Goal: Task Accomplishment & Management: Manage account settings

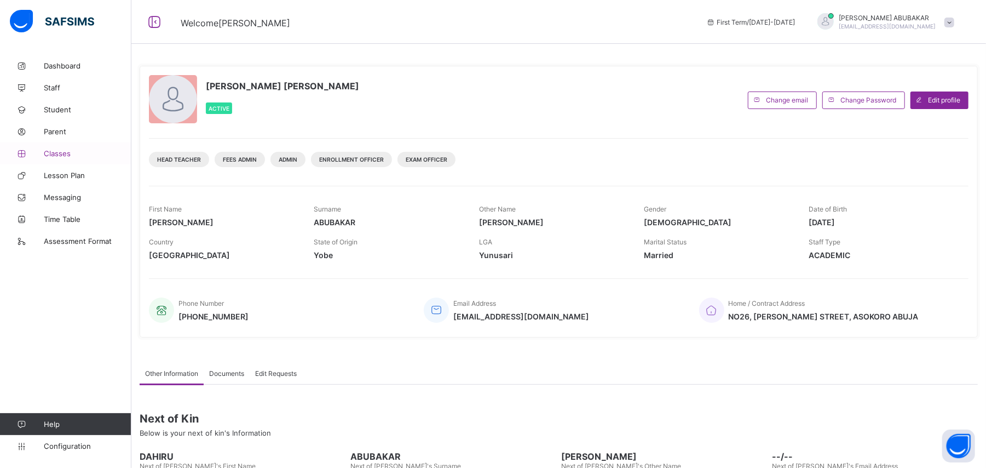
click at [44, 153] on span "Classes" at bounding box center [88, 153] width 88 height 9
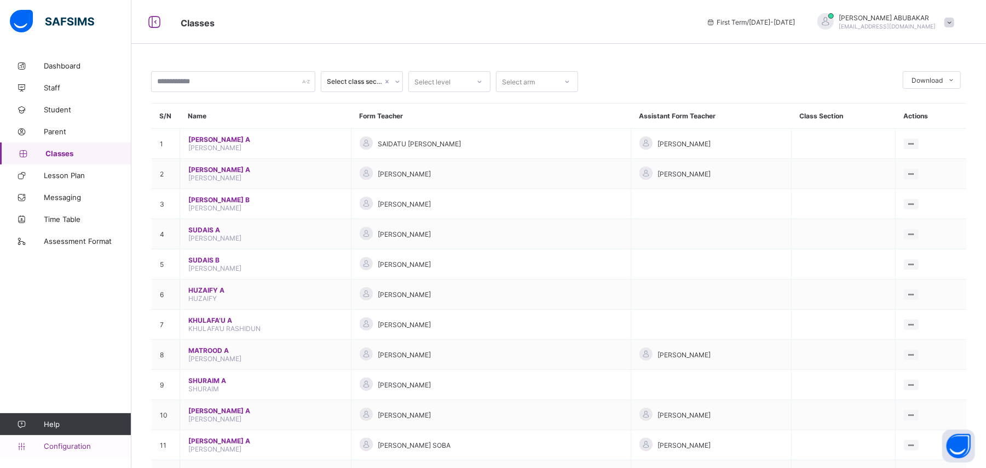
click at [54, 450] on link "Configuration" at bounding box center [65, 446] width 131 height 22
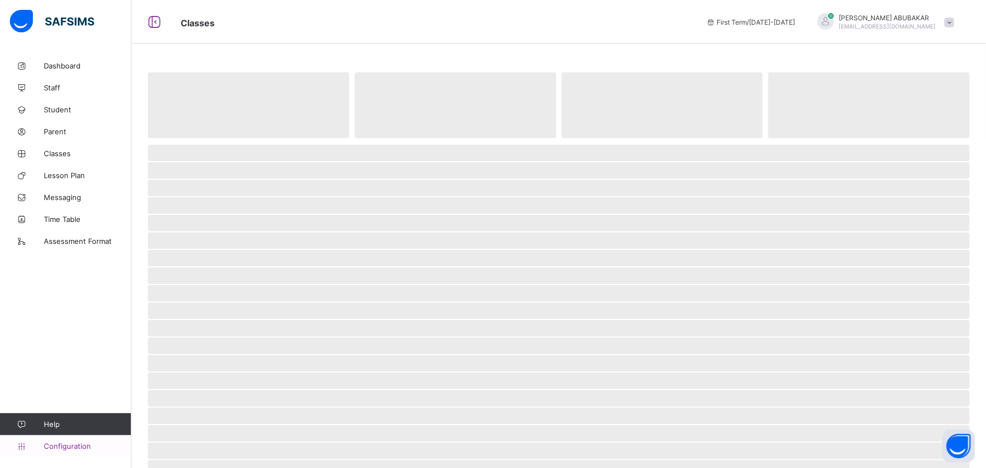
click at [54, 450] on link "Configuration" at bounding box center [65, 446] width 131 height 22
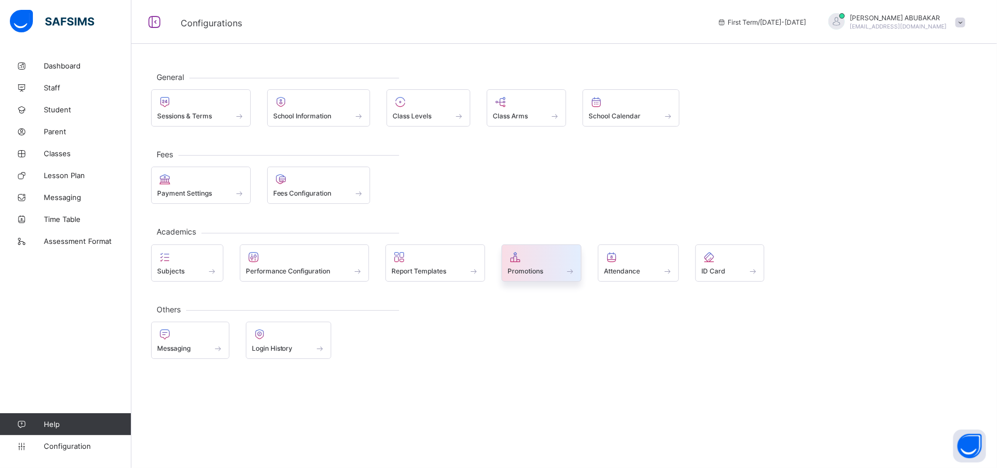
click at [517, 262] on icon at bounding box center [515, 256] width 15 height 13
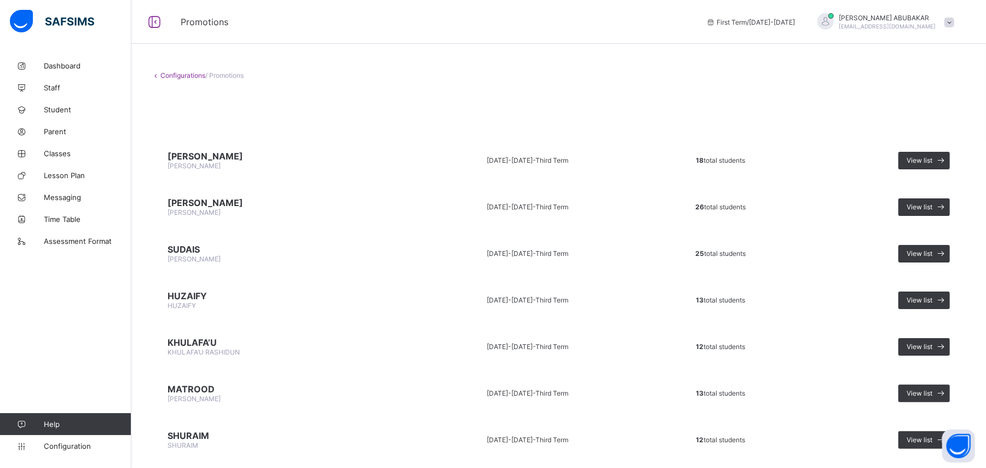
scroll to position [624, 0]
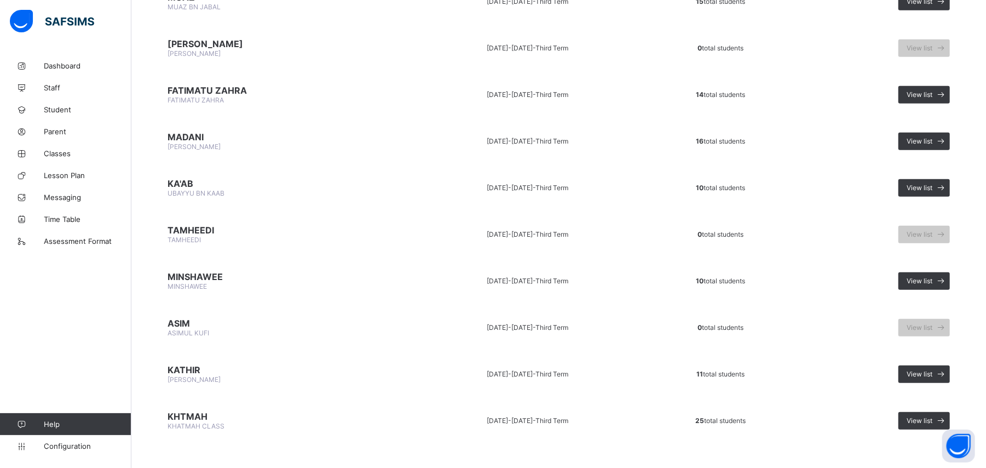
drag, startPoint x: 463, startPoint y: 303, endPoint x: 255, endPoint y: 180, distance: 242.3
click at [197, 189] on span "UBAYYU BN KAAB" at bounding box center [196, 193] width 57 height 8
click at [79, 439] on link "Configuration" at bounding box center [65, 446] width 131 height 22
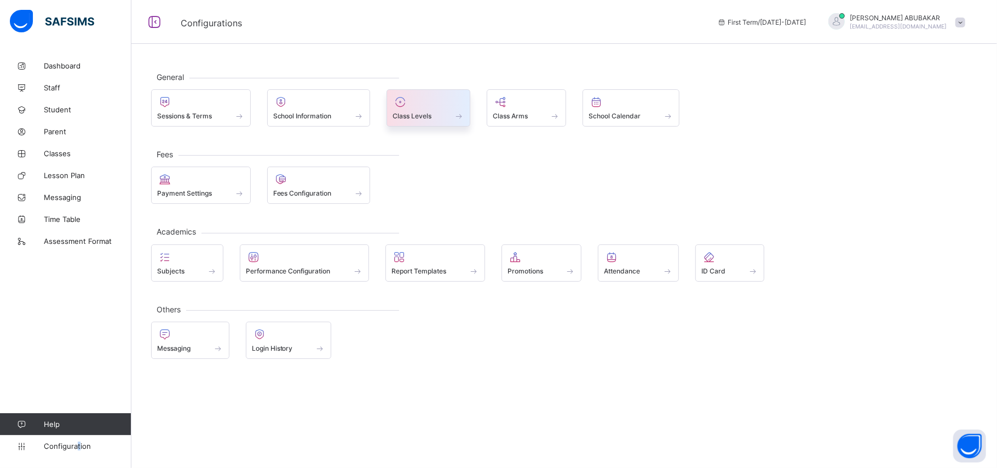
click at [415, 113] on span "Class Levels" at bounding box center [412, 116] width 39 height 8
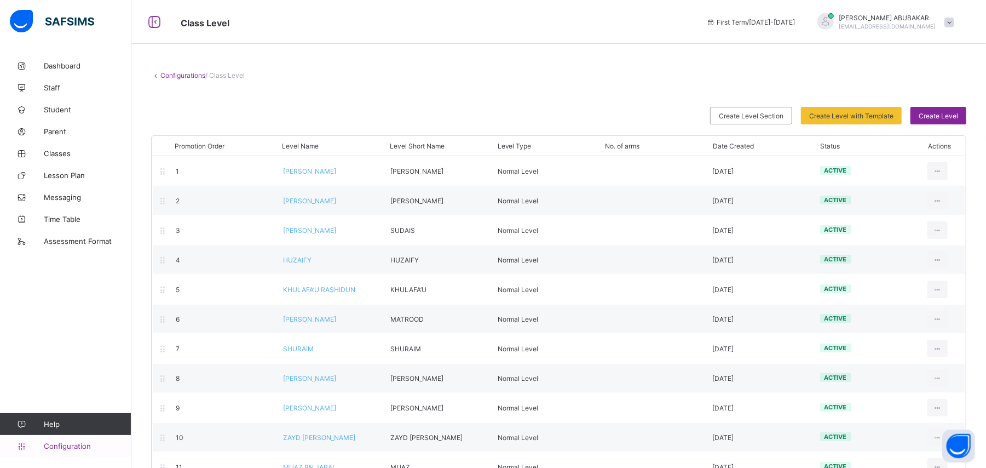
click at [84, 439] on link "Configuration" at bounding box center [65, 446] width 131 height 22
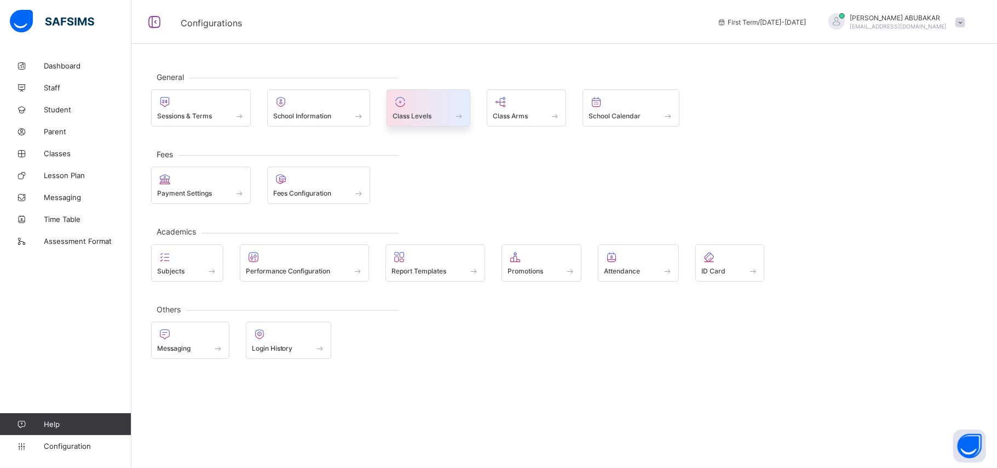
click at [416, 117] on span "Class Levels" at bounding box center [412, 116] width 39 height 8
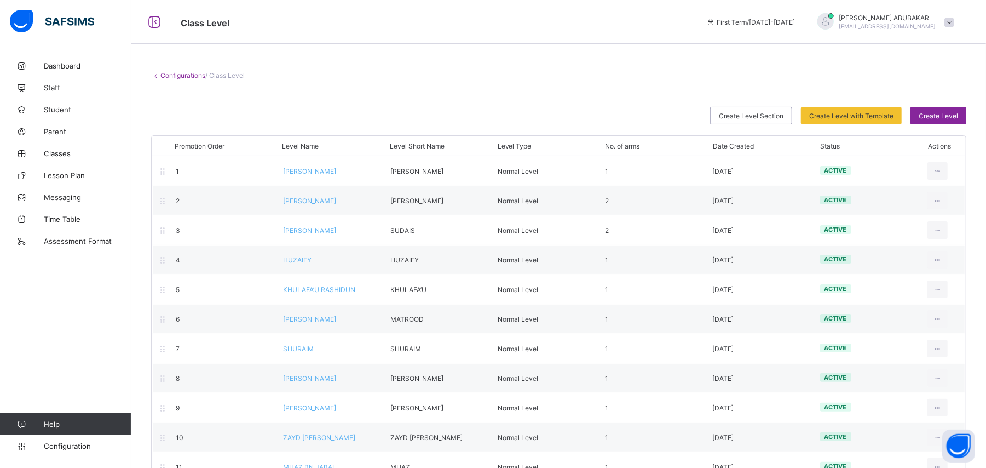
click at [934, 116] on span "Create Level" at bounding box center [938, 116] width 39 height 8
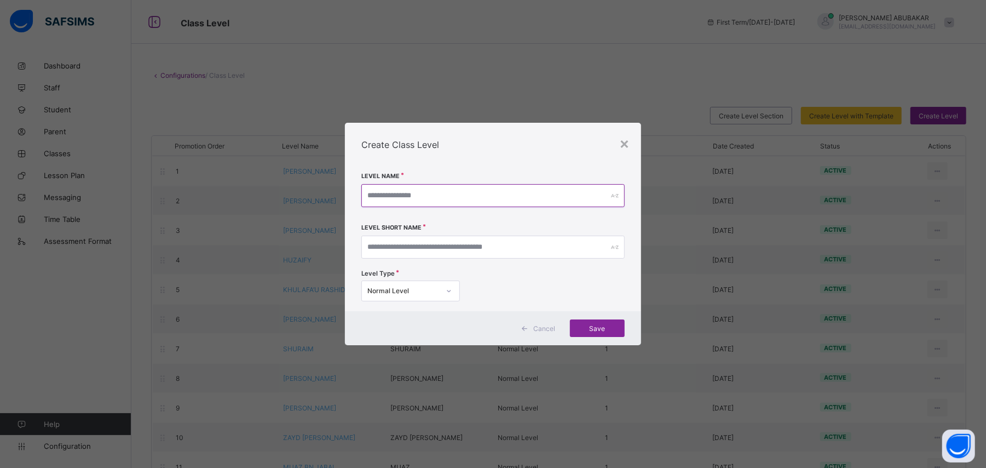
click at [574, 189] on input "text" at bounding box center [492, 195] width 263 height 23
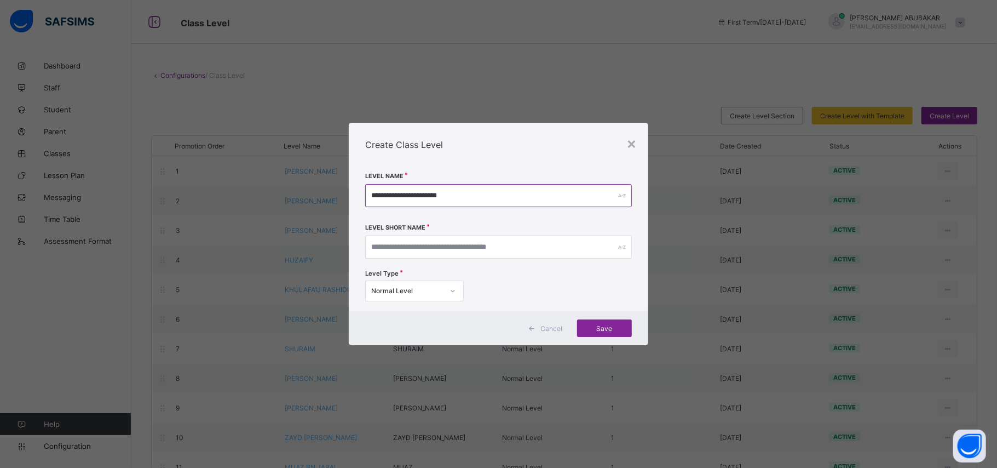
type input "**********"
click at [570, 241] on input "text" at bounding box center [498, 246] width 266 height 23
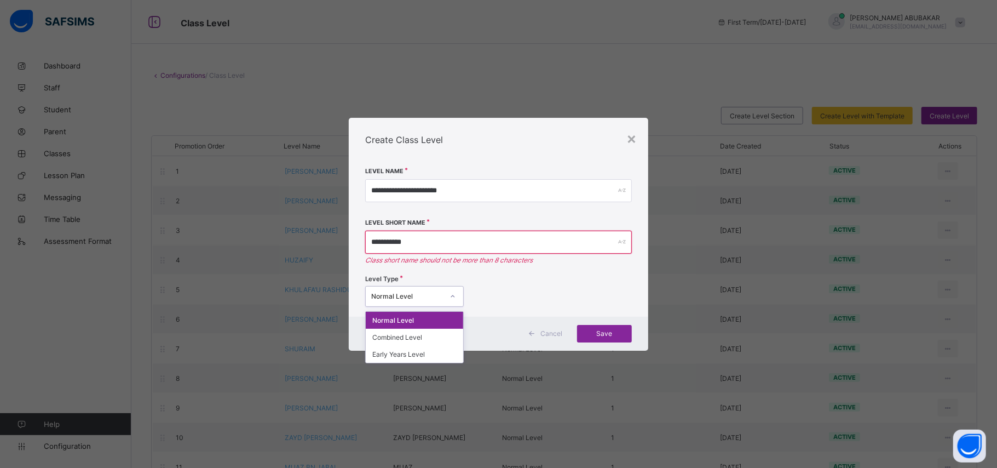
click at [453, 290] on div at bounding box center [453, 296] width 19 height 18
click at [439, 316] on div "Normal Level" at bounding box center [414, 320] width 97 height 17
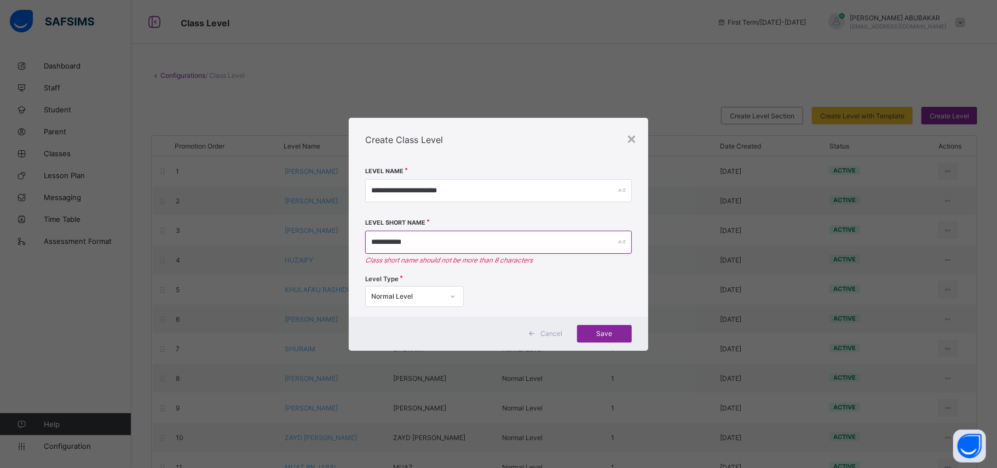
click at [422, 240] on input "**********" at bounding box center [498, 242] width 266 height 23
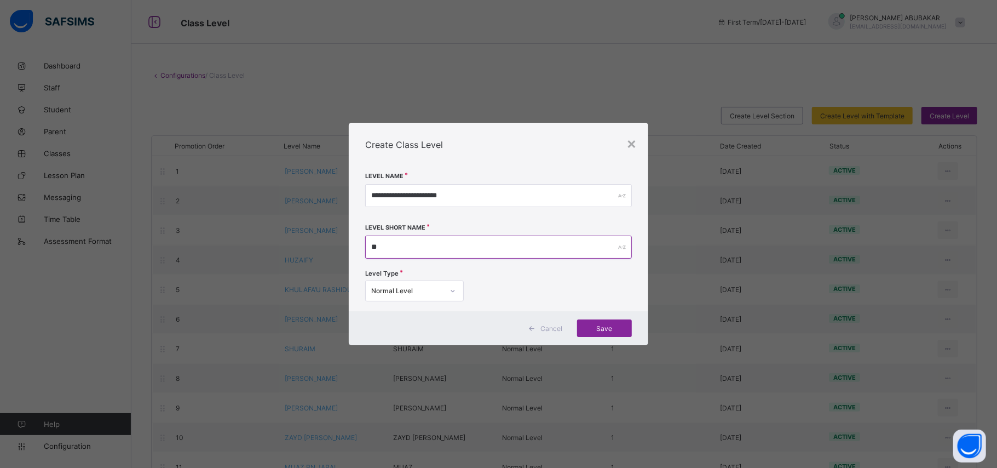
type input "*"
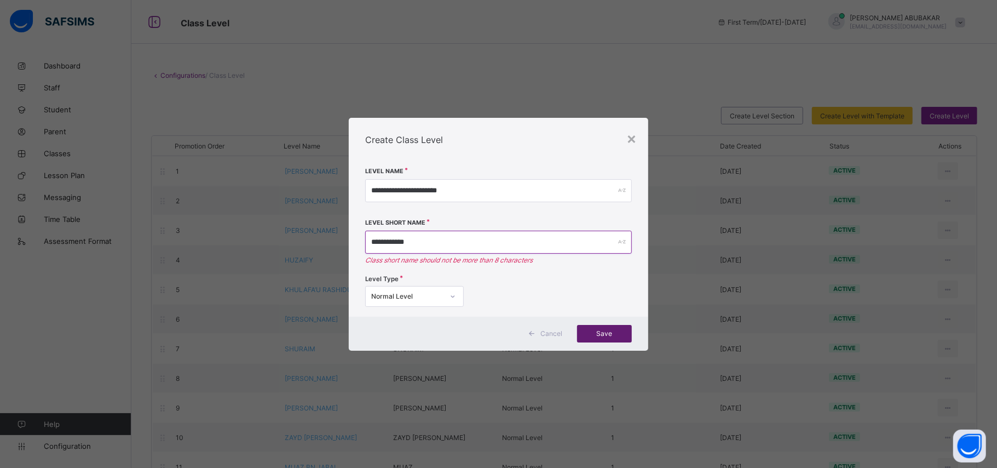
type input "**********"
click at [601, 326] on div "Save" at bounding box center [604, 334] width 55 height 18
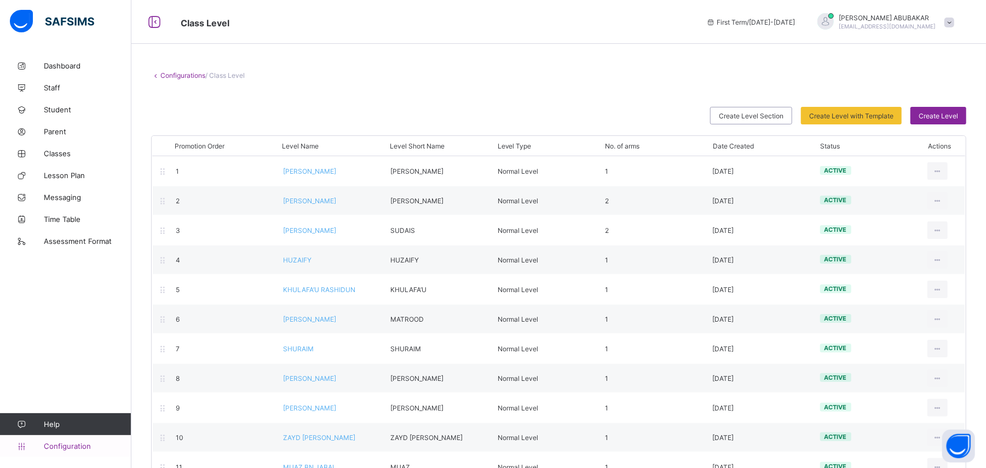
click at [62, 443] on span "Configuration" at bounding box center [87, 445] width 87 height 9
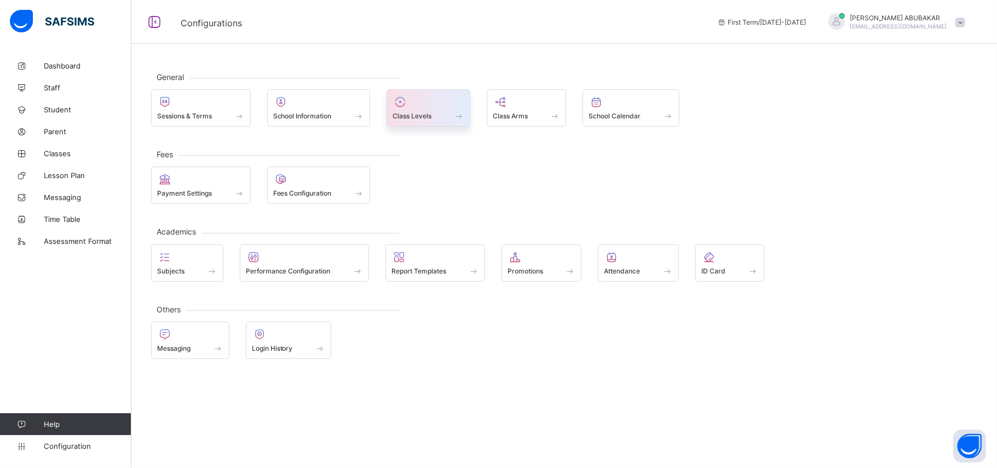
click at [447, 114] on div "Class Levels" at bounding box center [429, 115] width 72 height 9
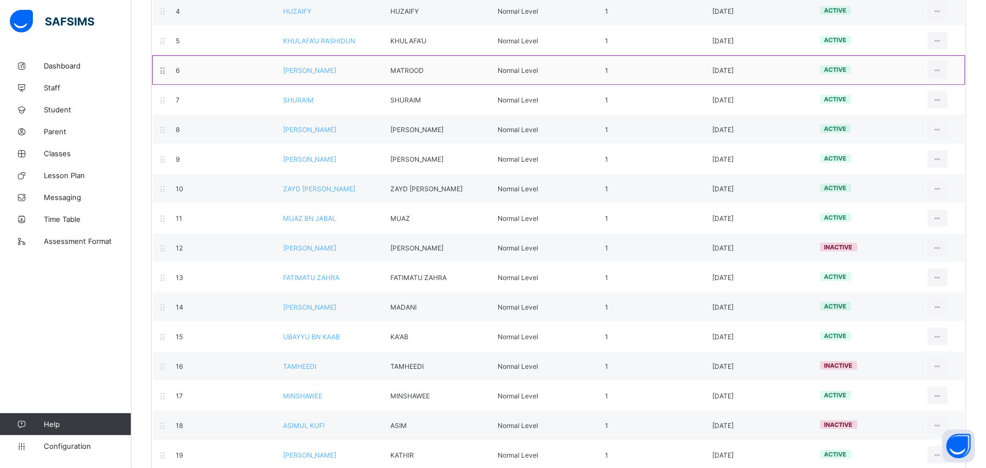
scroll to position [333, 0]
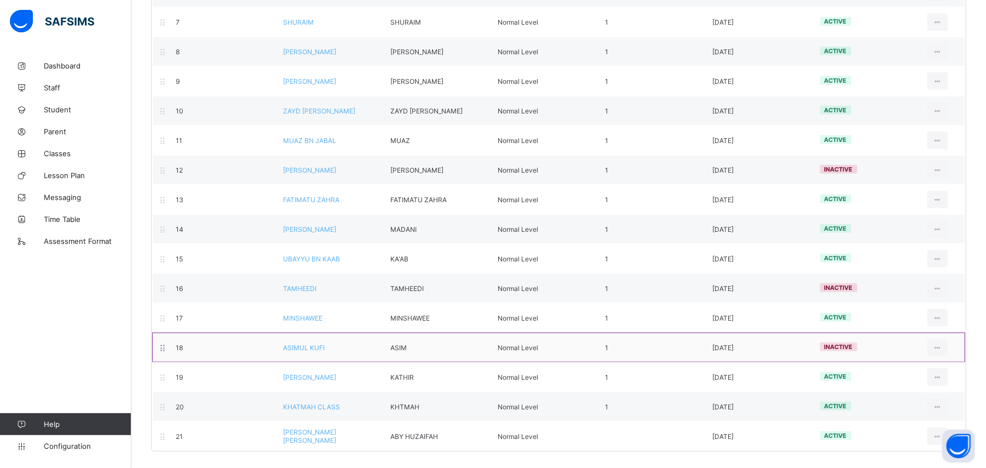
click at [951, 357] on div "18 ASIMUL KUFI ASIM Normal Level 1 2022-11-04 inactive View Class Level Edit Cl…" at bounding box center [558, 347] width 813 height 30
click at [934, 423] on li "Activate Class Level" at bounding box center [903, 431] width 88 height 20
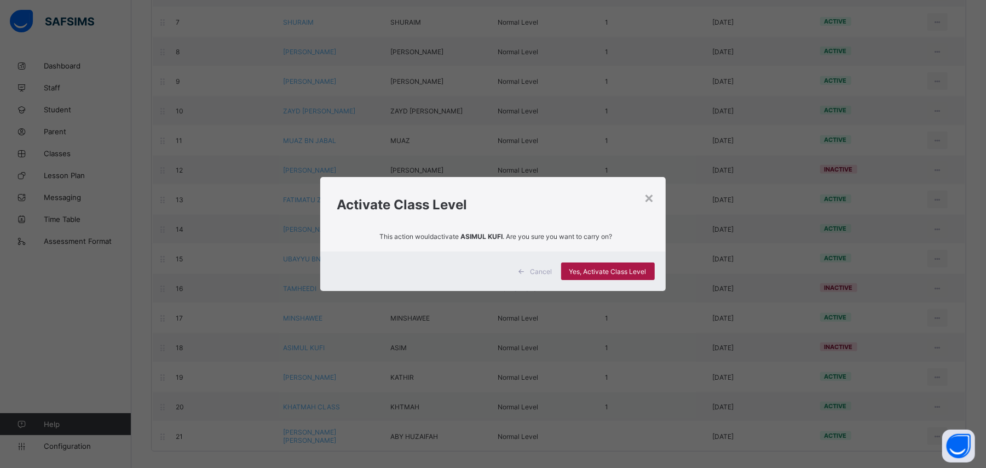
click at [619, 267] on span "Yes, Activate Class Level" at bounding box center [607, 271] width 77 height 8
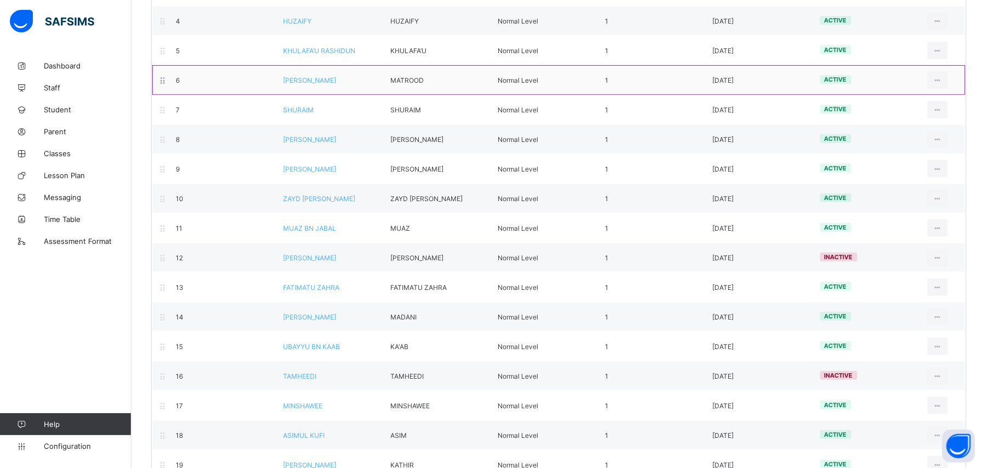
scroll to position [261, 0]
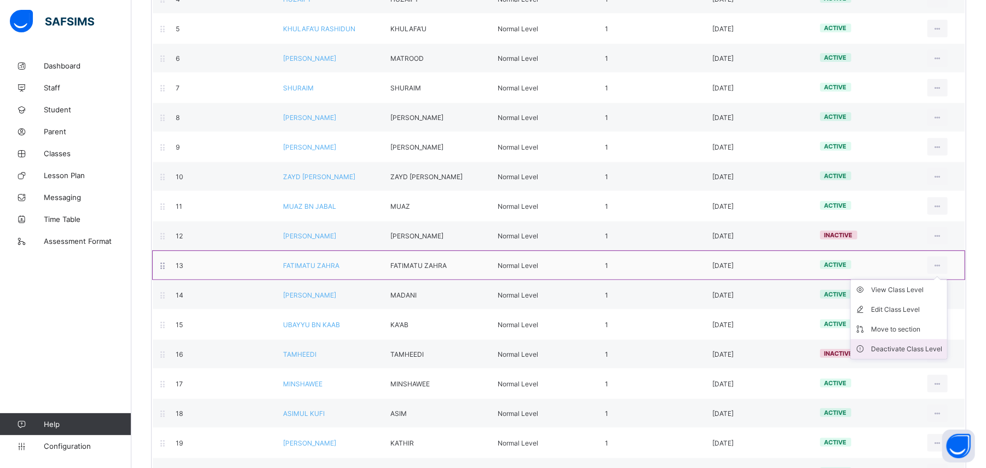
click at [930, 345] on li "Deactivate Class Level" at bounding box center [899, 349] width 96 height 20
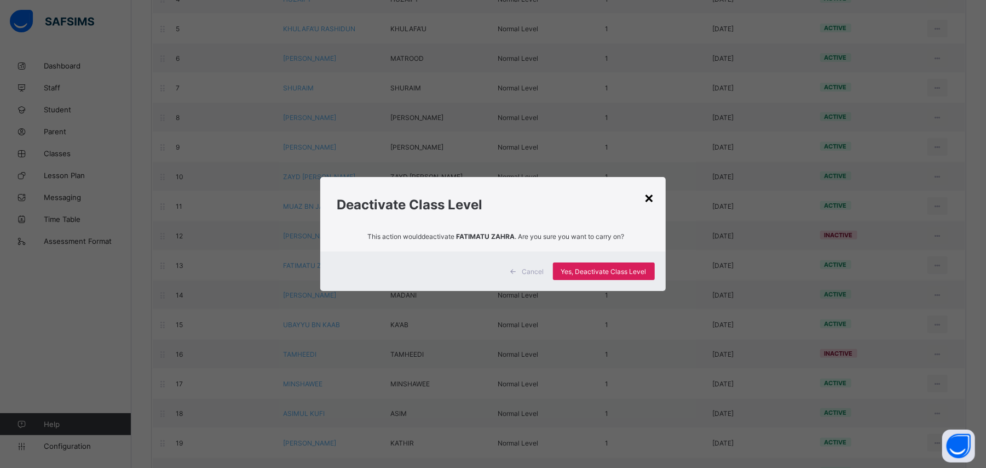
click at [650, 199] on div "×" at bounding box center [649, 197] width 10 height 19
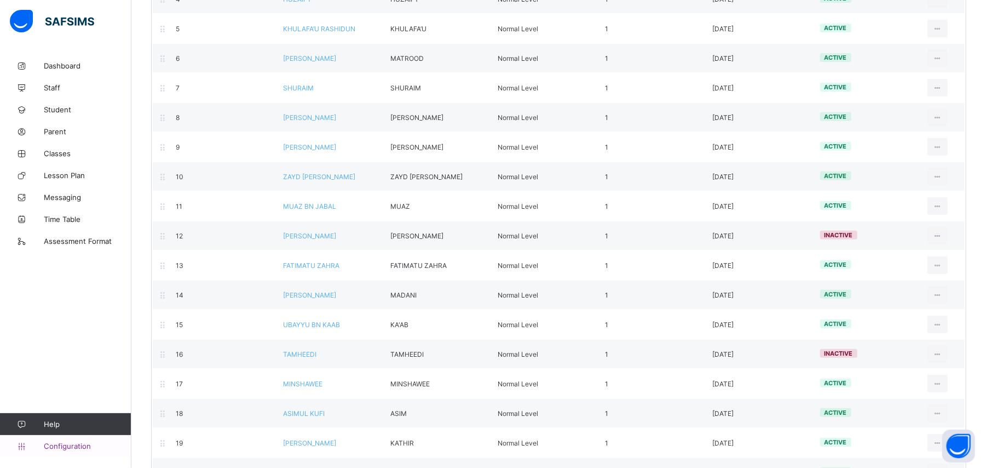
click at [93, 445] on span "Configuration" at bounding box center [87, 445] width 87 height 9
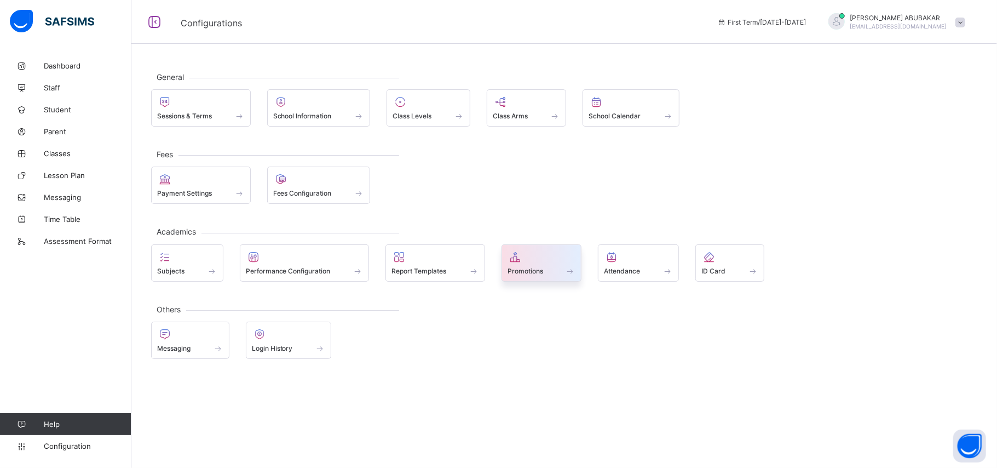
click at [520, 257] on icon at bounding box center [515, 256] width 15 height 13
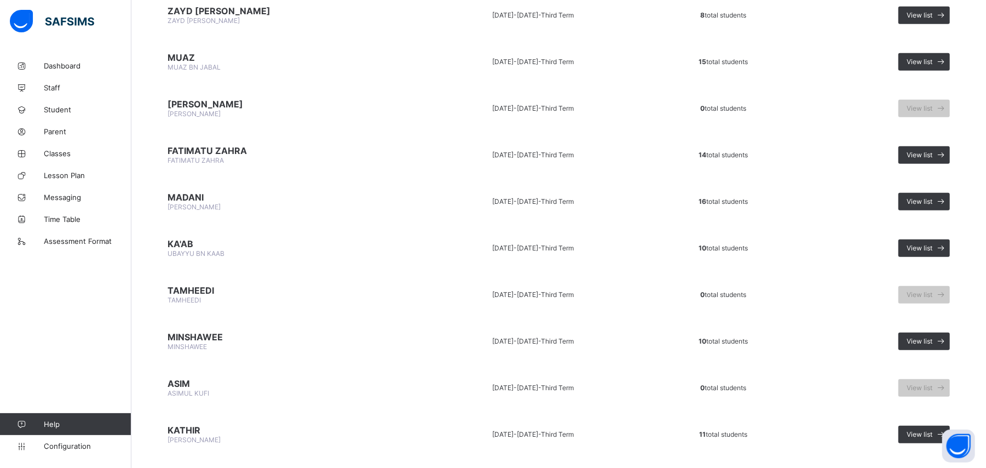
scroll to position [670, 0]
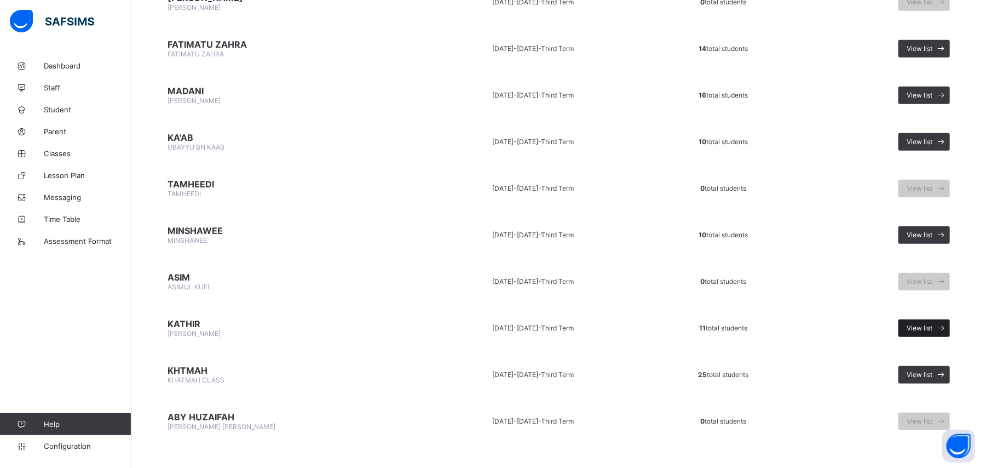
click at [941, 319] on div "View list" at bounding box center [924, 328] width 51 height 18
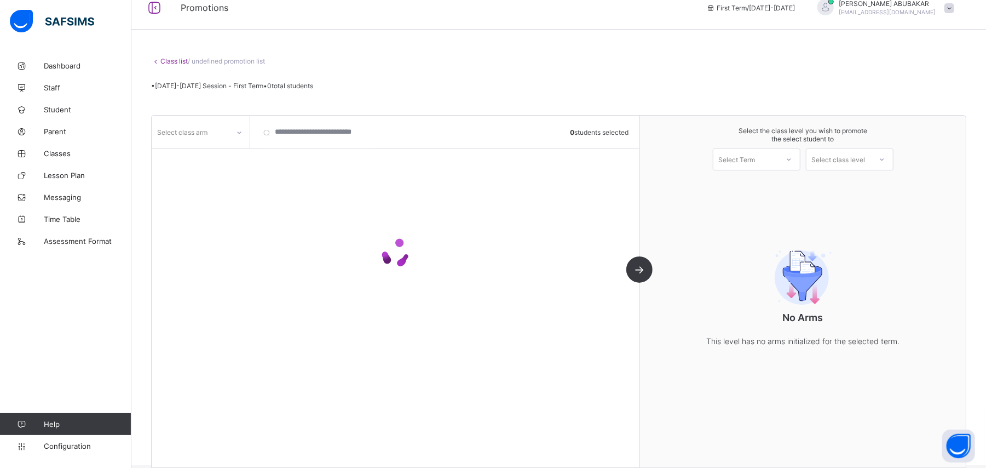
scroll to position [28, 0]
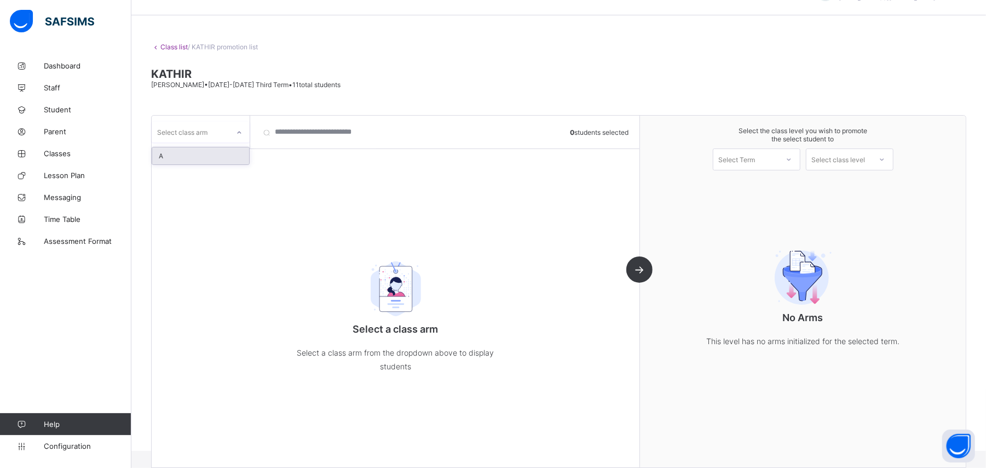
click at [233, 122] on div at bounding box center [239, 132] width 21 height 21
click at [220, 148] on div "A" at bounding box center [200, 155] width 97 height 17
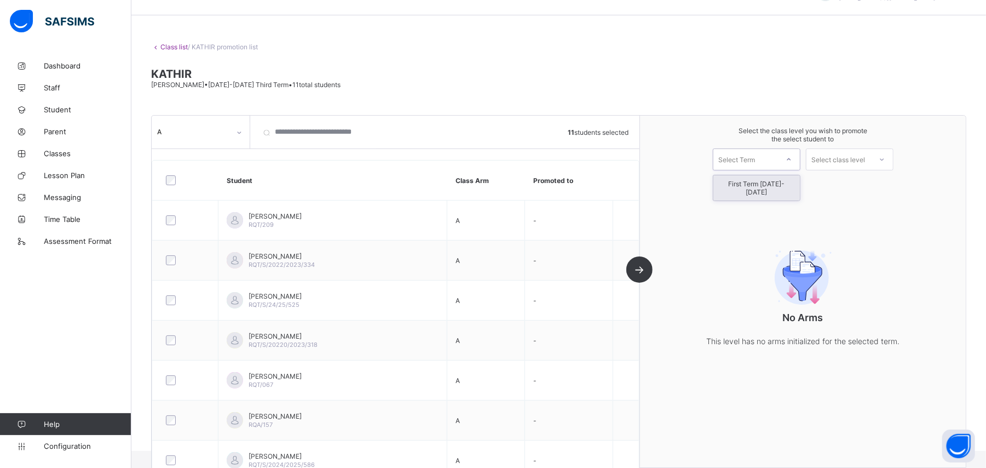
click at [732, 160] on div "Select Term" at bounding box center [737, 159] width 37 height 22
click at [734, 176] on div "First Term [DATE]-[DATE]" at bounding box center [756, 187] width 87 height 25
click at [838, 158] on div "Select class level" at bounding box center [839, 159] width 54 height 22
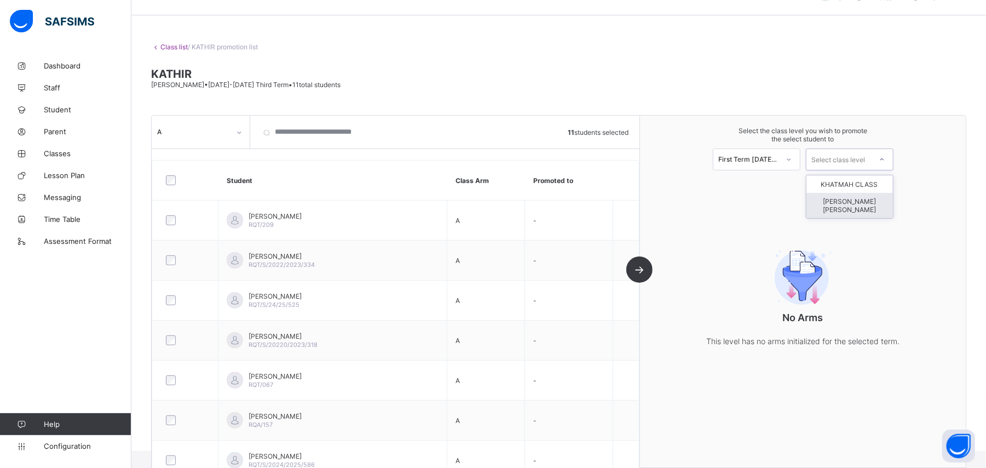
click at [837, 195] on div "[PERSON_NAME] [PERSON_NAME]" at bounding box center [850, 205] width 87 height 25
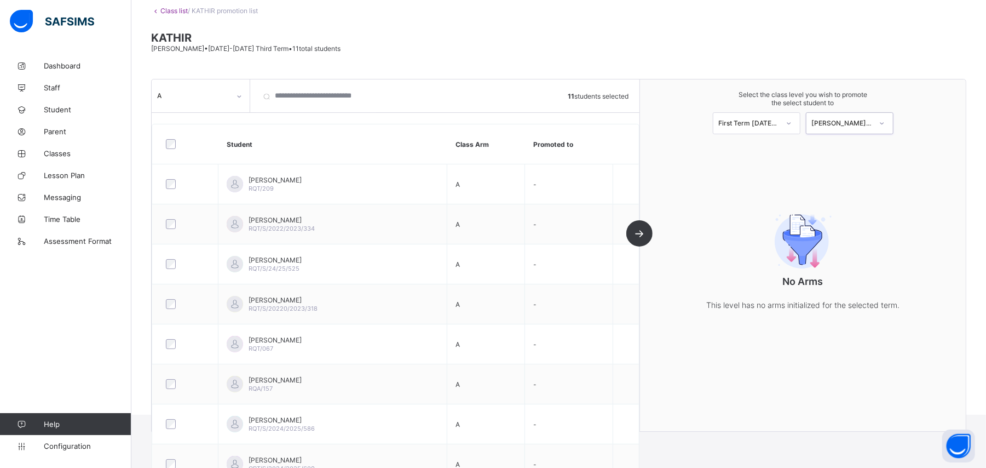
scroll to position [204, 0]
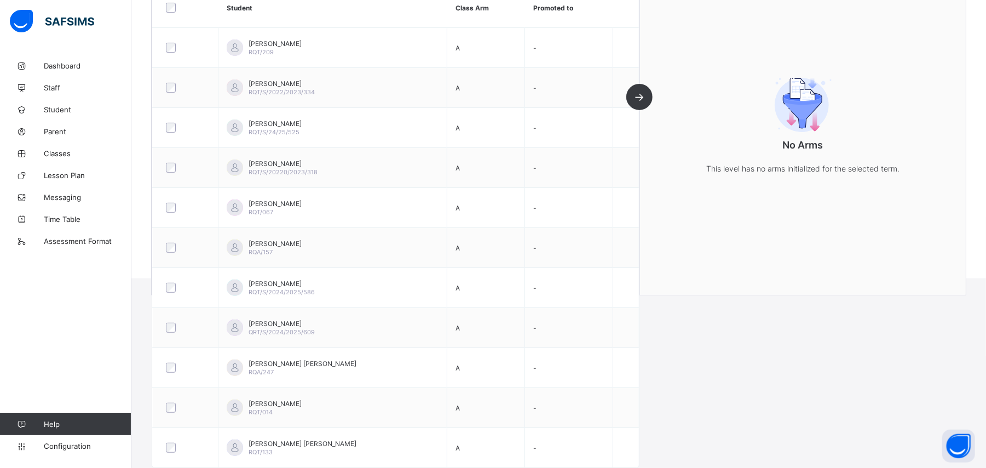
click at [640, 92] on div "A 11 students selected Student Class Arm Promoted to [PERSON_NAME] RQT/209 A - …" at bounding box center [396, 119] width 488 height 352
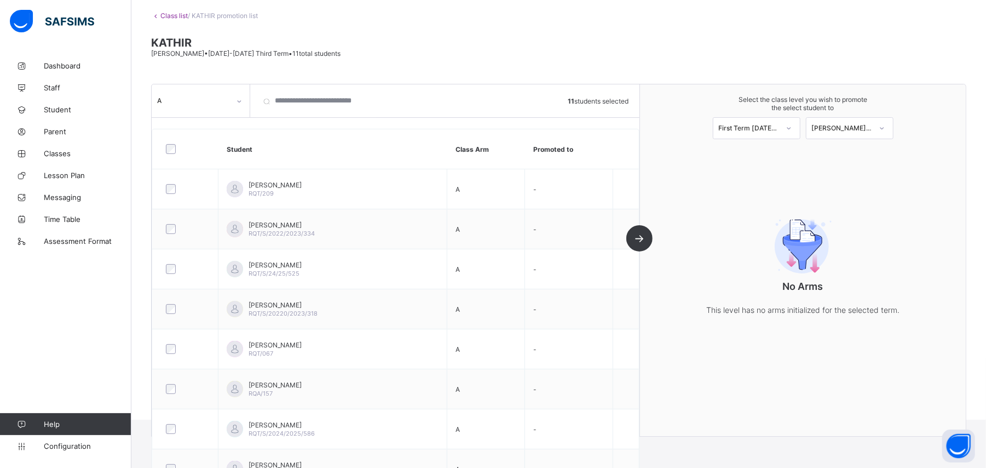
scroll to position [57, 0]
click at [640, 237] on div "A 11 students selected Student Class Arm Promoted to [PERSON_NAME] RQT/209 A - …" at bounding box center [396, 263] width 488 height 352
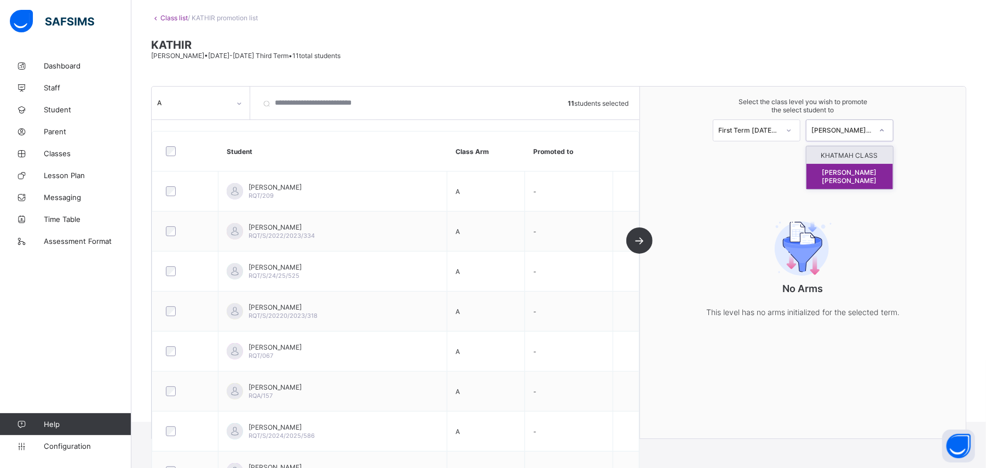
click at [843, 129] on div "[PERSON_NAME] [PERSON_NAME]" at bounding box center [842, 130] width 60 height 8
click at [841, 167] on div "[PERSON_NAME] [PERSON_NAME]" at bounding box center [850, 176] width 87 height 25
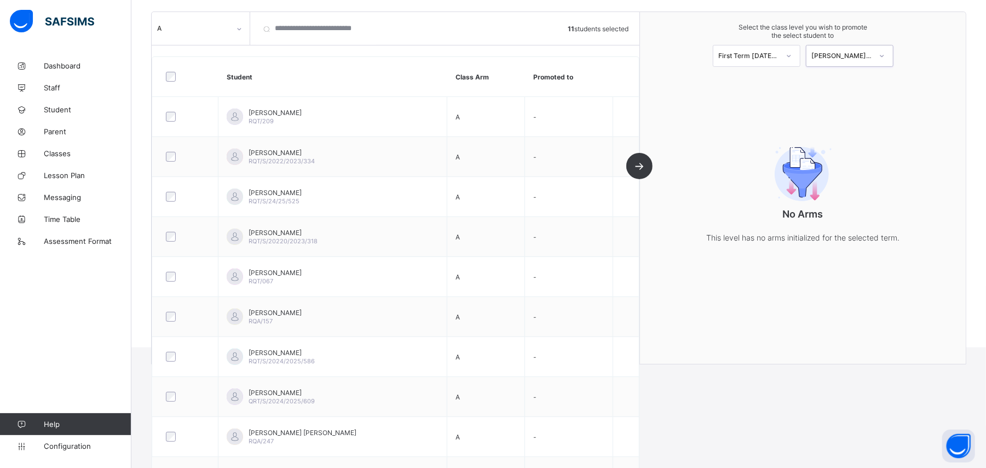
scroll to position [204, 0]
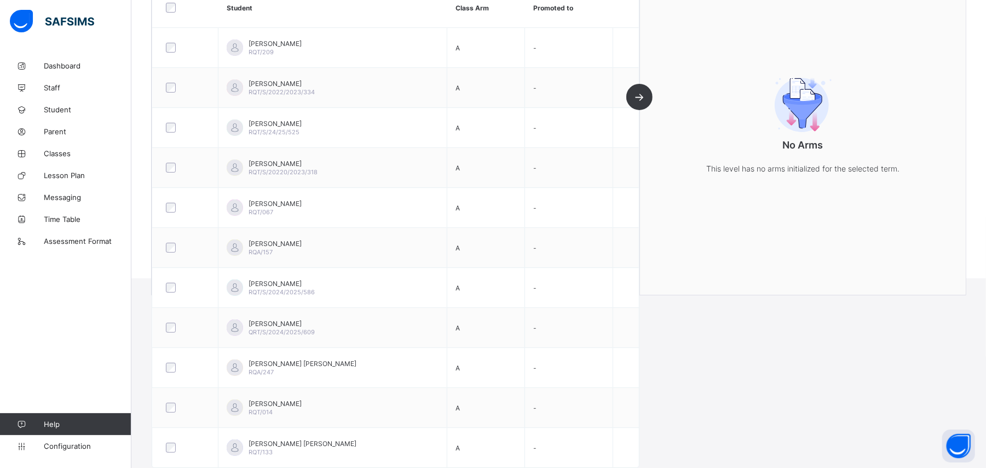
click at [640, 88] on div "A 11 students selected Student Class Arm Promoted to [PERSON_NAME] RQT/209 A - …" at bounding box center [396, 119] width 488 height 352
click at [640, 89] on div "A 11 students selected Student Class Arm Promoted to [PERSON_NAME] RQT/209 A - …" at bounding box center [396, 119] width 488 height 352
click at [640, 90] on div "A 11 students selected Student Class Arm Promoted to [PERSON_NAME] RQT/209 A - …" at bounding box center [396, 119] width 488 height 352
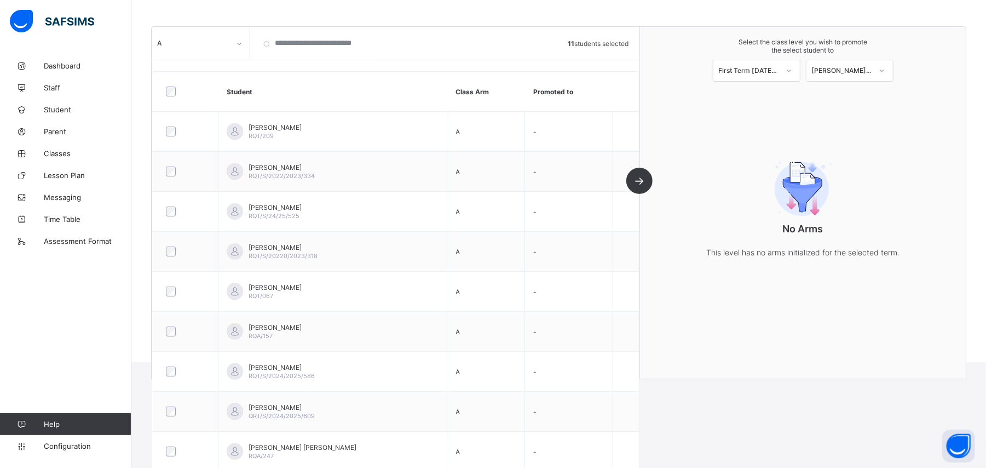
scroll to position [0, 0]
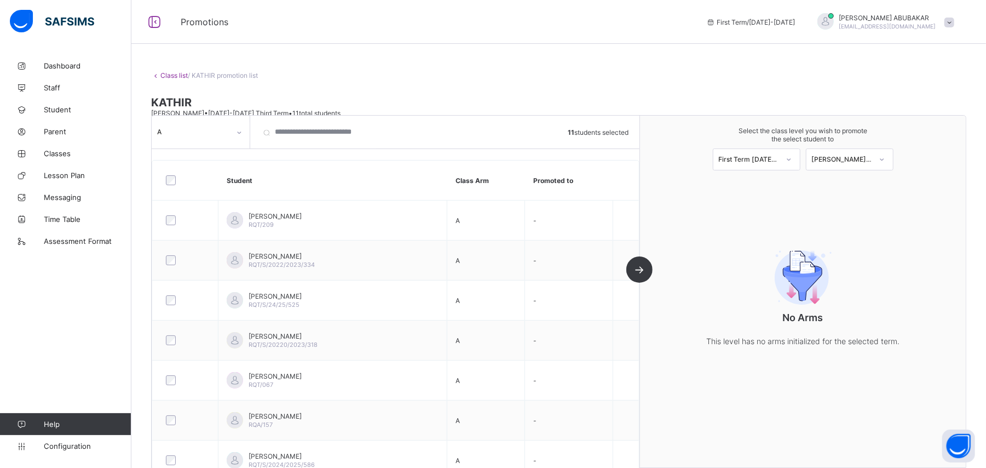
click at [844, 156] on div "[PERSON_NAME] [PERSON_NAME]" at bounding box center [842, 160] width 60 height 8
click at [844, 198] on div "[PERSON_NAME] [PERSON_NAME]" at bounding box center [850, 205] width 87 height 25
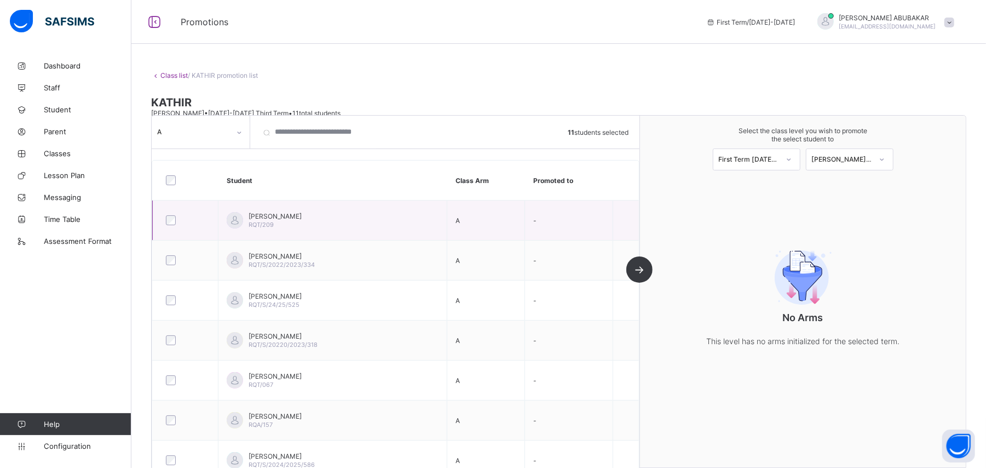
click at [583, 231] on td "-" at bounding box center [569, 220] width 88 height 40
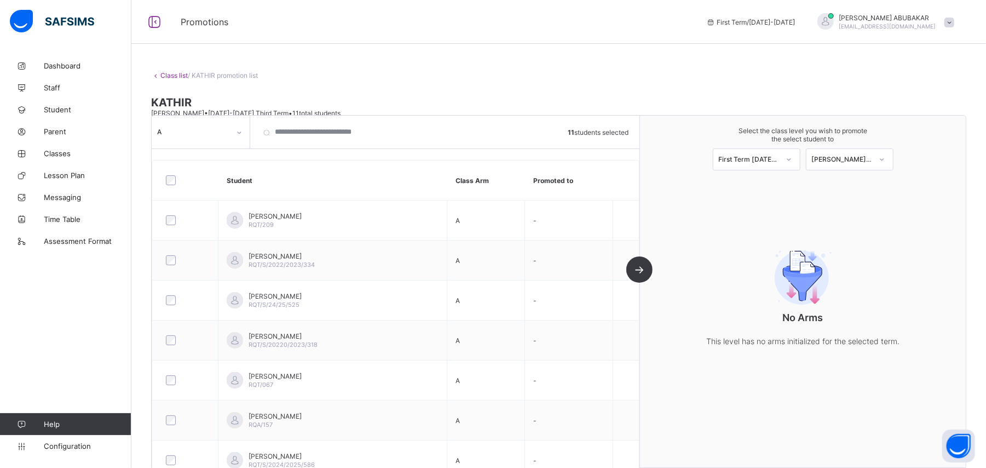
click at [640, 263] on div "A 11 students selected Student Class Arm Promoted to [PERSON_NAME] RQT/209 A - …" at bounding box center [396, 292] width 488 height 352
click at [640, 270] on div "A 11 students selected Student Class Arm Promoted to [PERSON_NAME] RQT/209 A - …" at bounding box center [396, 292] width 488 height 352
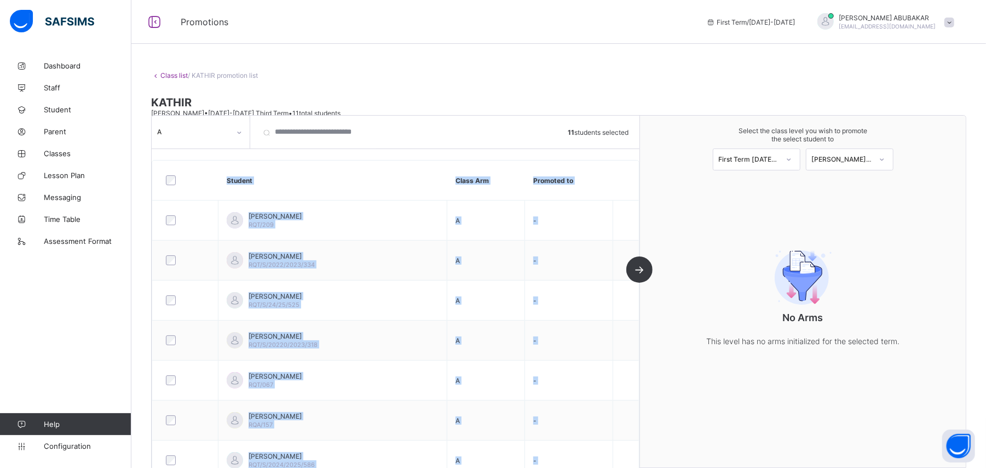
click at [640, 270] on div "A 11 students selected Student Class Arm Promoted to [PERSON_NAME] RQT/209 A - …" at bounding box center [396, 292] width 488 height 352
click at [640, 265] on div "A 11 students selected Student Class Arm Promoted to [PERSON_NAME] RQT/209 A - …" at bounding box center [396, 292] width 488 height 352
click at [640, 266] on div "A 11 students selected Student Class Arm Promoted to [PERSON_NAME] RQT/209 A - …" at bounding box center [396, 292] width 488 height 352
drag, startPoint x: 644, startPoint y: 266, endPoint x: 642, endPoint y: 274, distance: 8.5
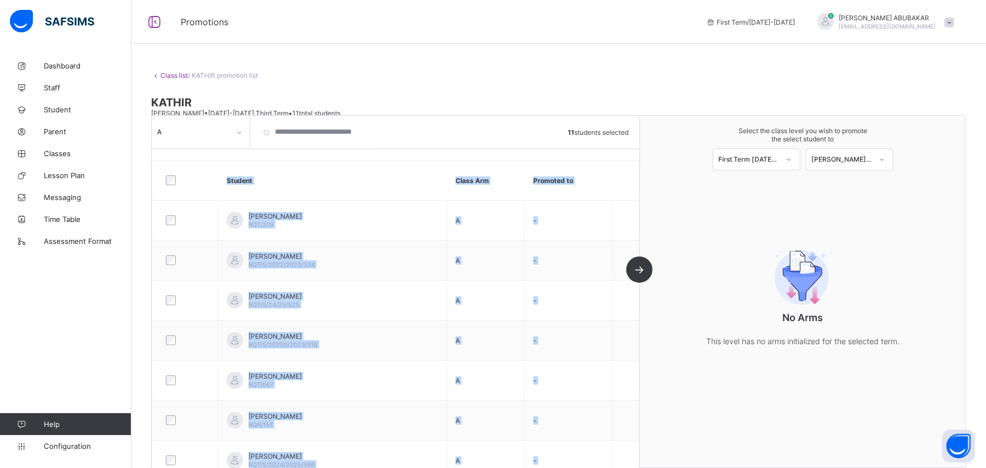
click at [640, 274] on div "A 11 students selected Student Class Arm Promoted to [PERSON_NAME] RQT/209 A - …" at bounding box center [396, 292] width 488 height 352
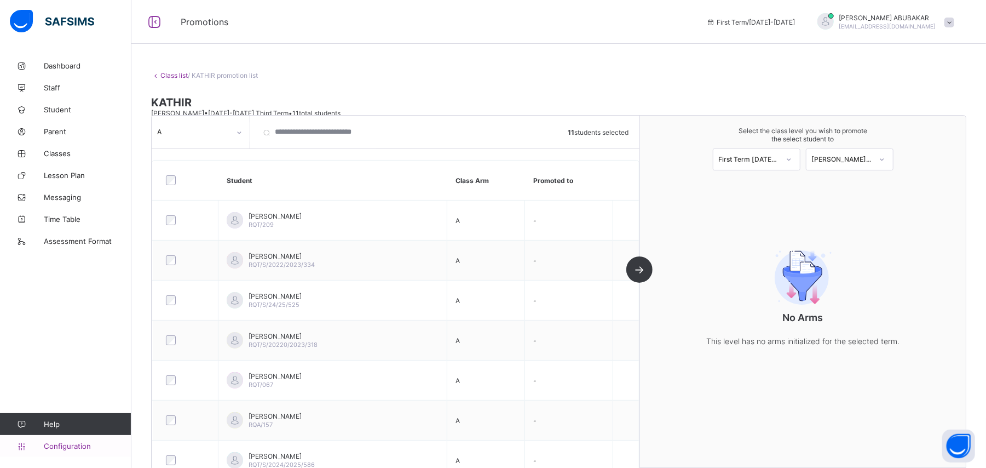
click at [51, 451] on link "Configuration" at bounding box center [65, 446] width 131 height 22
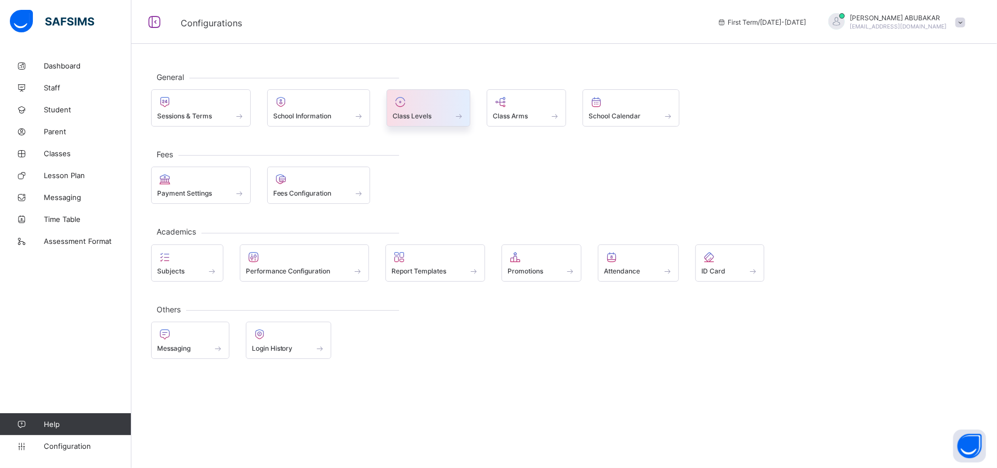
click at [439, 126] on div "Class Levels" at bounding box center [429, 107] width 84 height 37
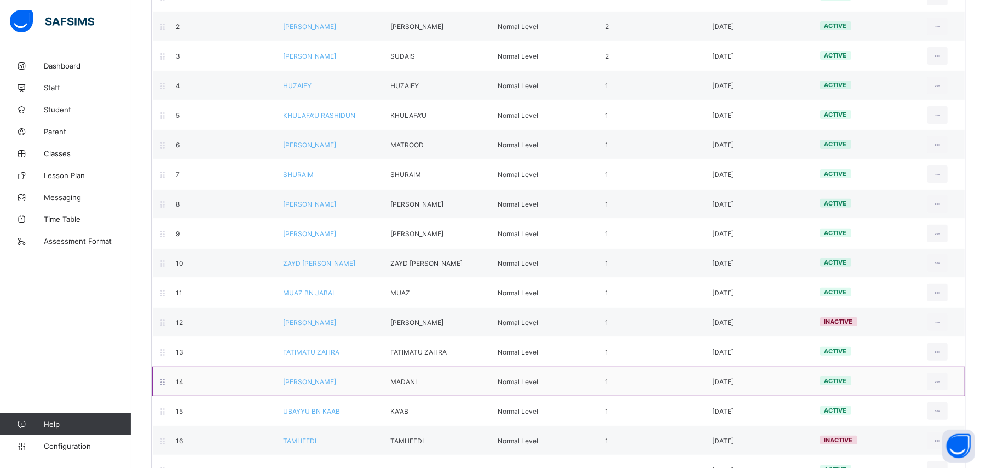
scroll to position [333, 0]
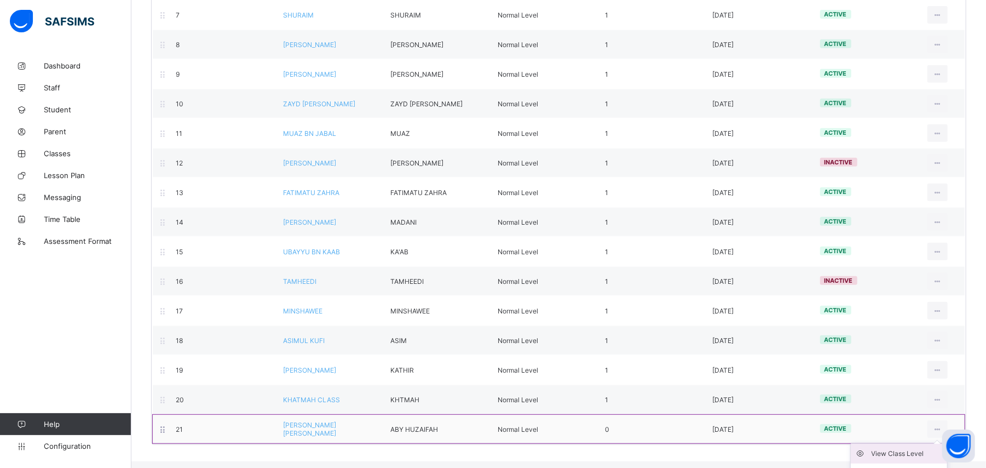
click at [934, 459] on div "View Class Level" at bounding box center [907, 453] width 71 height 11
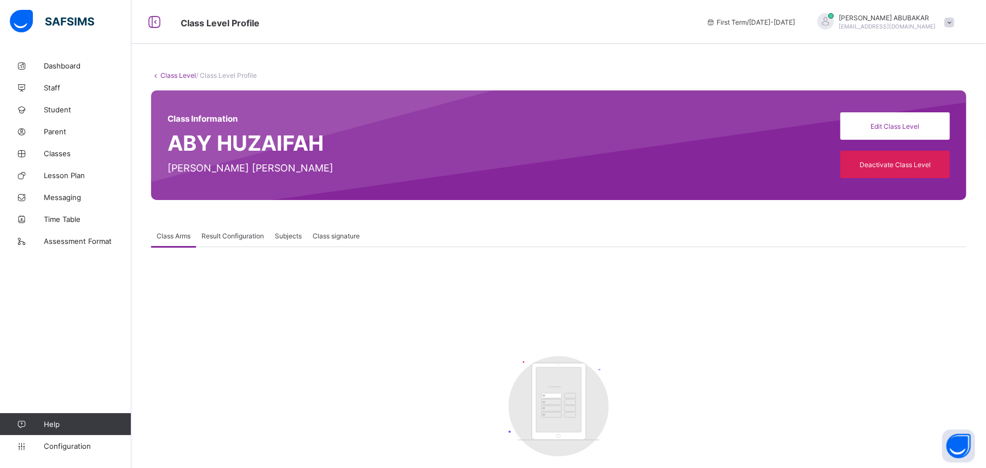
click at [171, 234] on span "Class Arms" at bounding box center [174, 236] width 34 height 8
click at [290, 235] on span "Subjects" at bounding box center [288, 236] width 27 height 8
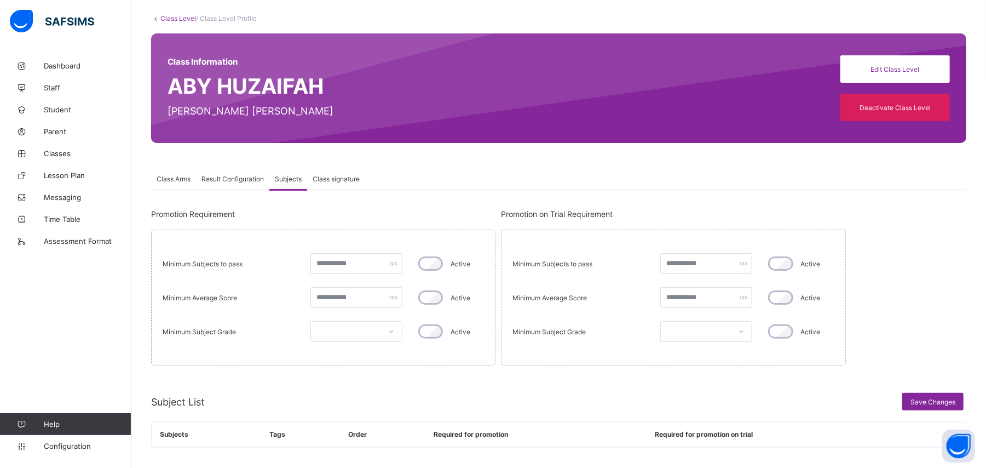
scroll to position [65, 0]
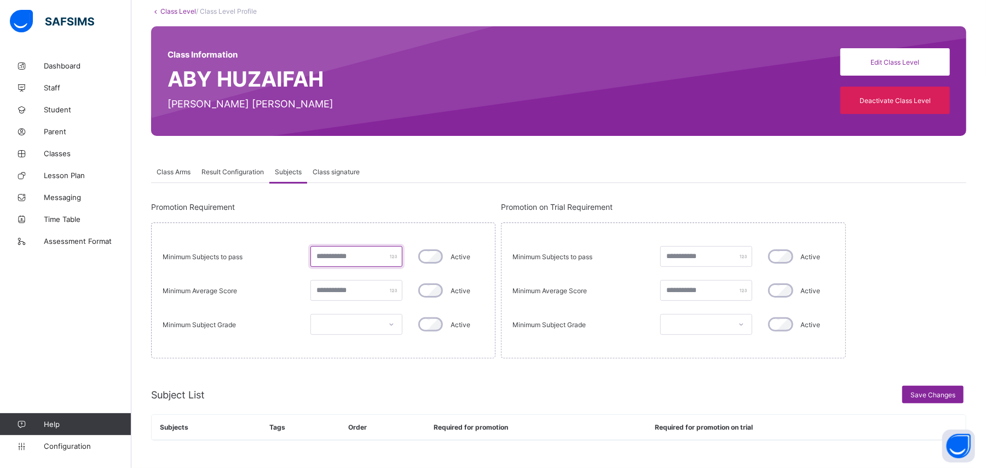
click at [335, 265] on input "number" at bounding box center [356, 256] width 92 height 21
click at [295, 284] on div "Minimum Average Score Active" at bounding box center [323, 290] width 321 height 23
click at [338, 168] on span "Class signature" at bounding box center [336, 172] width 47 height 8
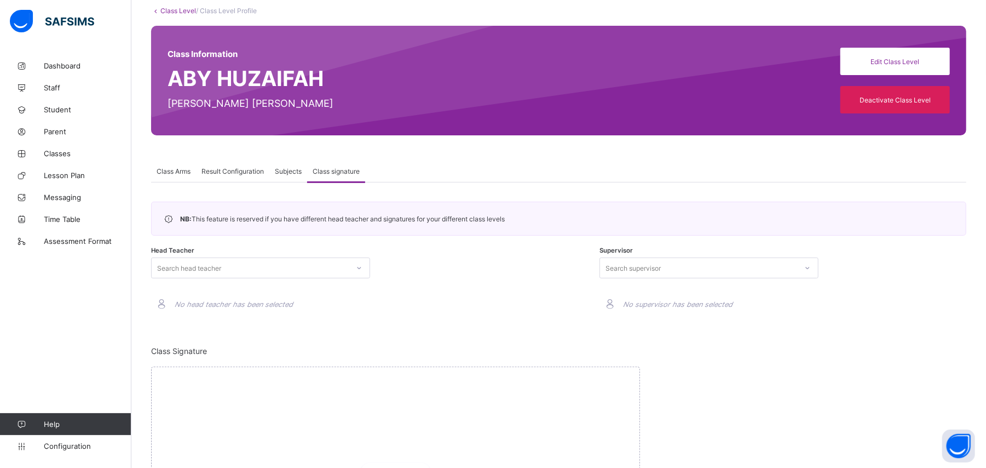
click at [176, 177] on div "Class Arms" at bounding box center [173, 171] width 45 height 22
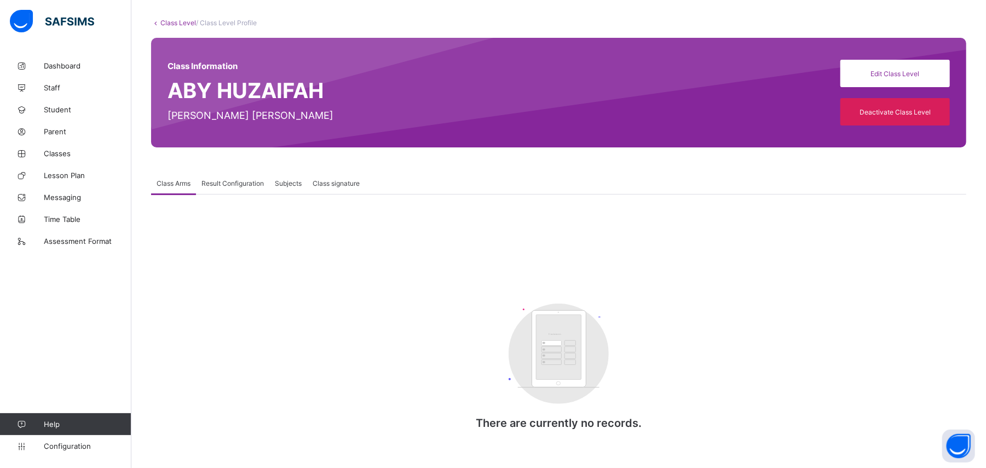
scroll to position [54, 0]
click at [68, 447] on span "Configuration" at bounding box center [87, 445] width 87 height 9
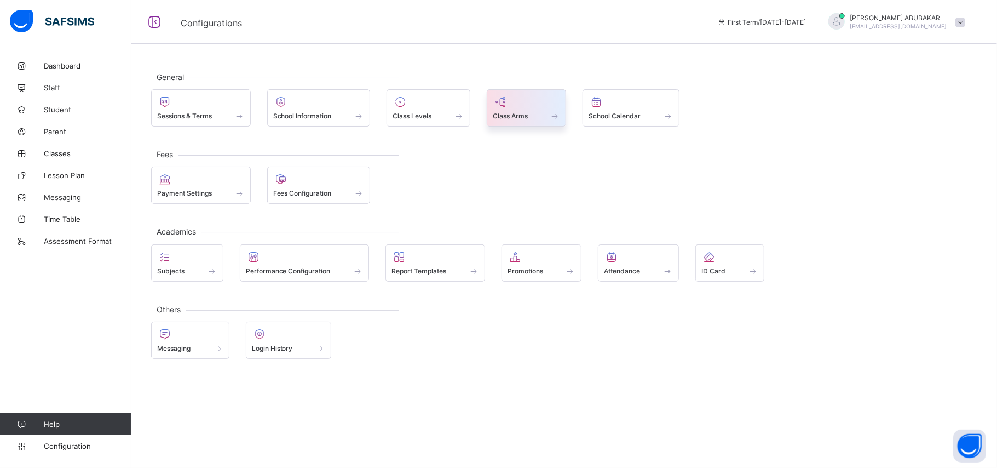
click at [511, 102] on div at bounding box center [527, 101] width 68 height 13
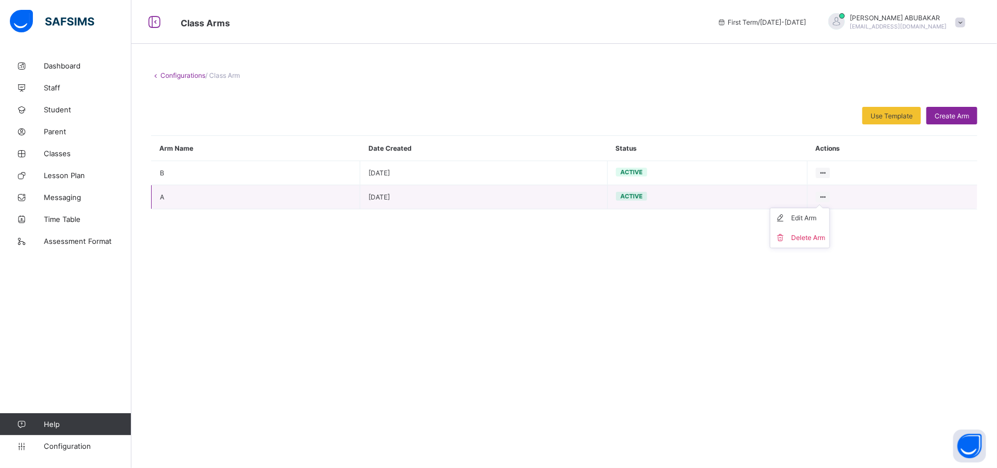
click at [817, 195] on div at bounding box center [823, 197] width 15 height 10
click at [966, 118] on span "Create Arm" at bounding box center [952, 116] width 34 height 8
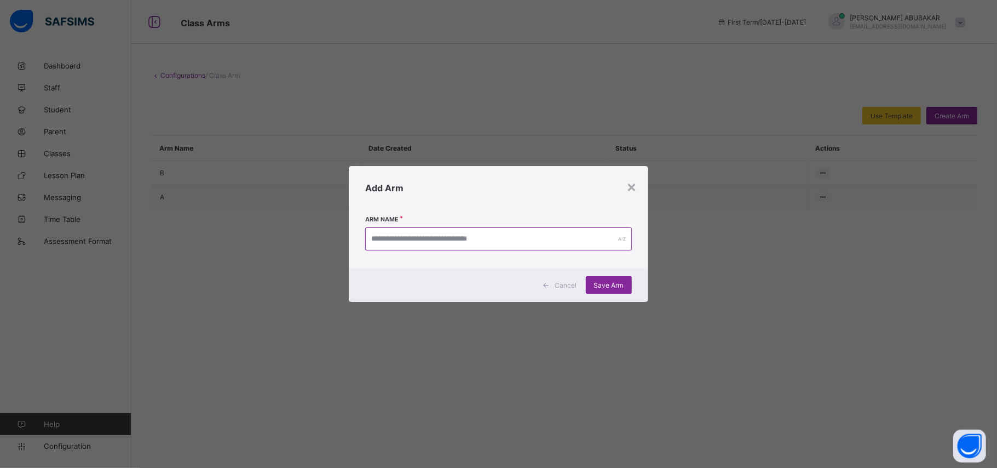
click at [618, 231] on input "text" at bounding box center [498, 238] width 266 height 23
type input "*"
click at [625, 281] on div "Save Arm" at bounding box center [609, 285] width 46 height 18
click at [629, 181] on div "×" at bounding box center [632, 186] width 10 height 19
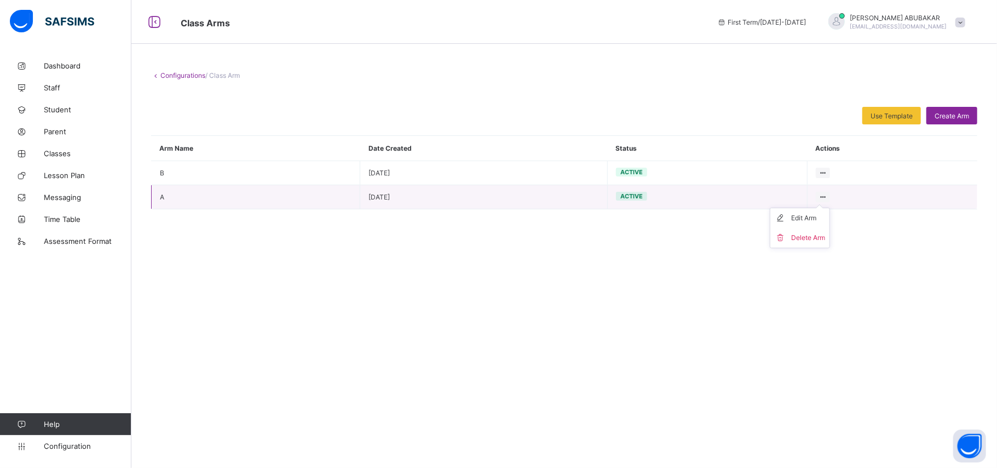
click at [824, 194] on icon at bounding box center [823, 197] width 9 height 8
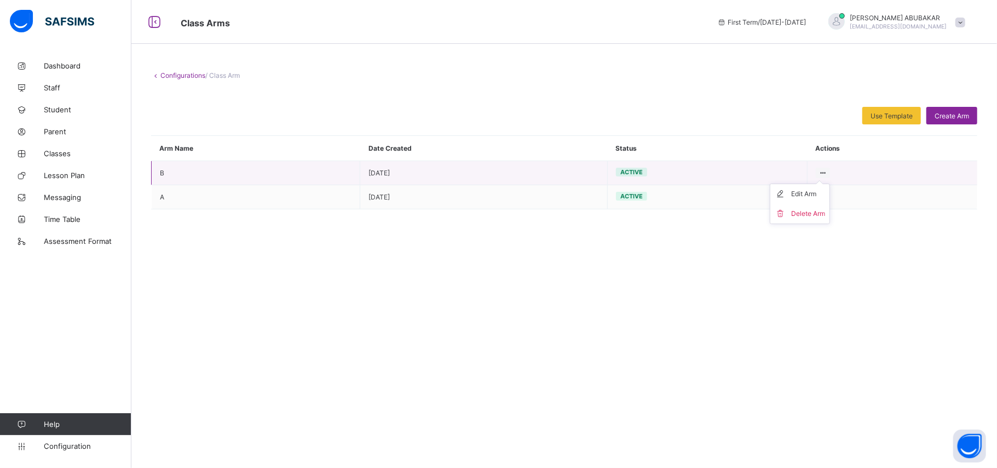
click at [819, 183] on ul "Edit Arm Delete Arm" at bounding box center [800, 203] width 60 height 41
click at [815, 205] on li "Delete Arm" at bounding box center [799, 214] width 59 height 20
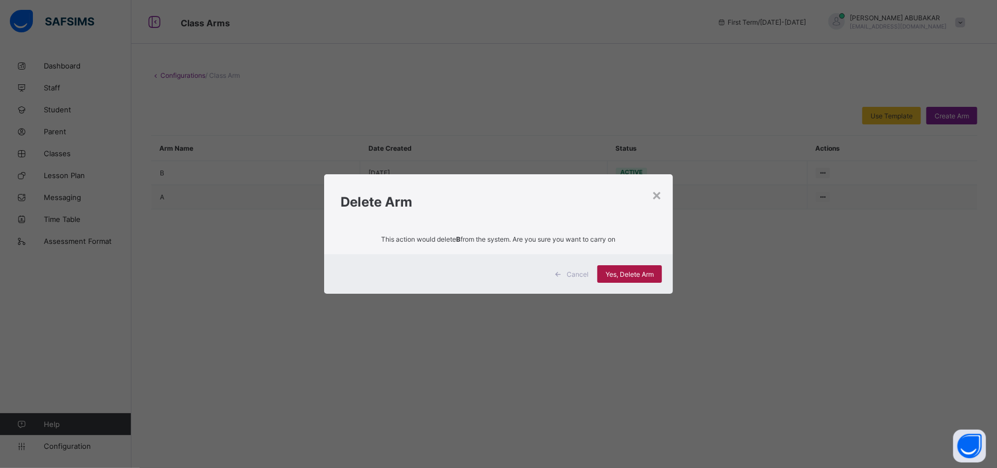
click at [657, 268] on div "Yes, Delete Arm" at bounding box center [629, 274] width 65 height 18
click at [584, 267] on div "Cancel" at bounding box center [573, 274] width 49 height 18
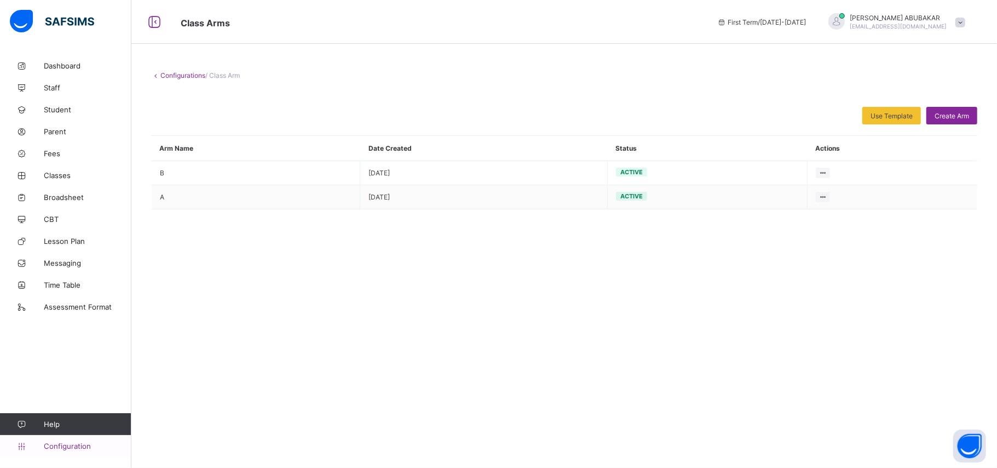
click at [44, 443] on link "Configuration" at bounding box center [65, 446] width 131 height 22
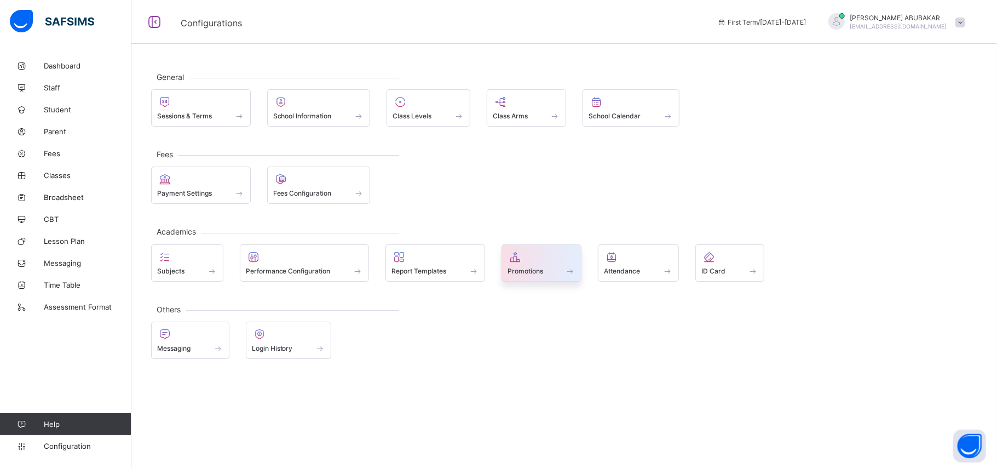
click at [530, 272] on span "Promotions" at bounding box center [526, 271] width 36 height 8
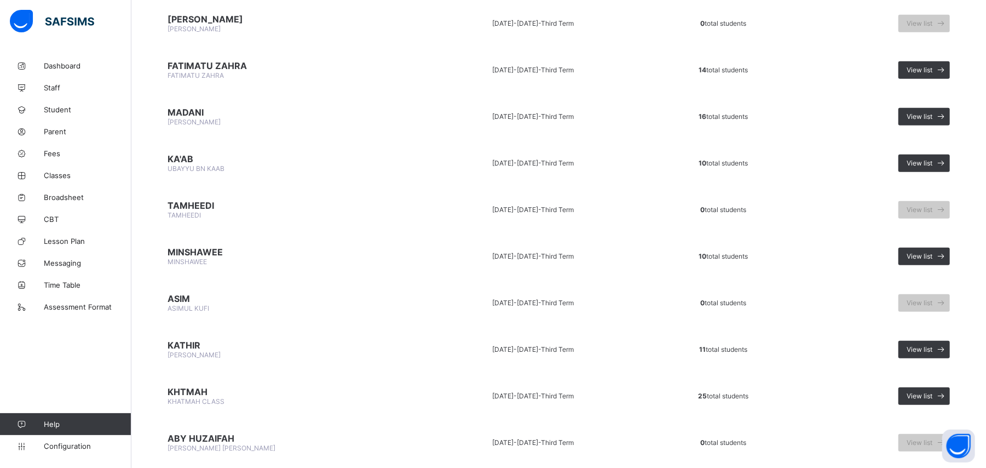
scroll to position [670, 0]
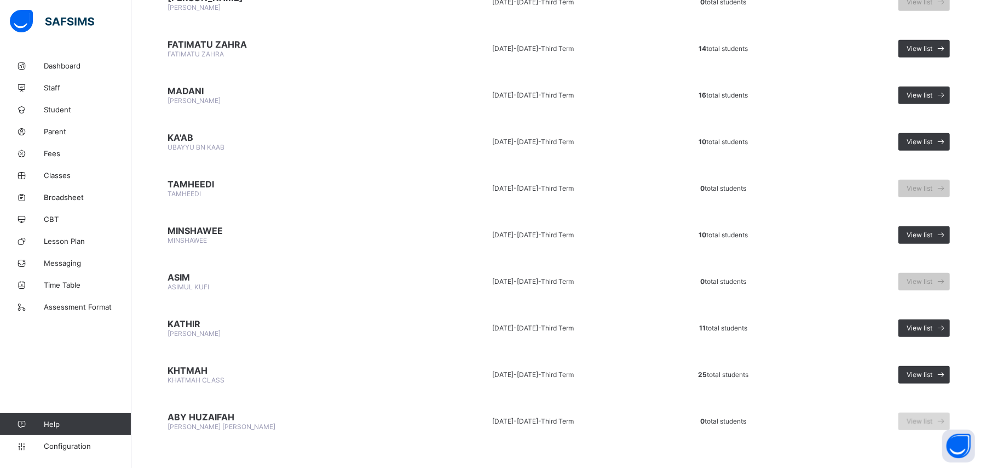
click at [924, 412] on div "View list" at bounding box center [924, 421] width 51 height 18
click at [925, 412] on div "View list" at bounding box center [924, 421] width 51 height 18
click at [921, 324] on span "View list" at bounding box center [920, 328] width 26 height 8
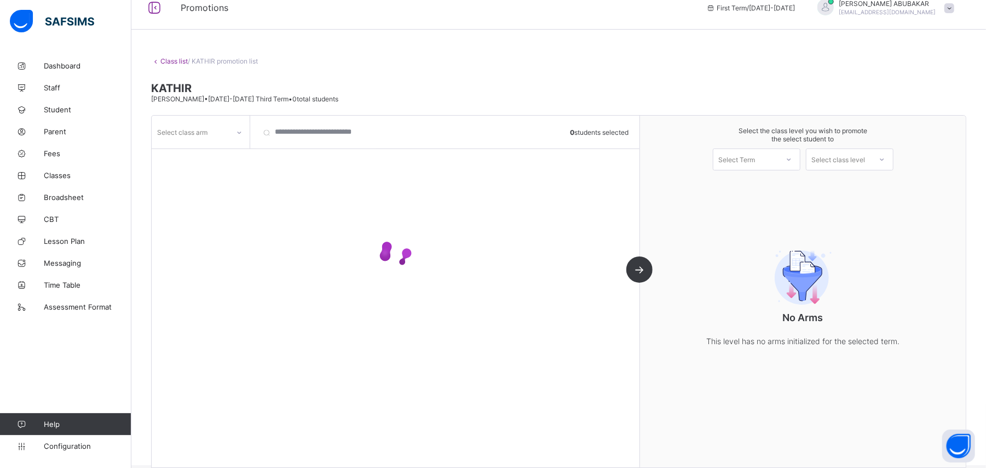
scroll to position [28, 0]
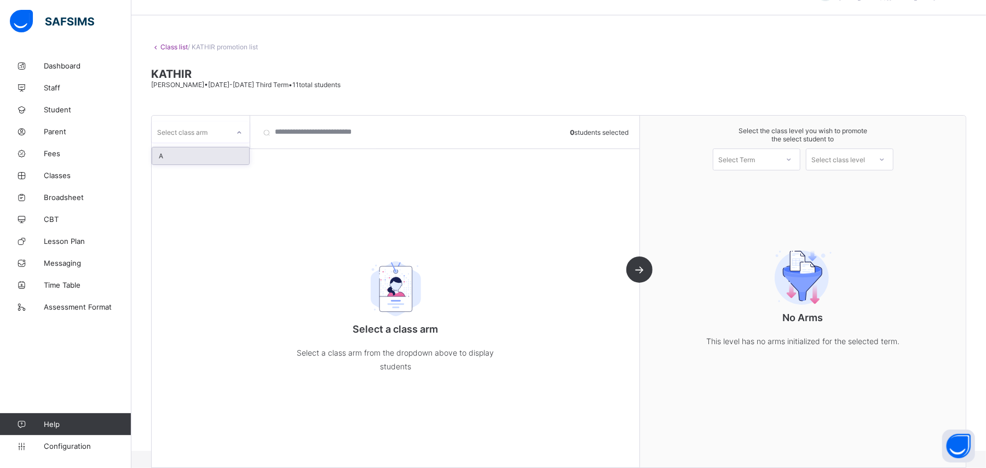
click at [237, 137] on div at bounding box center [239, 133] width 19 height 18
click at [231, 147] on div "A" at bounding box center [200, 155] width 97 height 17
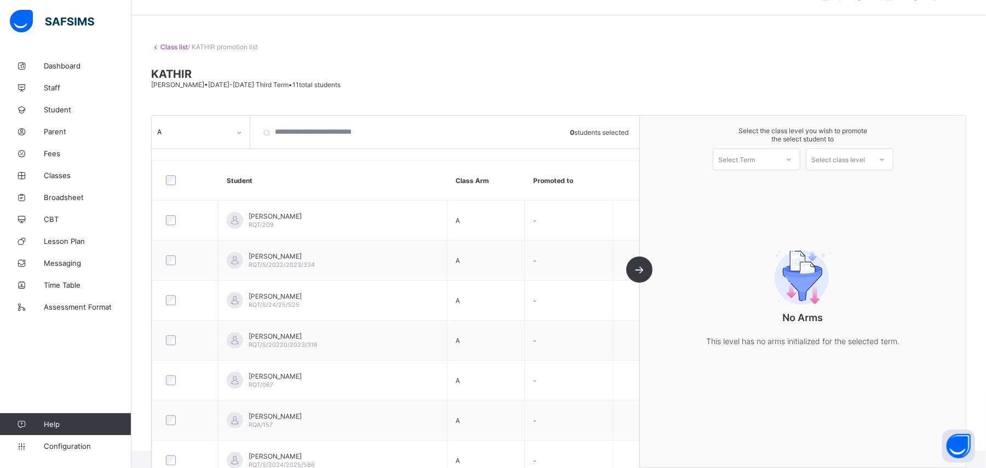
click at [166, 174] on div at bounding box center [185, 180] width 49 height 23
click at [790, 160] on div at bounding box center [789, 159] width 20 height 19
click at [781, 176] on div "First Term [DATE]-[DATE]" at bounding box center [756, 187] width 87 height 25
click at [842, 154] on div "Select class level" at bounding box center [839, 159] width 54 height 22
click at [847, 197] on div "[PERSON_NAME] [PERSON_NAME]" at bounding box center [850, 205] width 87 height 25
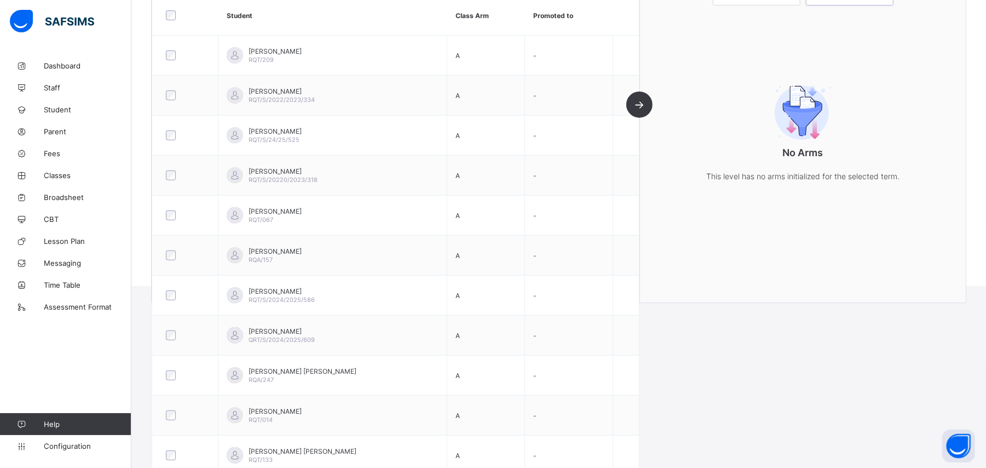
scroll to position [204, 0]
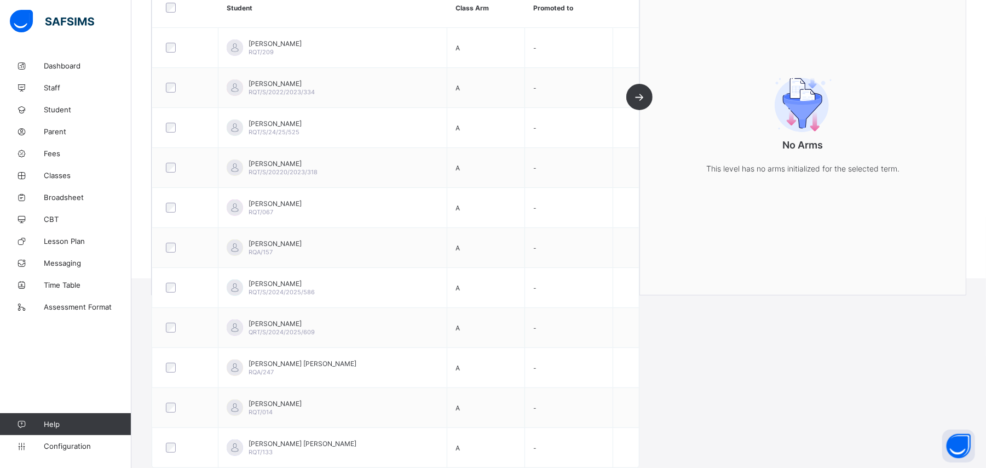
click at [640, 97] on div "A 11 students selected Student Class Arm Promoted to [PERSON_NAME] RQT/209 A - …" at bounding box center [396, 119] width 488 height 352
click at [640, 95] on div "A 11 students selected Student Class Arm Promoted to [PERSON_NAME] RQT/209 A - …" at bounding box center [396, 119] width 488 height 352
click at [640, 93] on div "A 11 students selected Student Class Arm Promoted to [PERSON_NAME] RQT/209 A - …" at bounding box center [396, 119] width 488 height 352
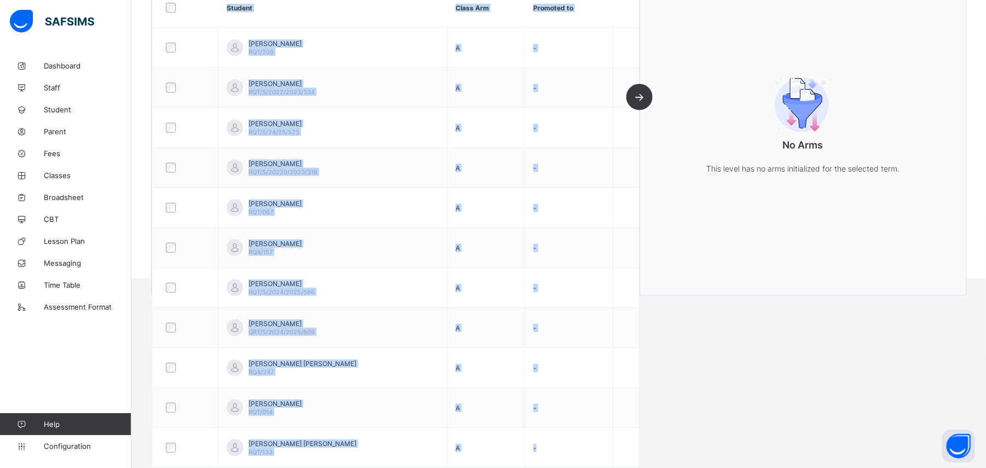
click at [640, 93] on div "A 11 students selected Student Class Arm Promoted to [PERSON_NAME] RQT/209 A - …" at bounding box center [396, 119] width 488 height 352
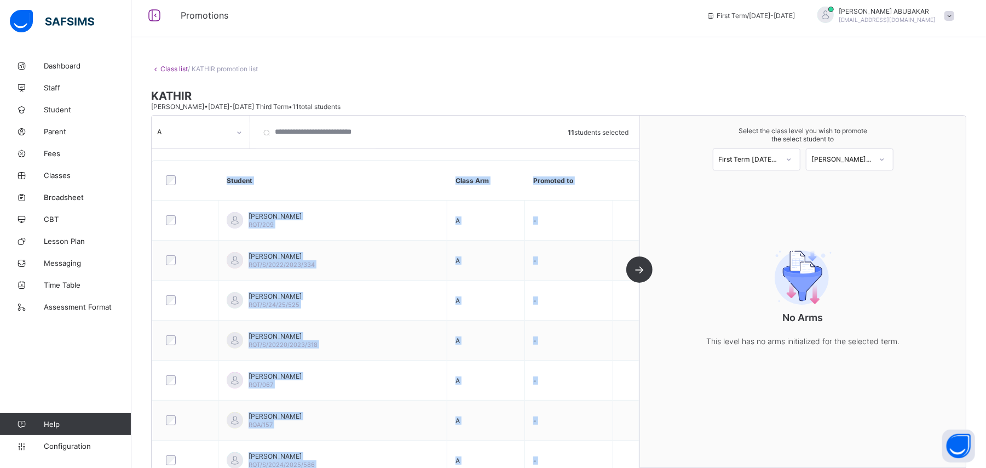
scroll to position [0, 0]
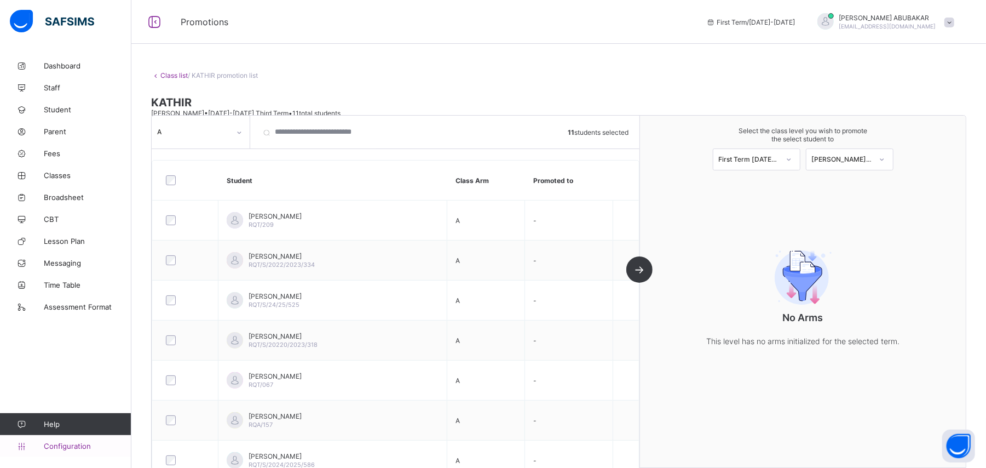
click at [71, 441] on link "Configuration" at bounding box center [65, 446] width 131 height 22
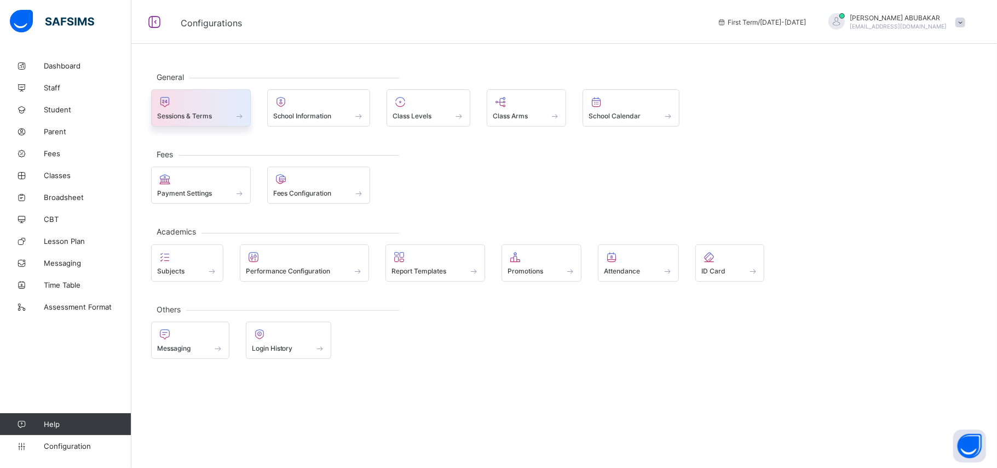
click at [187, 95] on div "Sessions & Terms" at bounding box center [201, 107] width 100 height 37
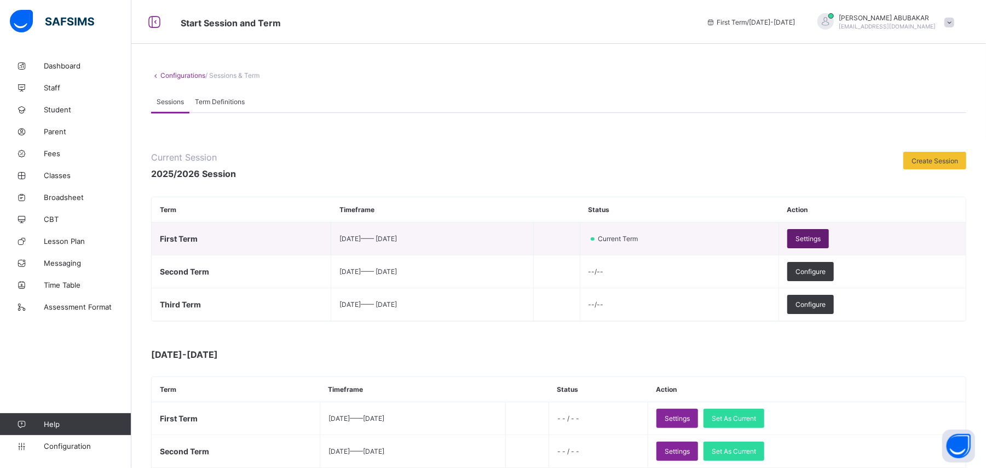
click at [821, 239] on span "Settings" at bounding box center [808, 238] width 25 height 8
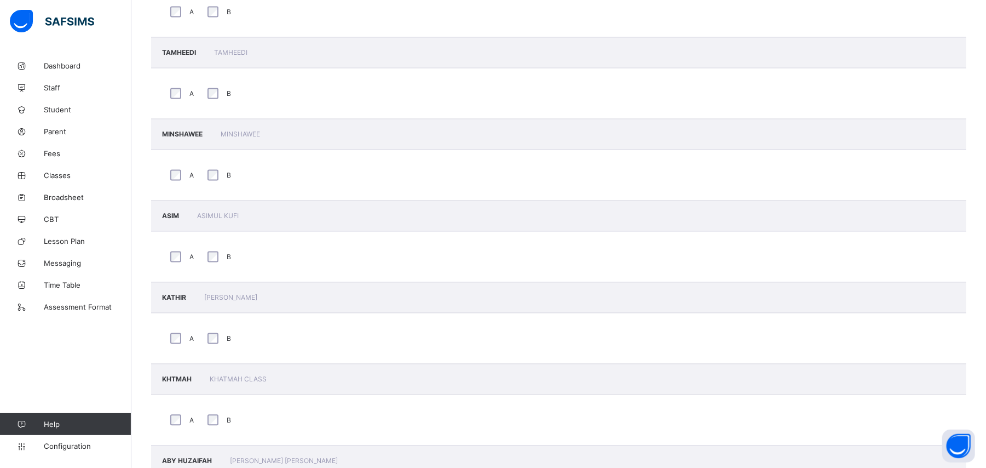
scroll to position [1545, 0]
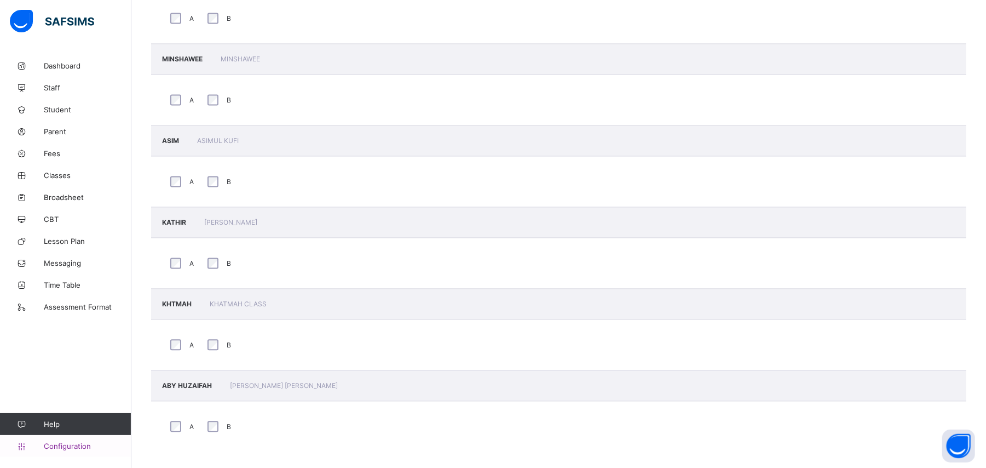
click at [88, 445] on span "Configuration" at bounding box center [87, 445] width 87 height 9
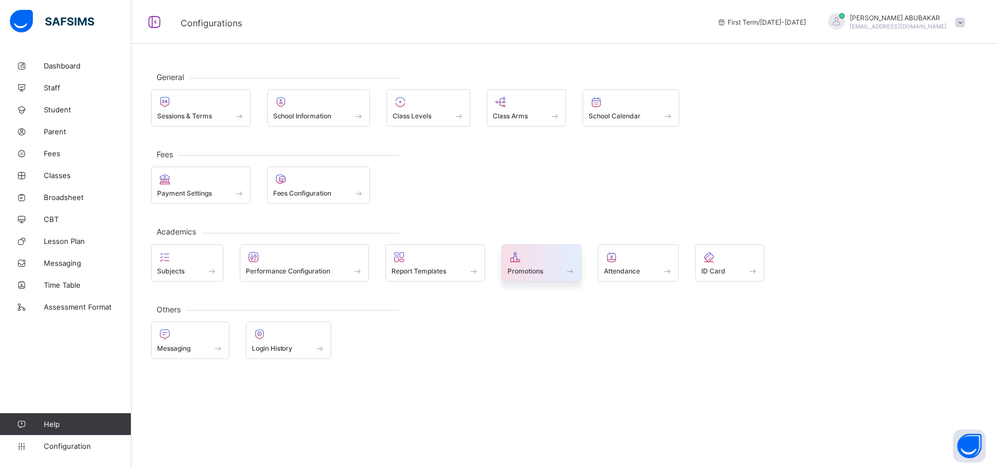
click at [515, 275] on span "Promotions" at bounding box center [526, 271] width 36 height 8
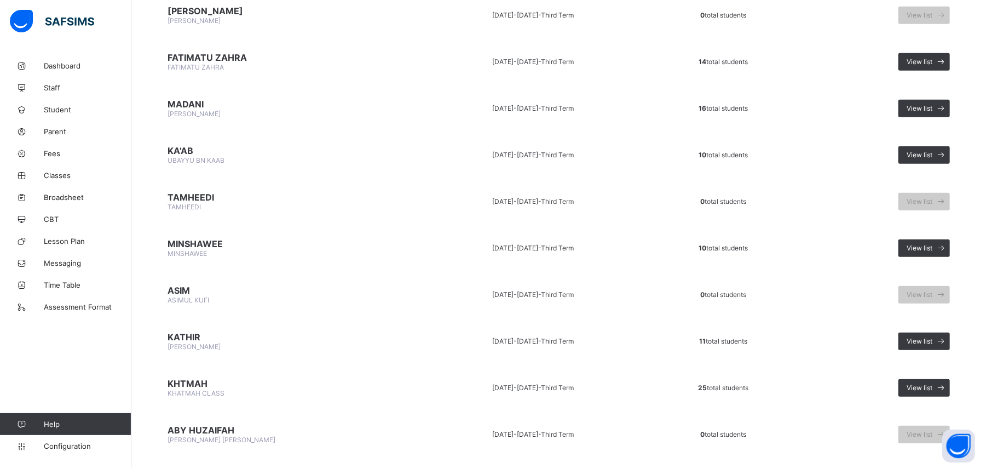
scroll to position [670, 0]
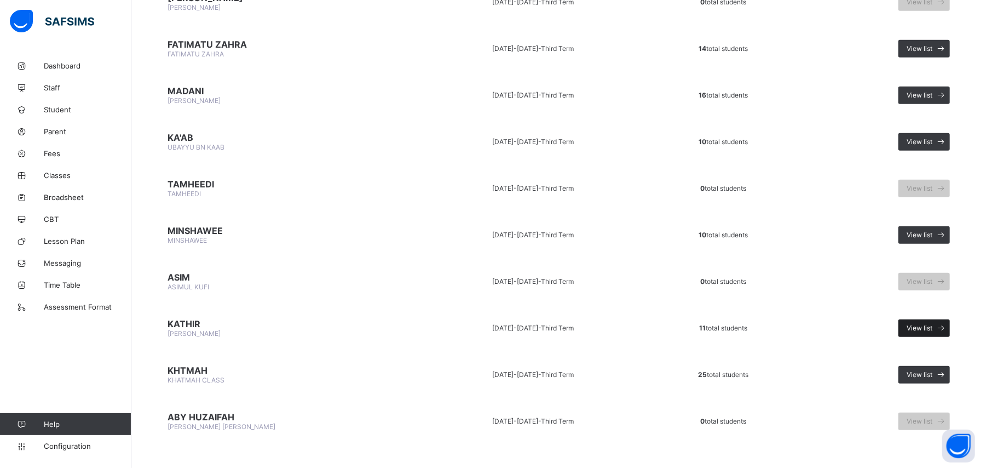
click at [931, 323] on div "View list" at bounding box center [924, 328] width 51 height 18
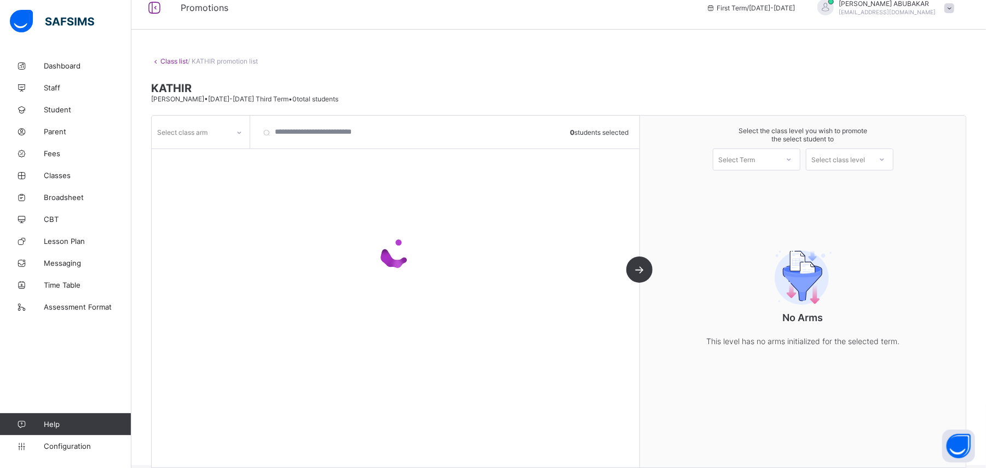
scroll to position [28, 0]
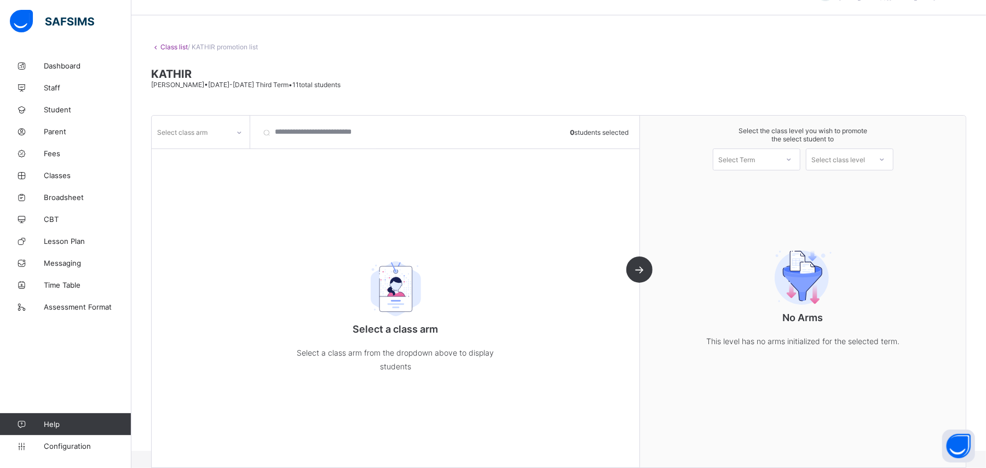
click at [185, 133] on div "Select class arm" at bounding box center [182, 132] width 50 height 21
click at [188, 145] on div "Select class arm" at bounding box center [201, 132] width 99 height 33
click at [232, 139] on div at bounding box center [239, 133] width 19 height 18
click at [229, 158] on div "A" at bounding box center [200, 155] width 97 height 17
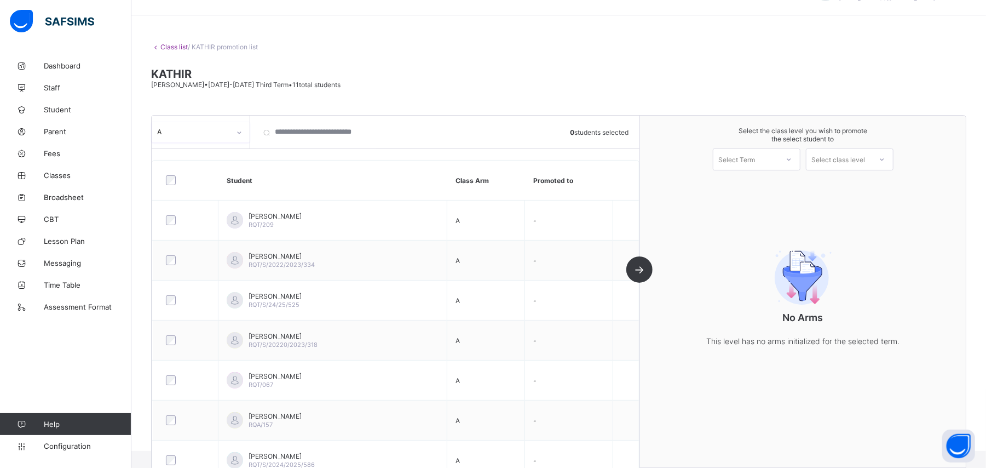
click at [767, 156] on div "Select Term" at bounding box center [745, 159] width 65 height 15
click at [761, 180] on div "First Term [DATE]-[DATE]" at bounding box center [756, 187] width 87 height 25
click at [839, 157] on div "Select class level" at bounding box center [839, 159] width 54 height 22
click at [842, 199] on div "[PERSON_NAME] [PERSON_NAME]" at bounding box center [850, 205] width 87 height 25
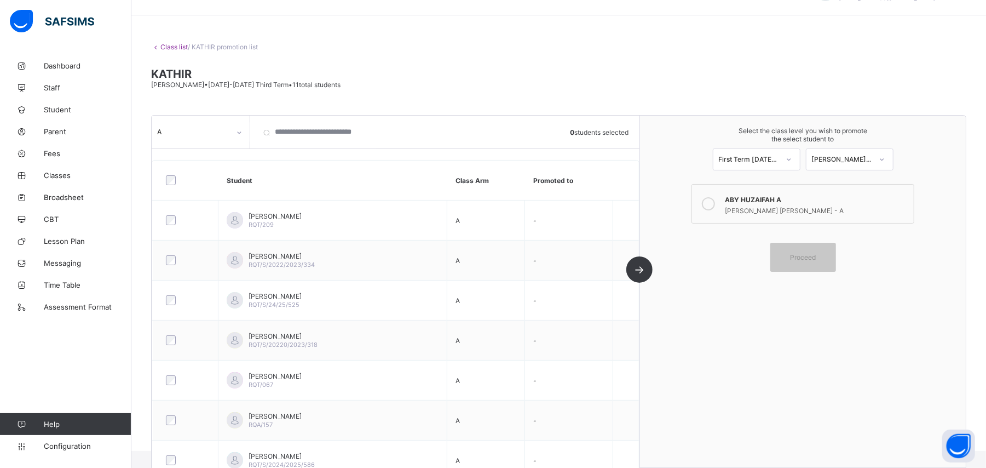
click at [715, 203] on icon at bounding box center [708, 203] width 13 height 13
click at [795, 254] on span "Proceed" at bounding box center [803, 257] width 49 height 8
click at [640, 266] on div "A 0 students selected Student Class Arm Promoted to [PERSON_NAME] RQT/209 A - […" at bounding box center [396, 292] width 488 height 352
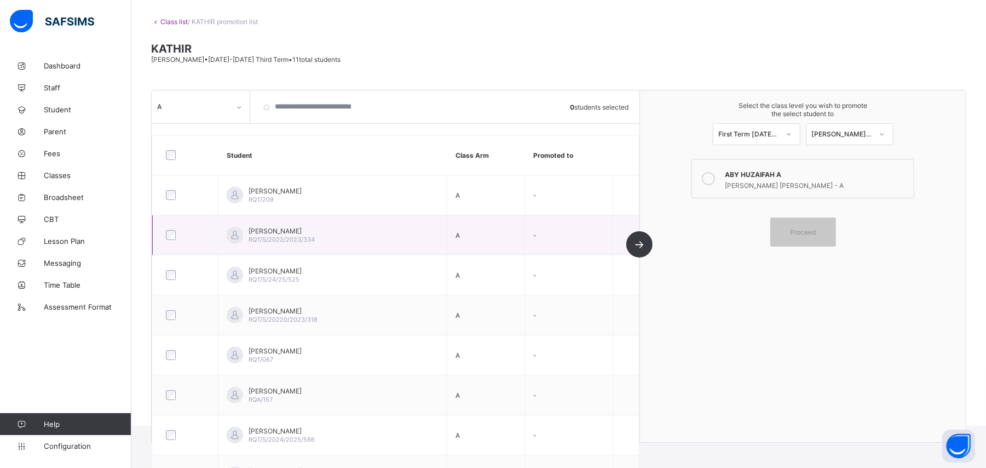
scroll to position [0, 0]
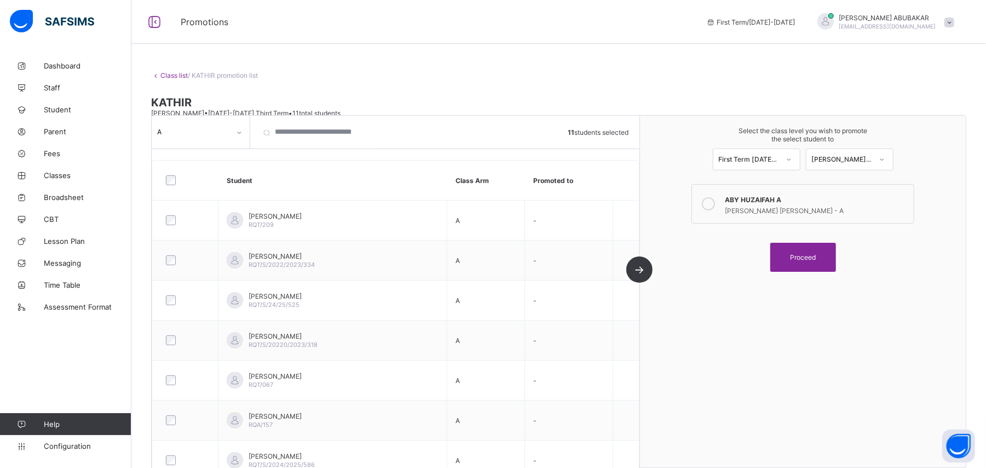
click at [802, 252] on div "Proceed" at bounding box center [803, 257] width 66 height 29
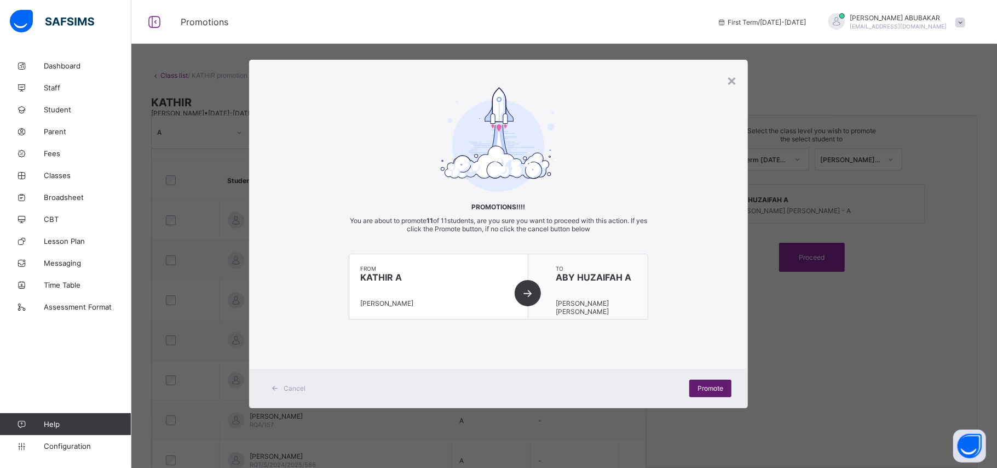
click at [715, 382] on div "Promote" at bounding box center [710, 388] width 42 height 18
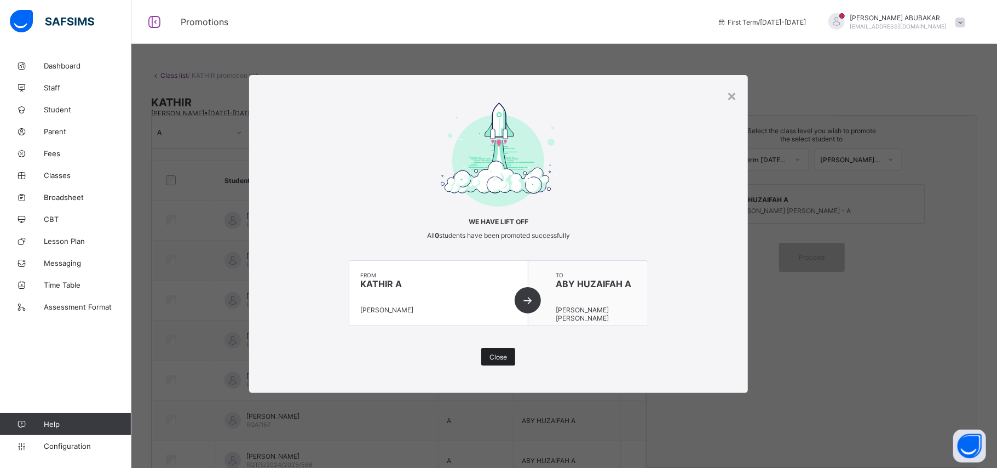
click at [490, 358] on span "Close" at bounding box center [499, 357] width 18 height 8
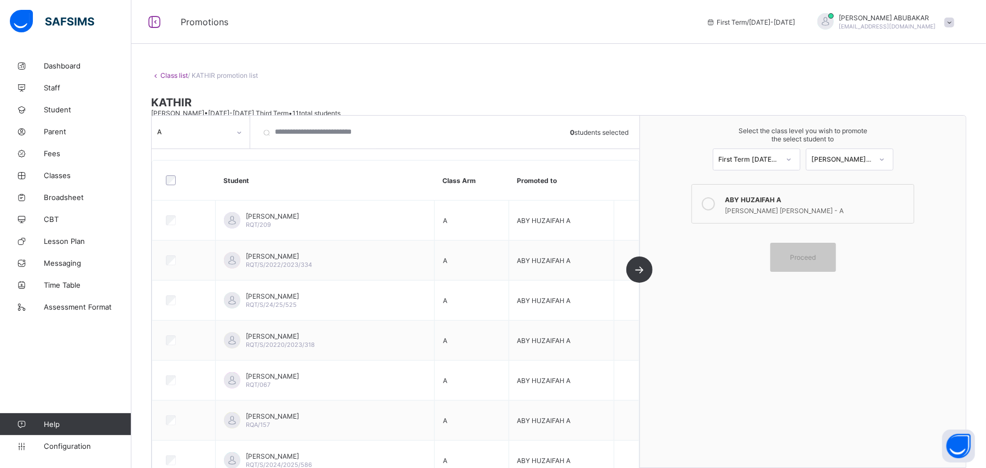
scroll to position [204, 0]
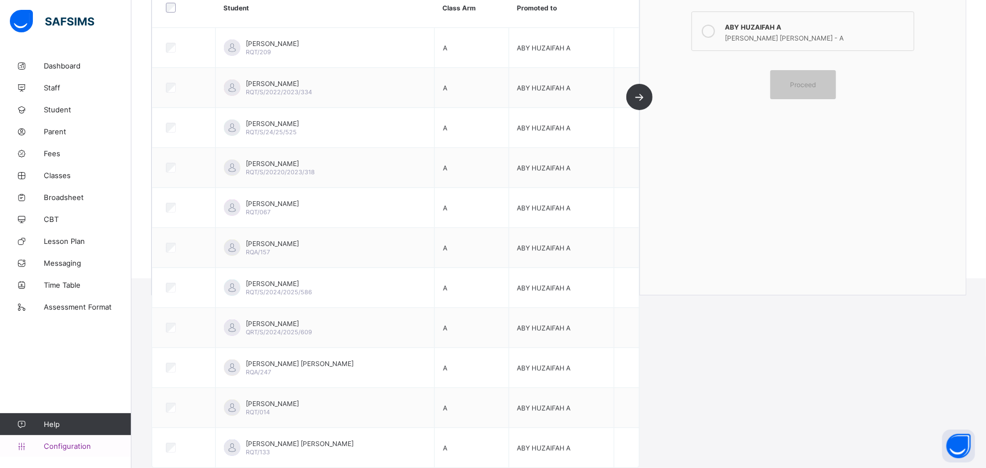
click at [82, 443] on span "Configuration" at bounding box center [87, 445] width 87 height 9
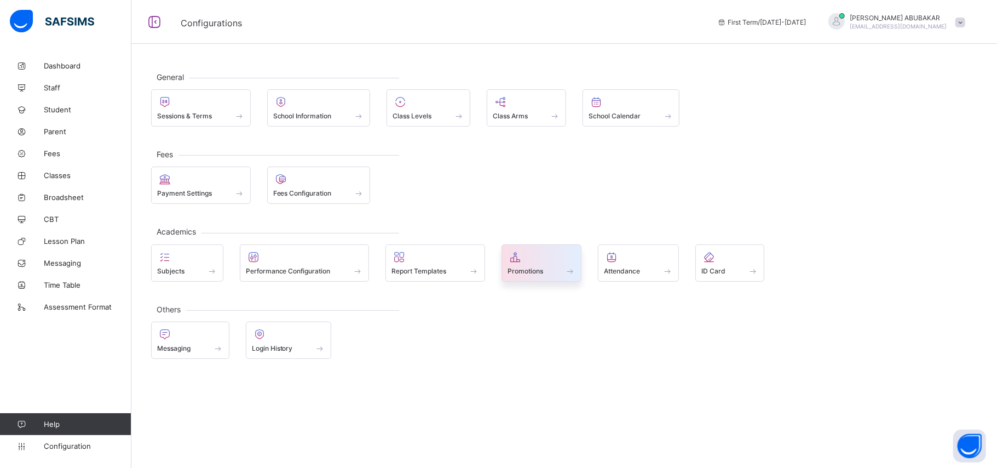
click at [537, 263] on div at bounding box center [542, 256] width 68 height 13
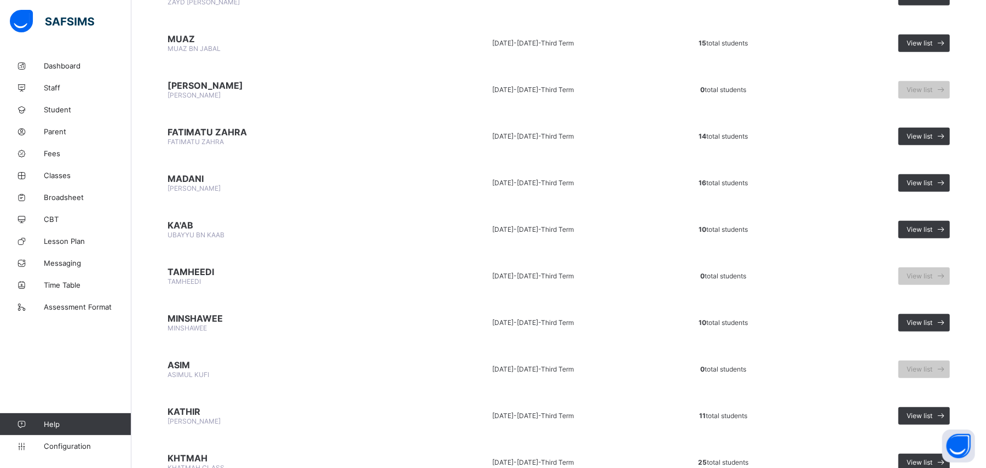
scroll to position [670, 0]
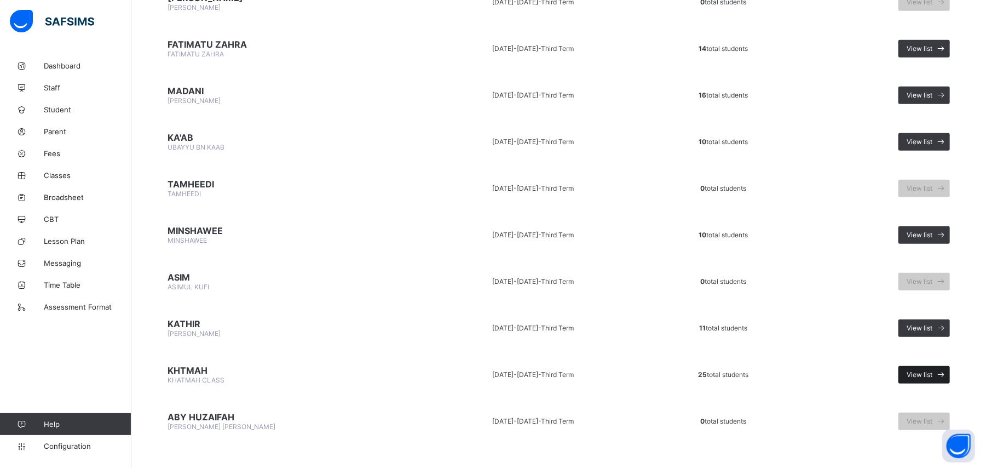
click at [920, 366] on div "View list" at bounding box center [924, 375] width 51 height 18
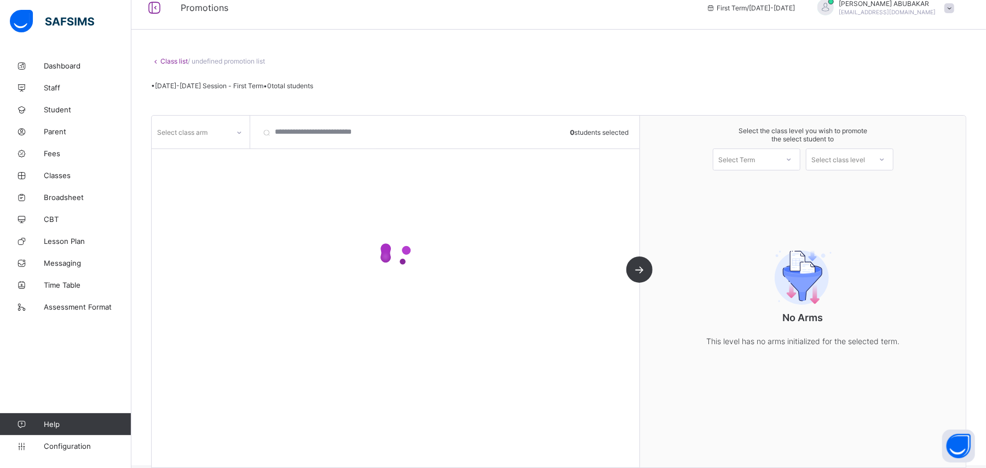
scroll to position [28, 0]
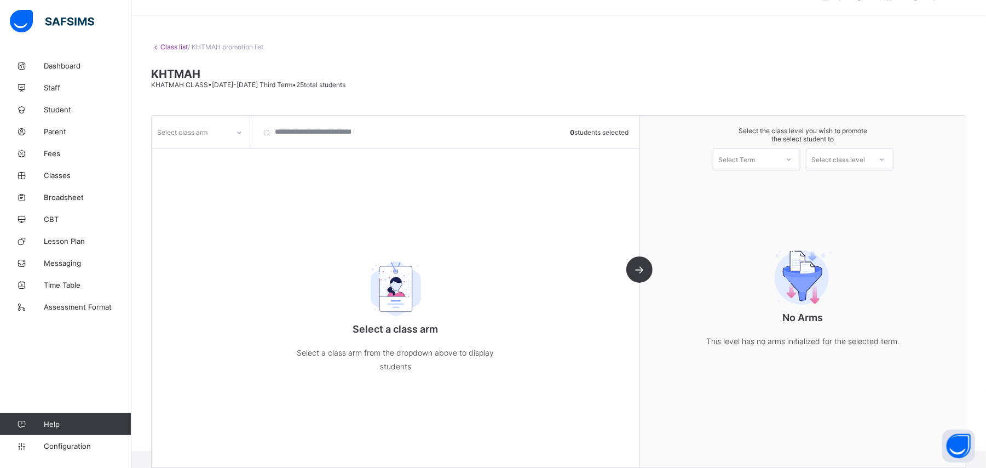
click at [201, 133] on div "Select class arm" at bounding box center [182, 132] width 50 height 21
click at [193, 156] on div "A" at bounding box center [200, 155] width 97 height 17
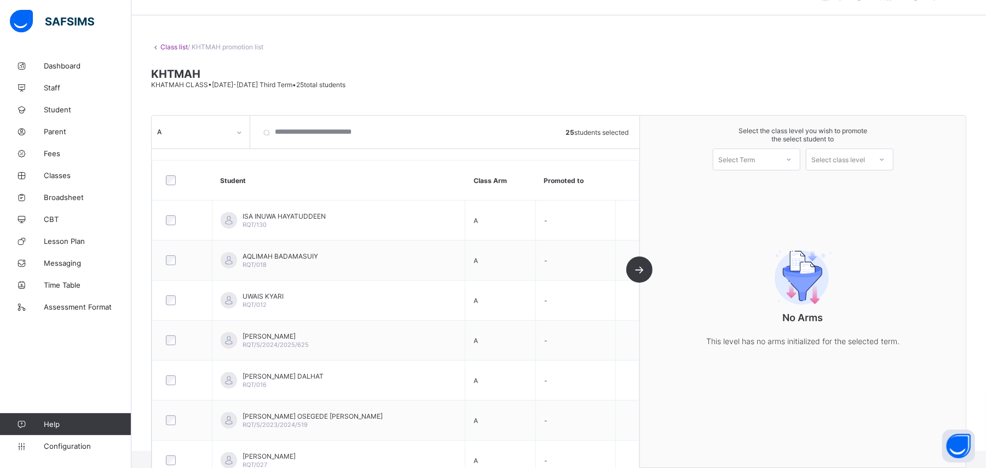
drag, startPoint x: 758, startPoint y: 167, endPoint x: 761, endPoint y: 160, distance: 7.4
click at [761, 160] on div "Select Term" at bounding box center [757, 159] width 88 height 22
click at [756, 180] on div "First Term [DATE]-[DATE]" at bounding box center [756, 187] width 87 height 25
click at [847, 156] on div "Select class level" at bounding box center [839, 159] width 54 height 22
click at [67, 450] on link "Configuration" at bounding box center [65, 446] width 131 height 22
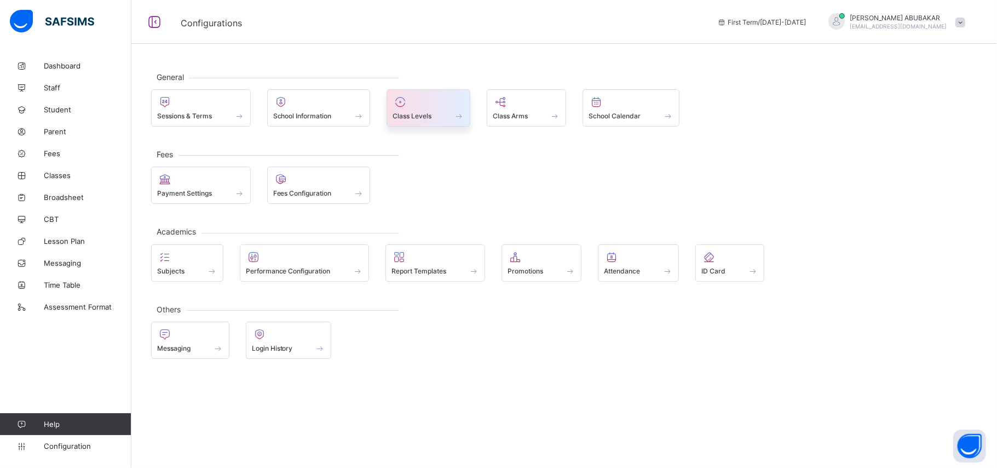
click at [400, 125] on div "Class Levels" at bounding box center [429, 107] width 84 height 37
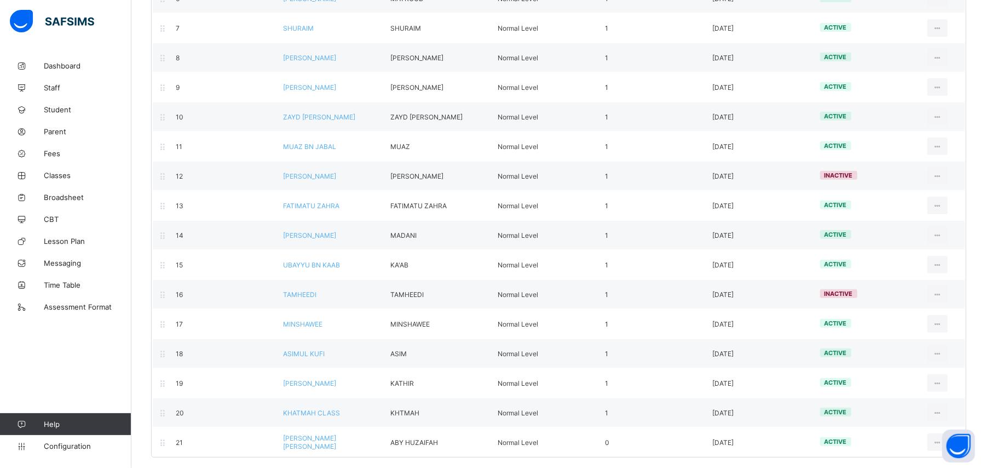
scroll to position [333, 0]
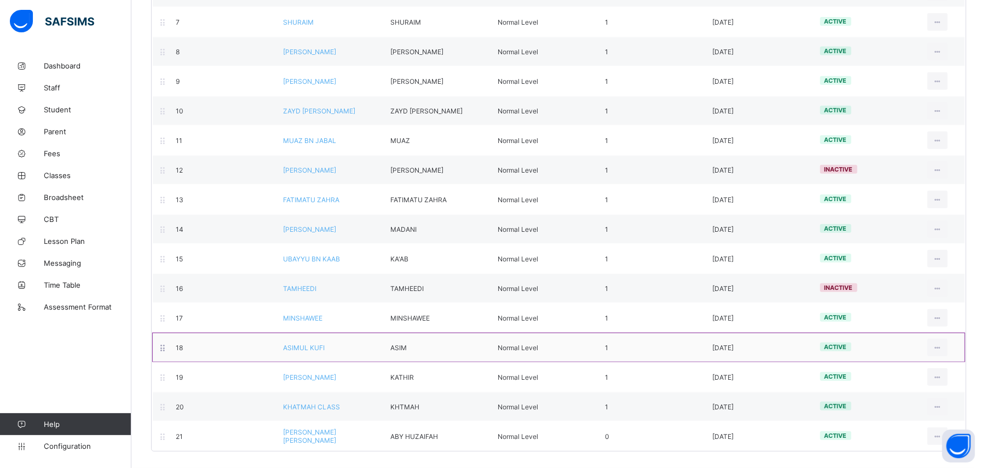
click at [956, 358] on div "18 ASIMUL KUFI ASIM Normal Level 1 [DATE] active View Class Level Edit Class Le…" at bounding box center [558, 347] width 813 height 30
click at [931, 383] on li "Edit Class Level" at bounding box center [899, 392] width 96 height 20
type input "**********"
type input "****"
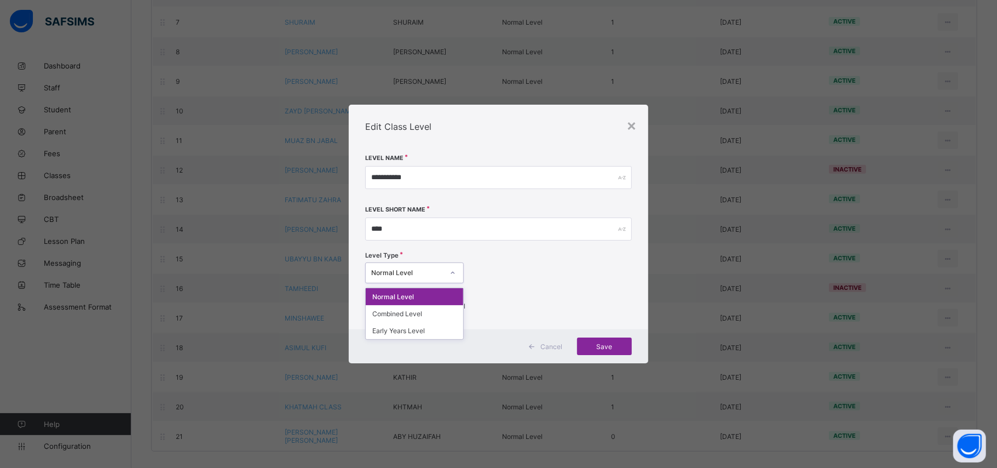
click at [432, 279] on div "Normal Level" at bounding box center [404, 272] width 77 height 15
click at [433, 295] on div "Normal Level" at bounding box center [414, 296] width 97 height 17
click at [620, 345] on span "Save" at bounding box center [604, 346] width 38 height 8
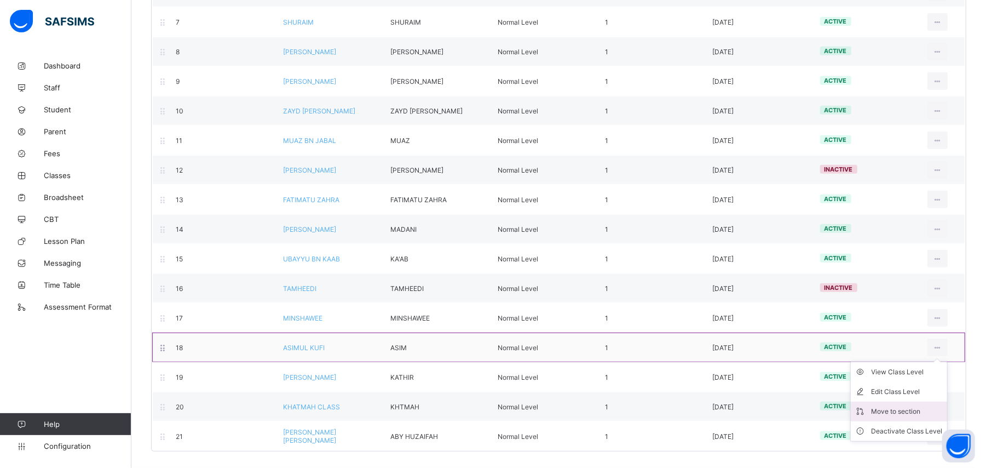
click at [922, 402] on li "Move to section" at bounding box center [899, 411] width 96 height 20
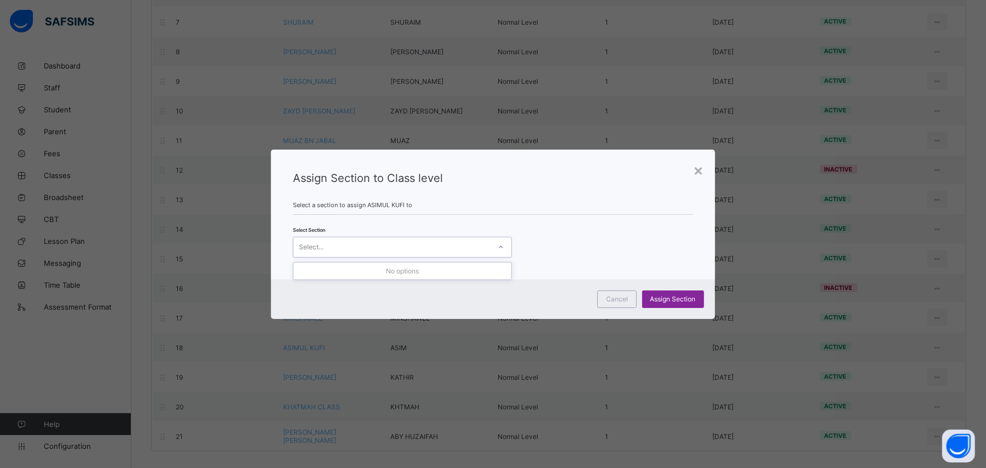
click at [500, 245] on icon at bounding box center [501, 246] width 7 height 11
click at [688, 292] on div "Assign Section" at bounding box center [673, 299] width 62 height 18
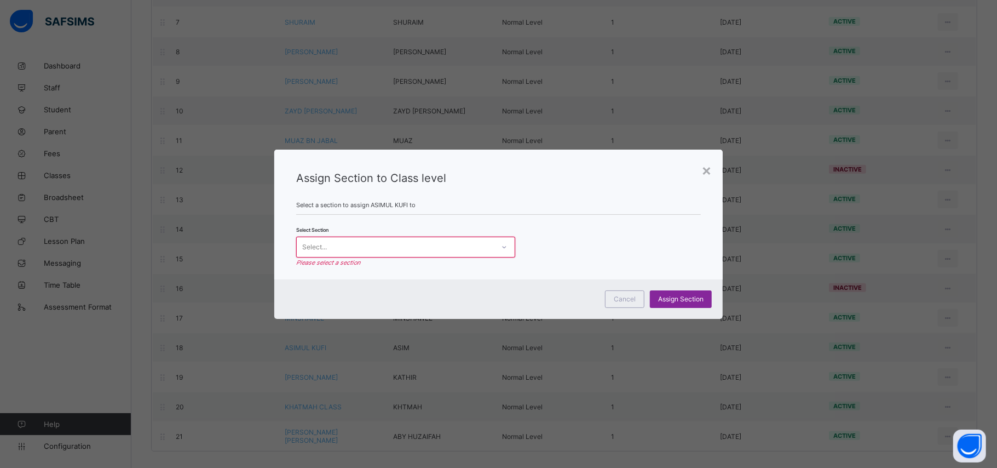
click at [496, 247] on div at bounding box center [504, 247] width 19 height 18
click at [701, 166] on div "Assign Section to Class level Select a section to assign ASIMUL KUFI to Select …" at bounding box center [498, 214] width 448 height 130
click at [706, 165] on div "×" at bounding box center [706, 169] width 10 height 19
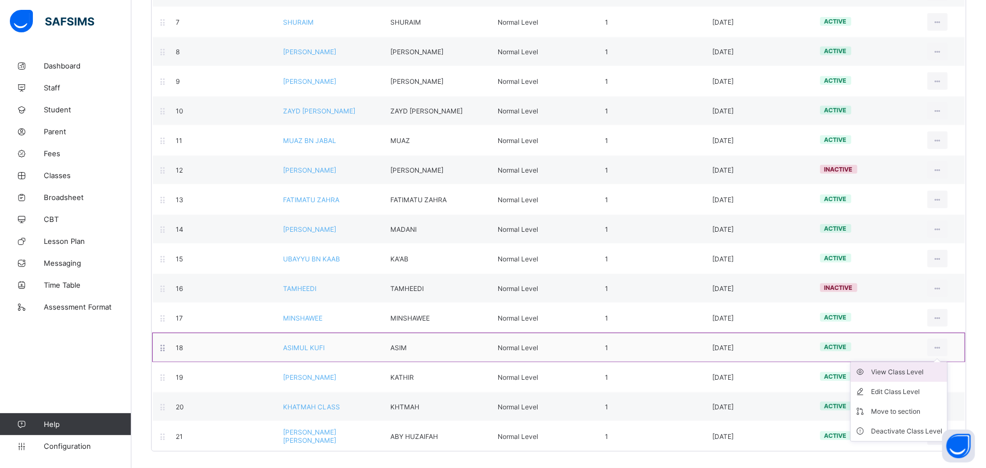
click at [914, 377] on li "View Class Level" at bounding box center [899, 372] width 96 height 20
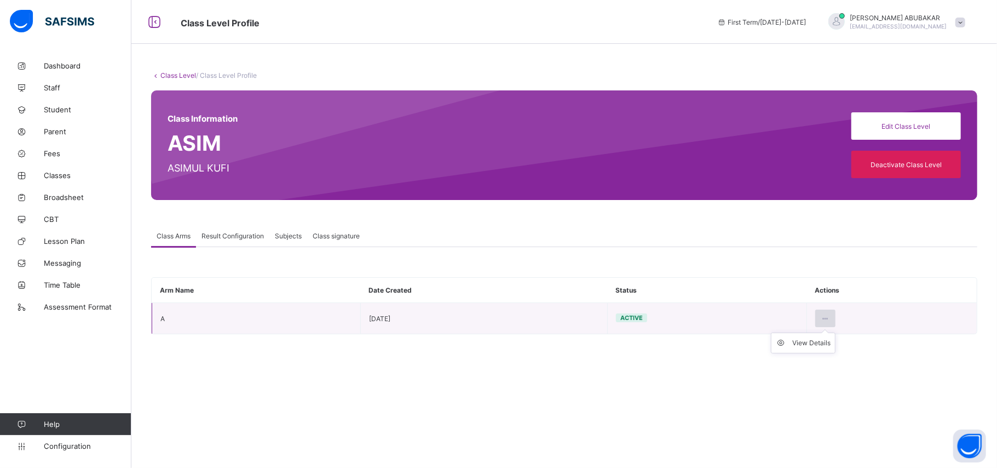
click at [824, 318] on icon at bounding box center [825, 318] width 9 height 8
click at [818, 339] on div "View Details" at bounding box center [811, 342] width 38 height 11
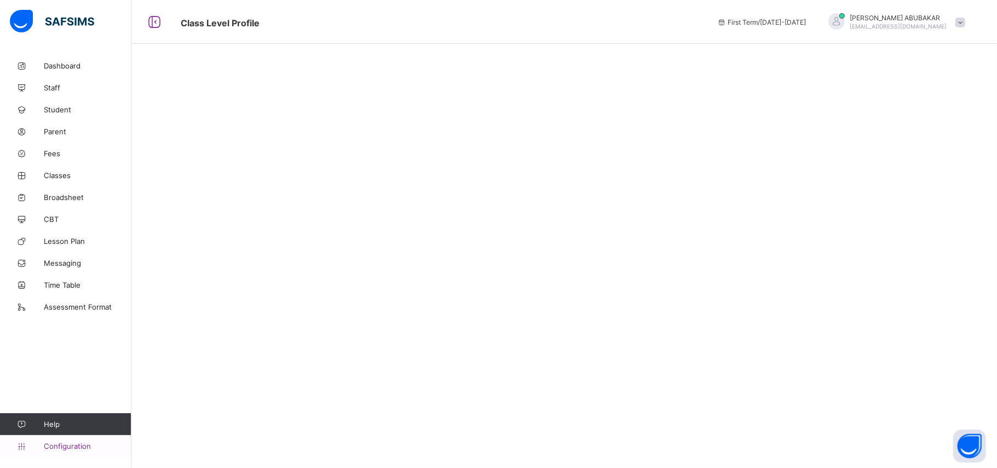
click at [73, 443] on span "Configuration" at bounding box center [87, 445] width 87 height 9
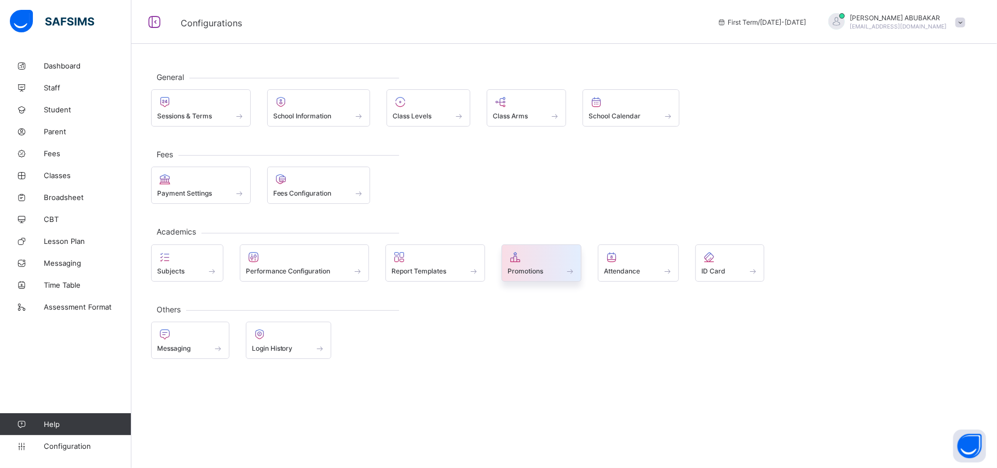
click at [551, 263] on div at bounding box center [542, 256] width 68 height 13
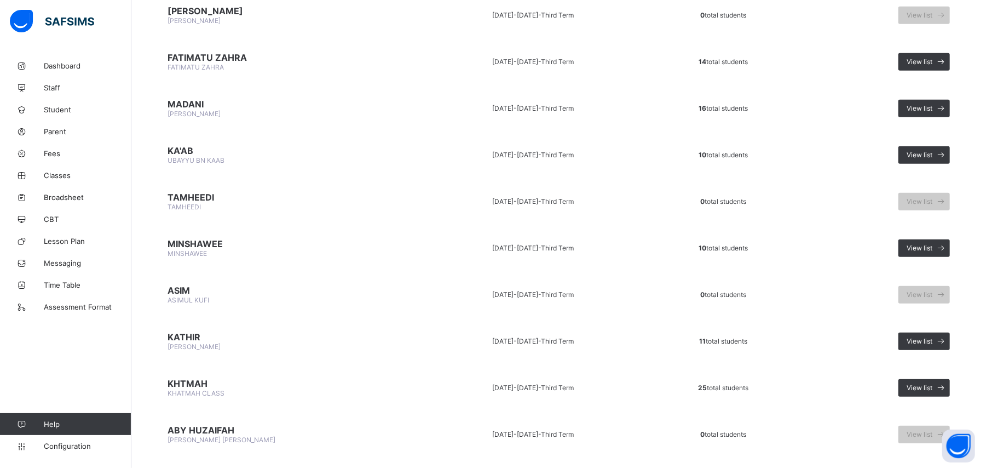
scroll to position [670, 0]
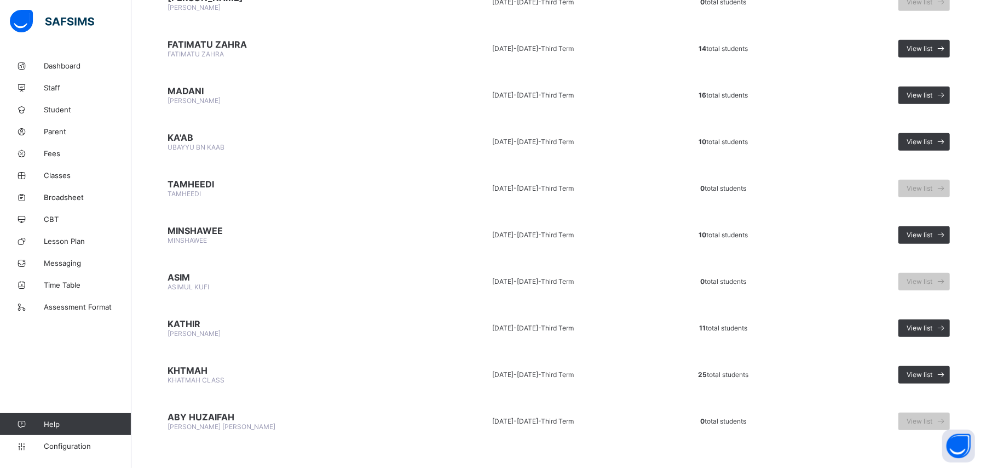
click at [933, 354] on td "View list" at bounding box center [885, 374] width 163 height 41
click at [929, 370] on span "View list" at bounding box center [920, 374] width 26 height 8
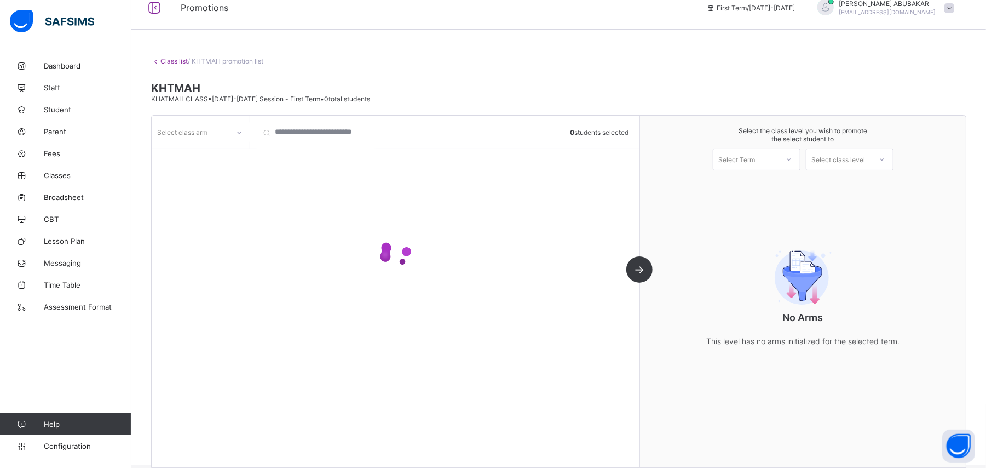
scroll to position [28, 0]
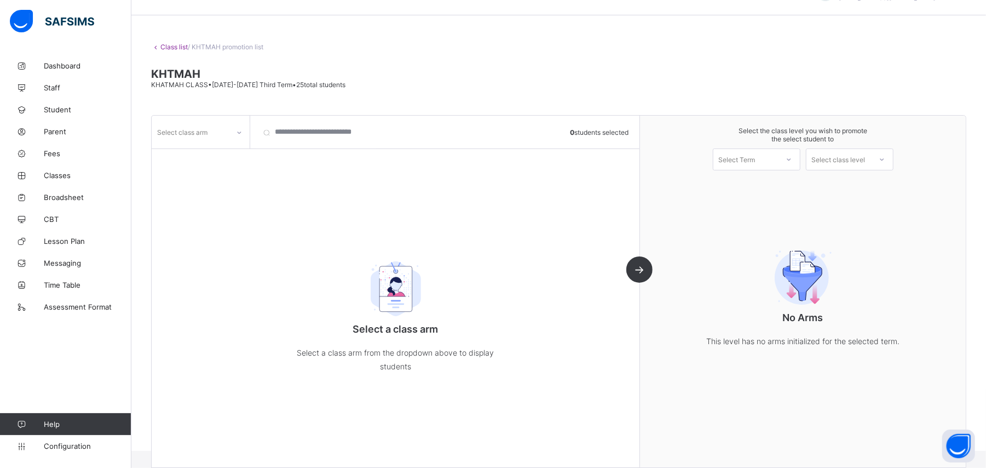
click at [182, 125] on div "Select class arm" at bounding box center [182, 132] width 50 height 21
click at [182, 151] on div "A" at bounding box center [200, 155] width 97 height 17
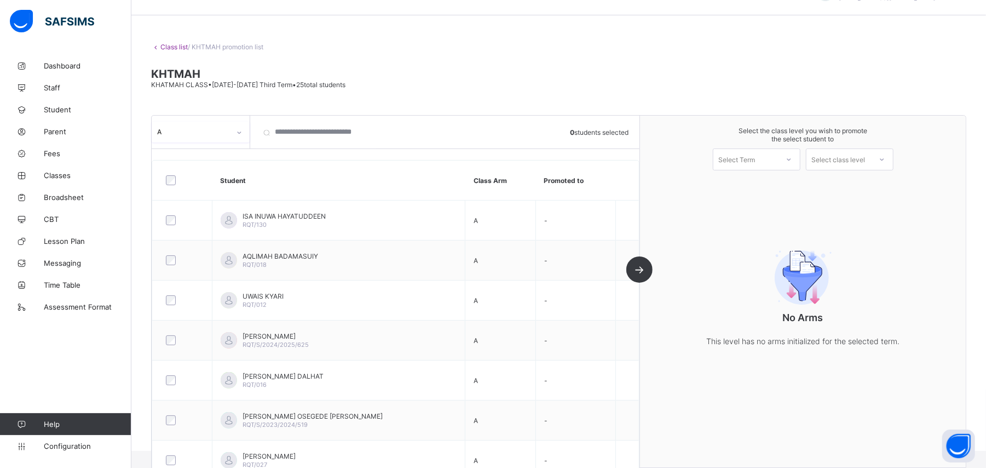
click at [778, 158] on div "Select Term" at bounding box center [745, 159] width 65 height 15
click at [747, 185] on div "First Term [DATE]-[DATE]" at bounding box center [756, 187] width 87 height 25
click at [844, 161] on div "Select class level" at bounding box center [839, 159] width 54 height 22
click at [79, 445] on span "Configuration" at bounding box center [87, 445] width 87 height 9
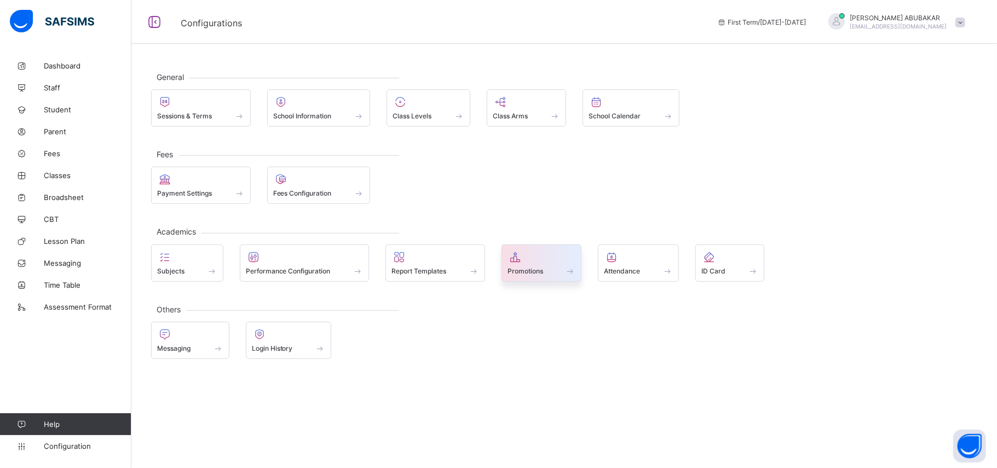
click at [523, 259] on icon at bounding box center [515, 256] width 15 height 13
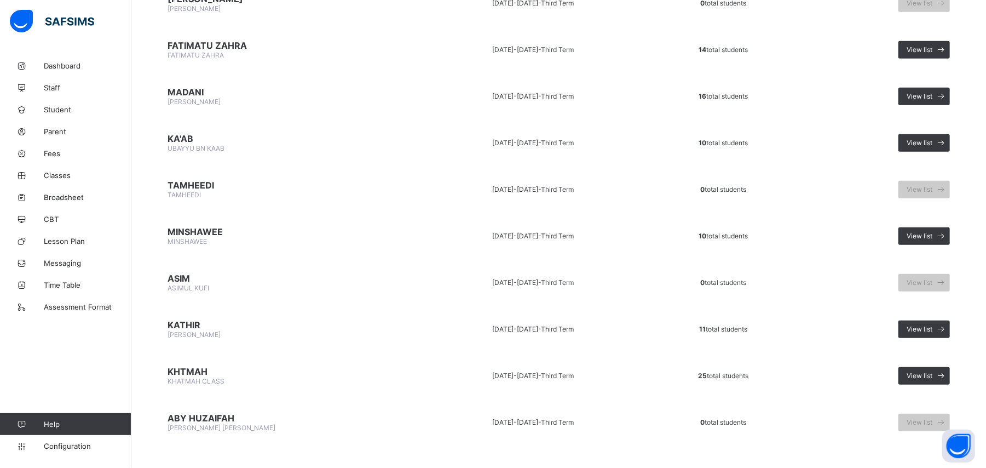
scroll to position [670, 0]
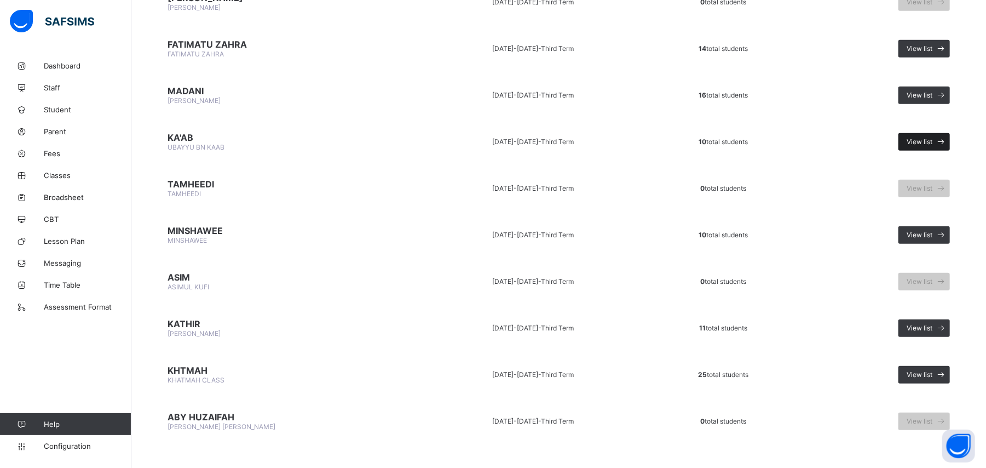
click at [925, 137] on span "View list" at bounding box center [920, 141] width 26 height 8
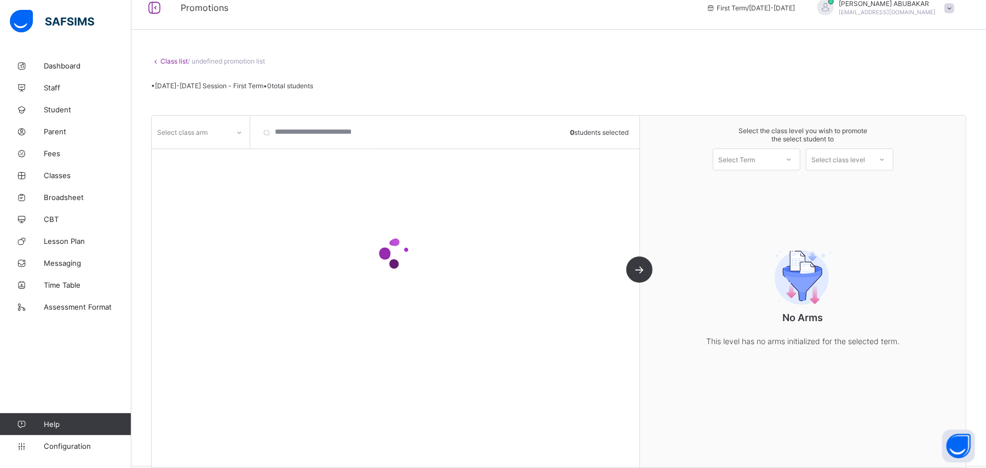
scroll to position [28, 0]
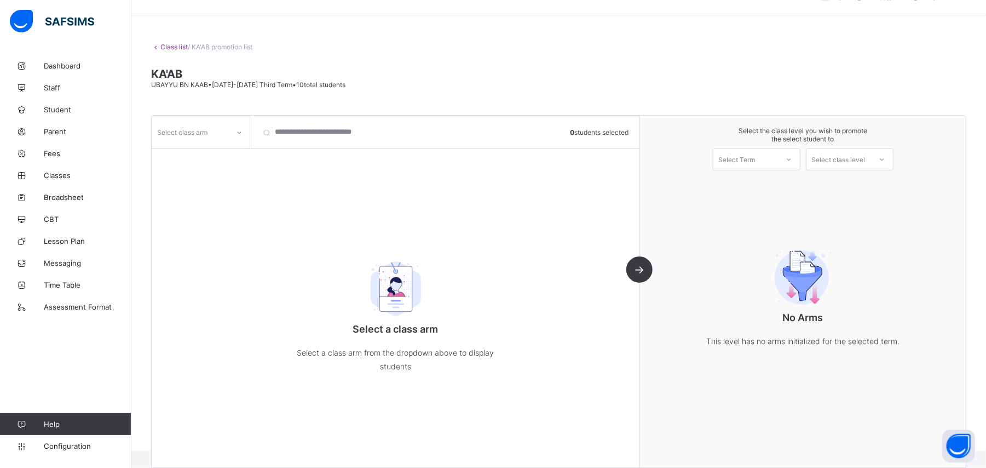
click at [222, 136] on div "Select class arm" at bounding box center [190, 131] width 77 height 15
click at [218, 149] on div "A" at bounding box center [200, 155] width 97 height 17
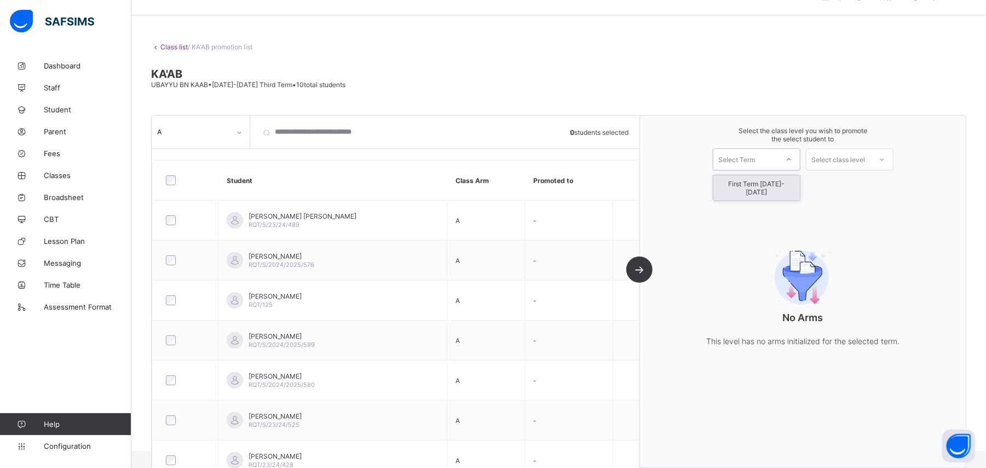
click at [772, 153] on div "Select Term" at bounding box center [745, 159] width 65 height 15
click at [776, 183] on div "First Term [DATE]-[DATE]" at bounding box center [756, 187] width 87 height 25
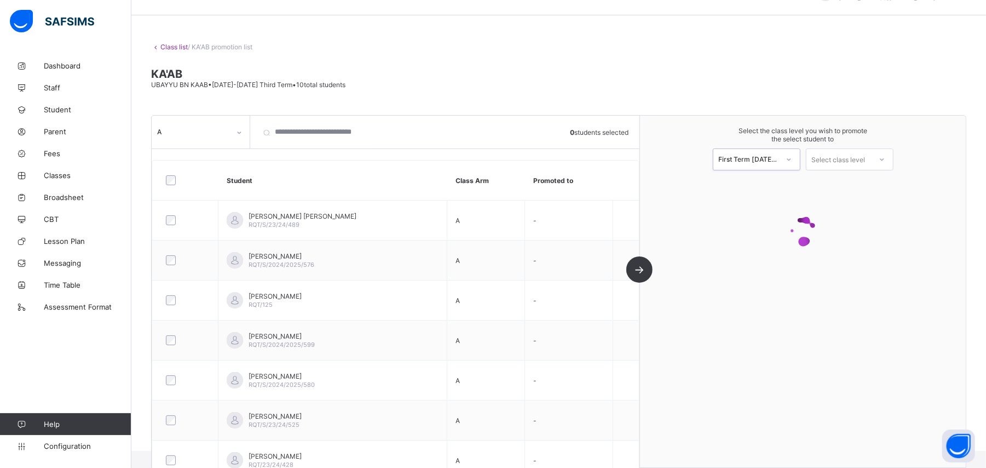
click at [847, 159] on div "Select class level" at bounding box center [839, 159] width 54 height 22
click at [171, 174] on div at bounding box center [185, 180] width 49 height 23
click at [840, 163] on div "Select class level" at bounding box center [839, 159] width 54 height 22
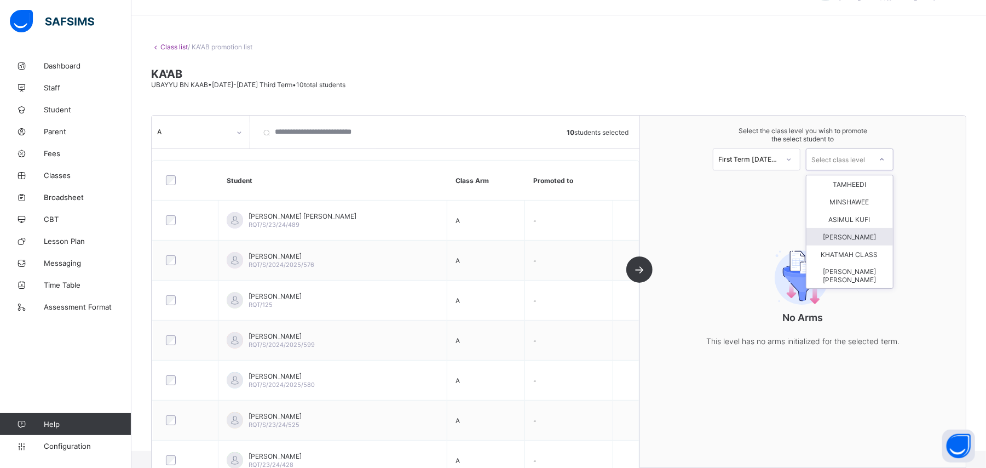
click at [840, 234] on div "[PERSON_NAME]" at bounding box center [850, 237] width 87 height 18
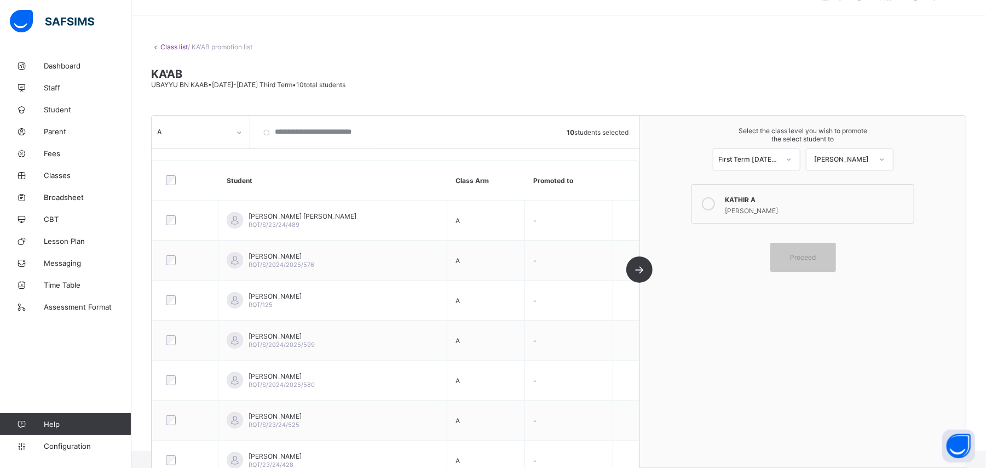
click at [710, 204] on icon at bounding box center [708, 203] width 13 height 13
click at [787, 250] on div "Proceed" at bounding box center [803, 257] width 66 height 29
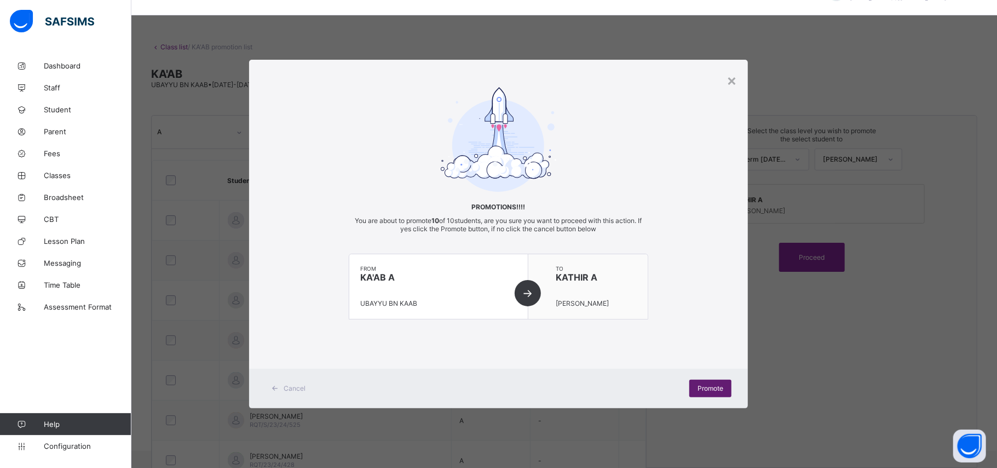
click at [709, 385] on span "Promote" at bounding box center [711, 388] width 26 height 8
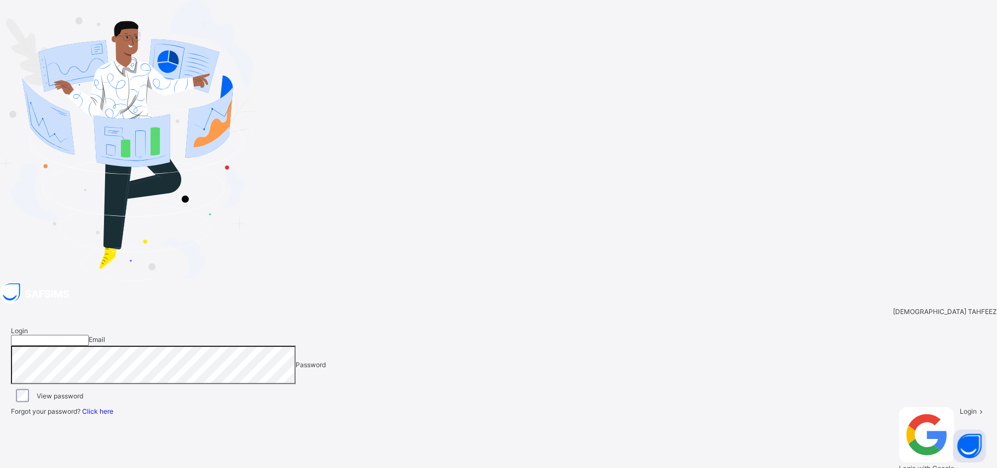
type input "**********"
click at [960, 407] on div "Login" at bounding box center [973, 439] width 26 height 65
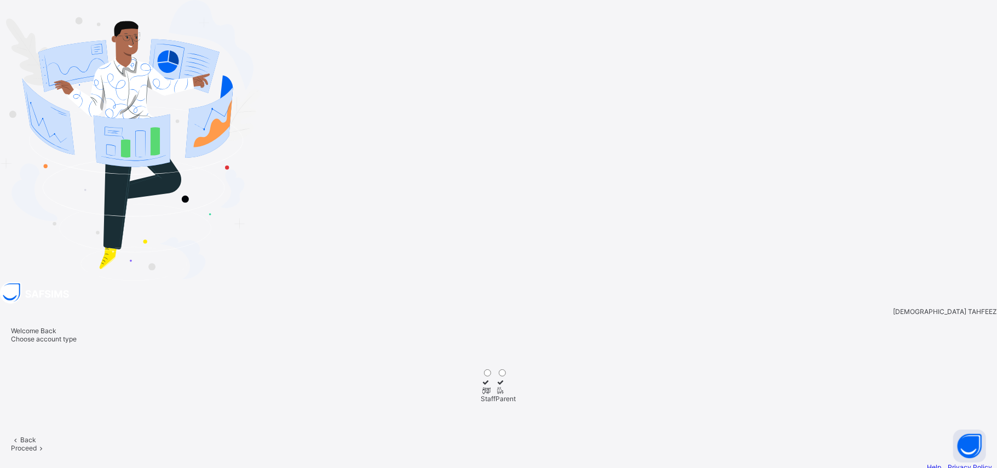
drag, startPoint x: 643, startPoint y: 260, endPoint x: 648, endPoint y: 261, distance: 5.7
click at [496, 394] on div "Staff" at bounding box center [488, 398] width 15 height 8
click at [686, 444] on div "Proceed" at bounding box center [498, 448] width 975 height 8
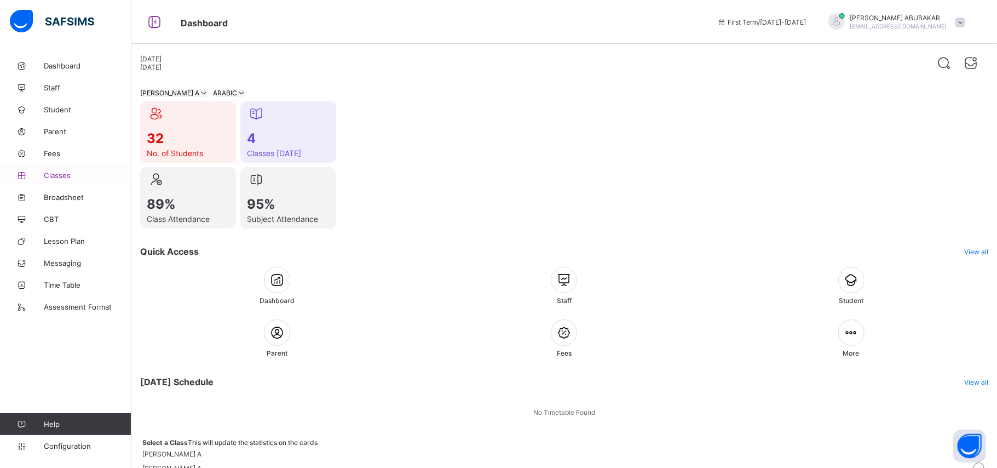
click at [77, 180] on link "Classes" at bounding box center [65, 175] width 131 height 22
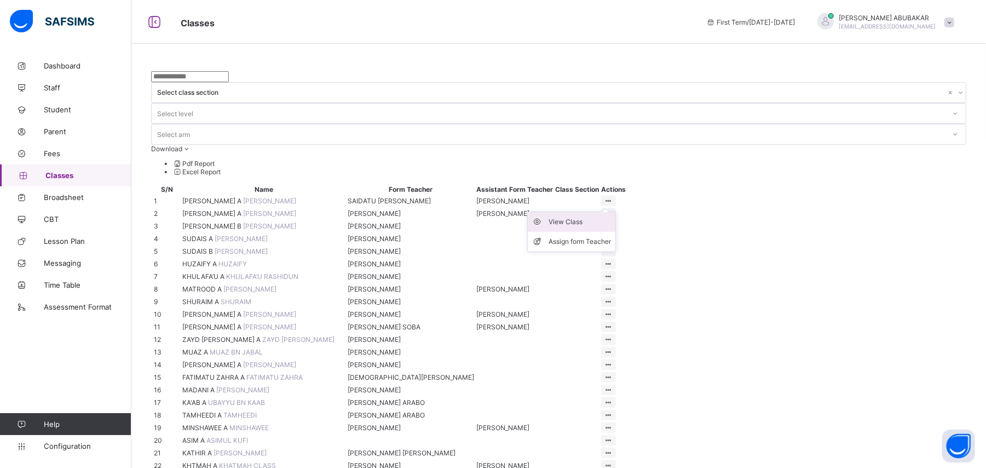
click at [611, 216] on div "View Class" at bounding box center [580, 221] width 62 height 11
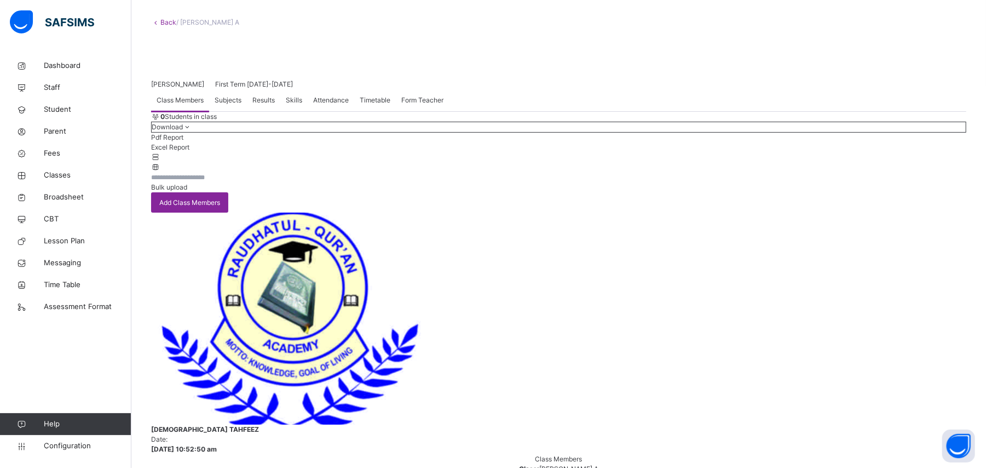
scroll to position [31, 0]
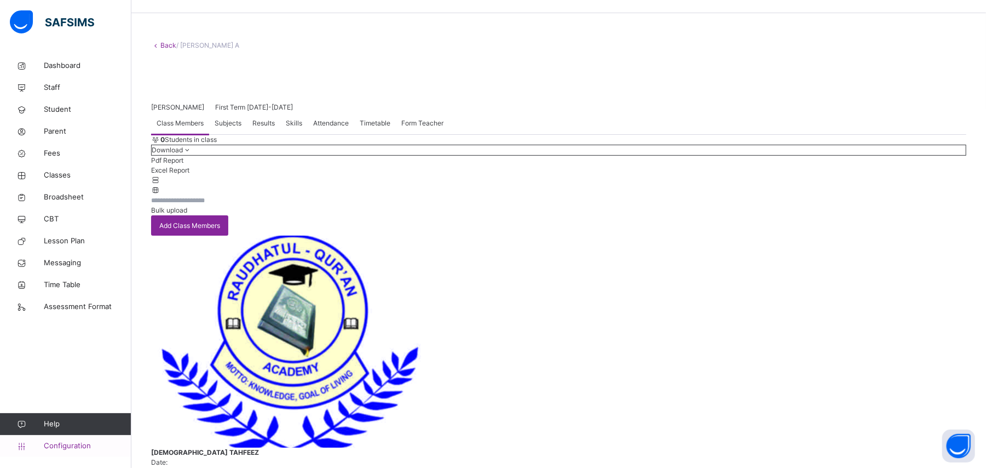
click at [82, 440] on span "Configuration" at bounding box center [87, 445] width 87 height 11
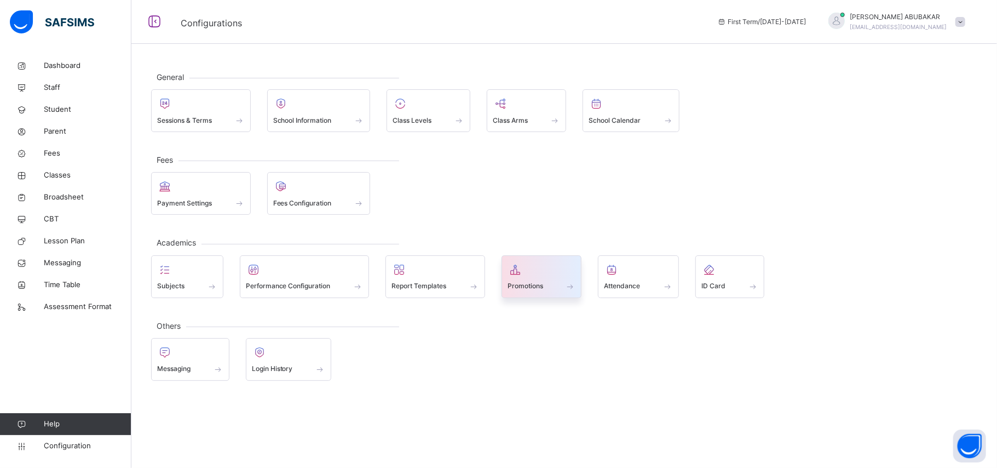
click at [549, 285] on div "Promotions" at bounding box center [542, 285] width 68 height 11
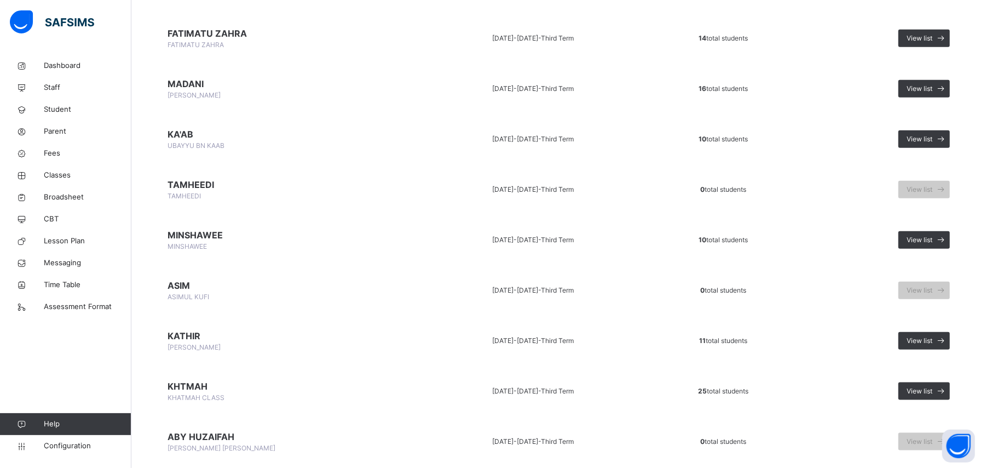
scroll to position [756, 0]
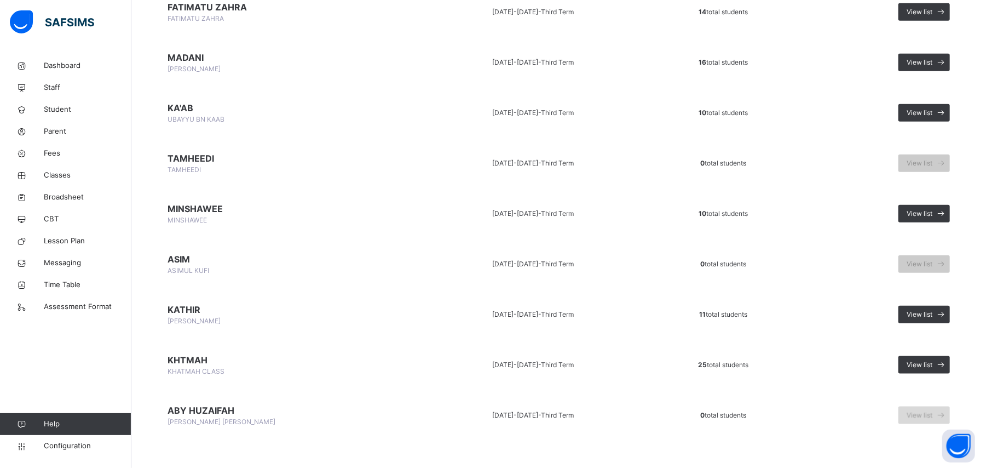
click at [947, 409] on icon at bounding box center [941, 415] width 11 height 13
click at [944, 407] on span at bounding box center [941, 415] width 18 height 18
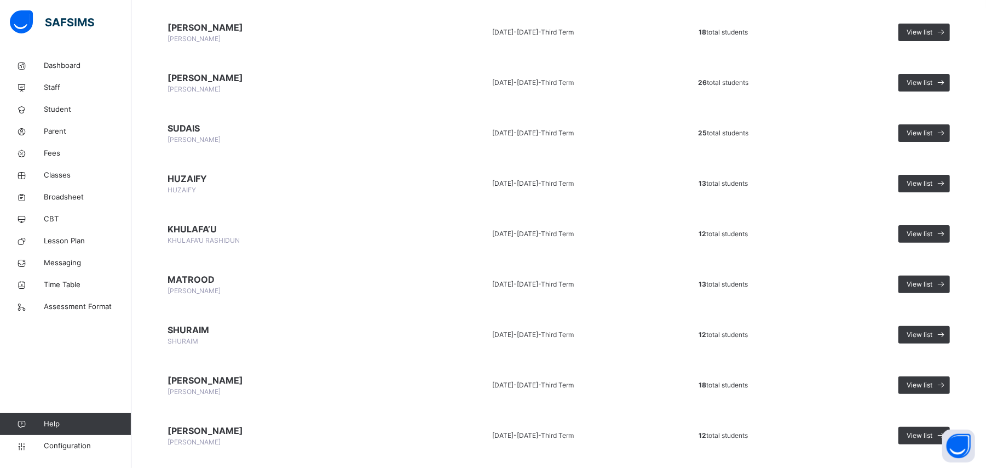
scroll to position [0, 0]
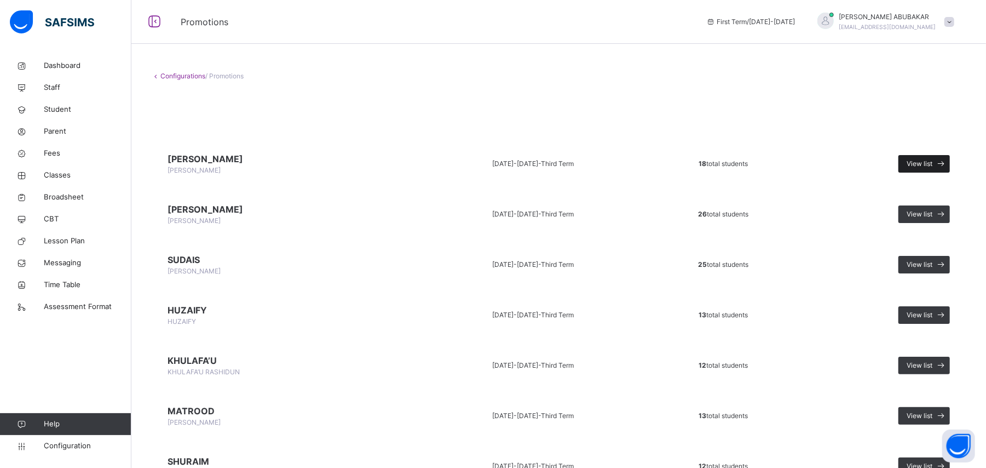
click at [928, 160] on span "View list" at bounding box center [920, 164] width 26 height 10
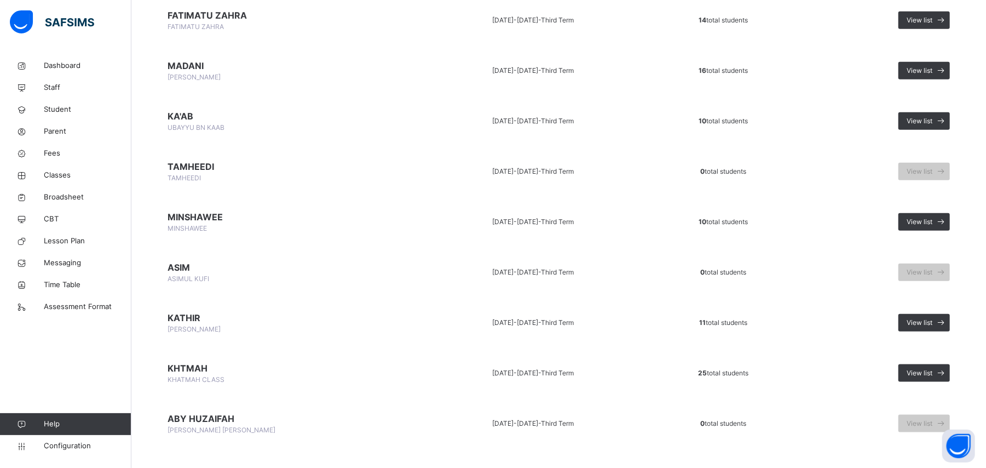
scroll to position [756, 0]
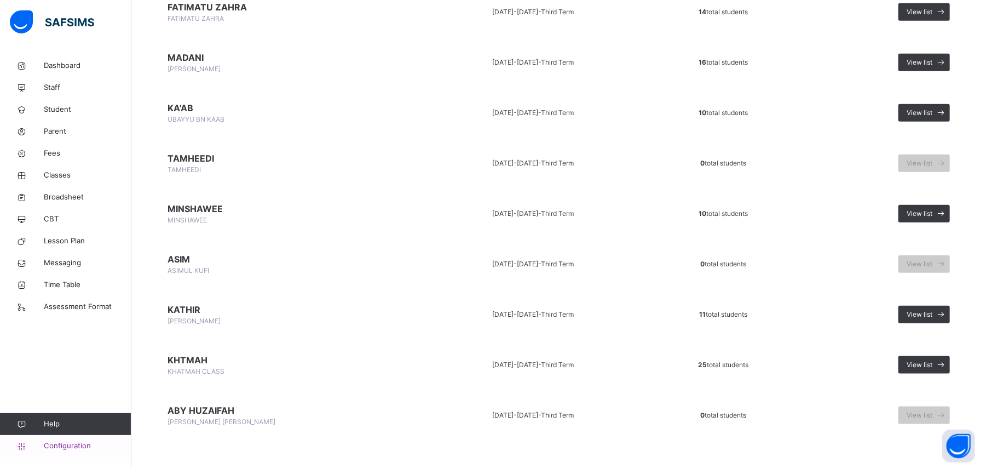
click at [103, 445] on span "Configuration" at bounding box center [87, 445] width 87 height 11
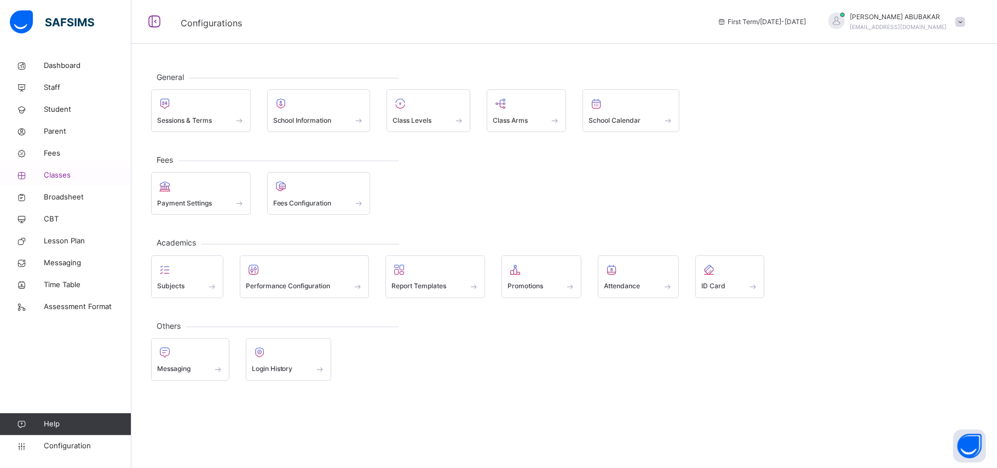
click at [53, 176] on span "Classes" at bounding box center [88, 175] width 88 height 11
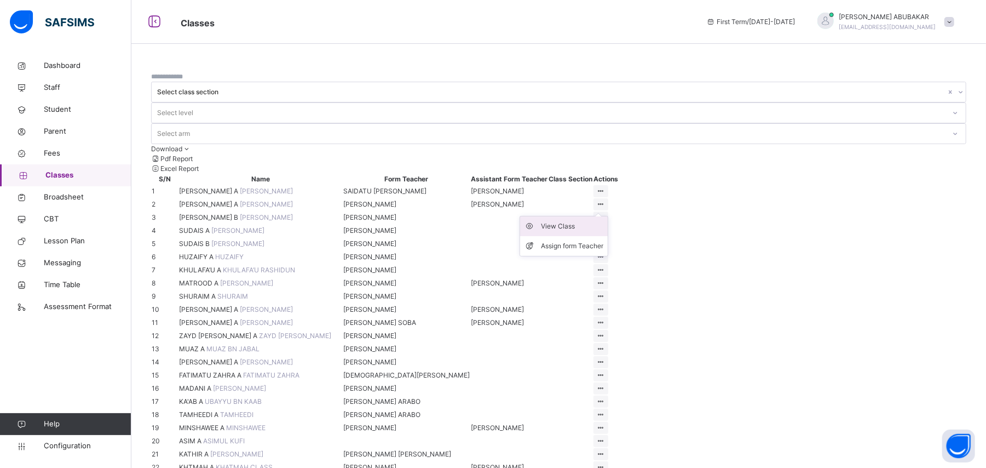
click at [603, 221] on div "View Class" at bounding box center [572, 226] width 62 height 11
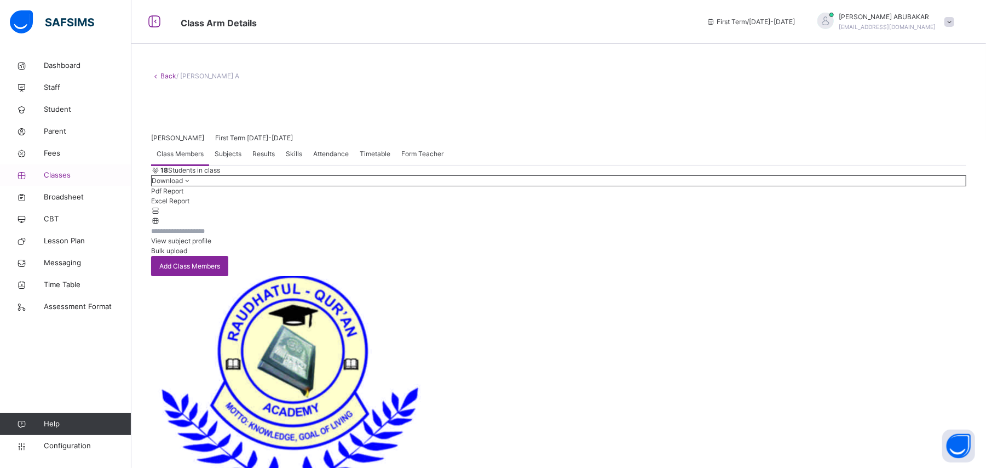
click at [60, 176] on span "Classes" at bounding box center [88, 175] width 88 height 11
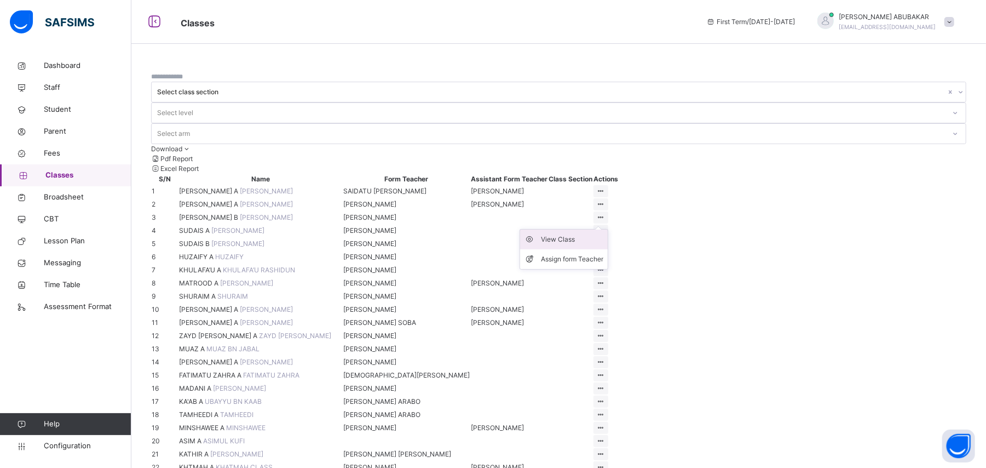
click at [603, 237] on div "View Class" at bounding box center [572, 239] width 62 height 11
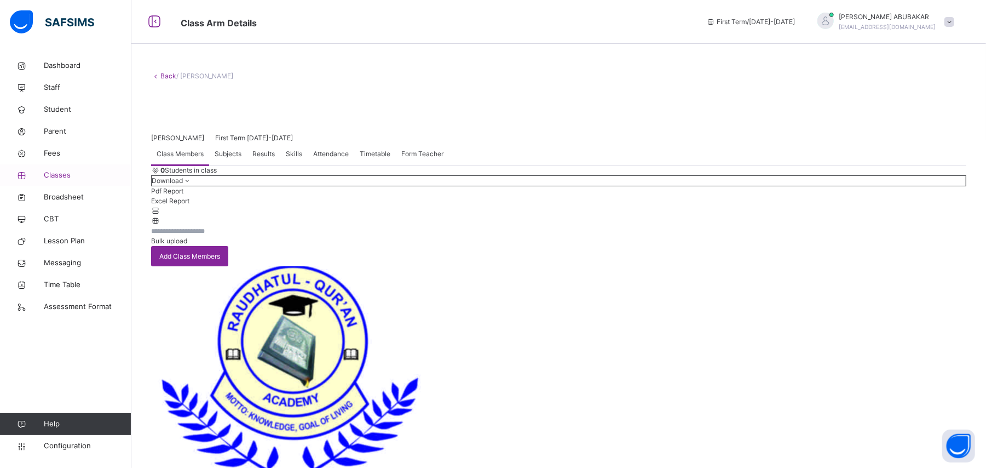
click at [67, 178] on span "Classes" at bounding box center [88, 175] width 88 height 11
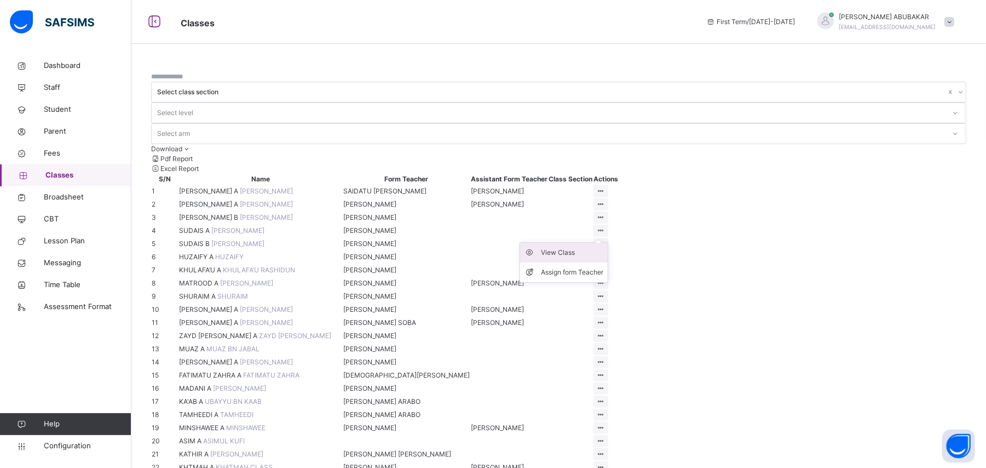
click at [603, 258] on div "View Class" at bounding box center [572, 252] width 62 height 11
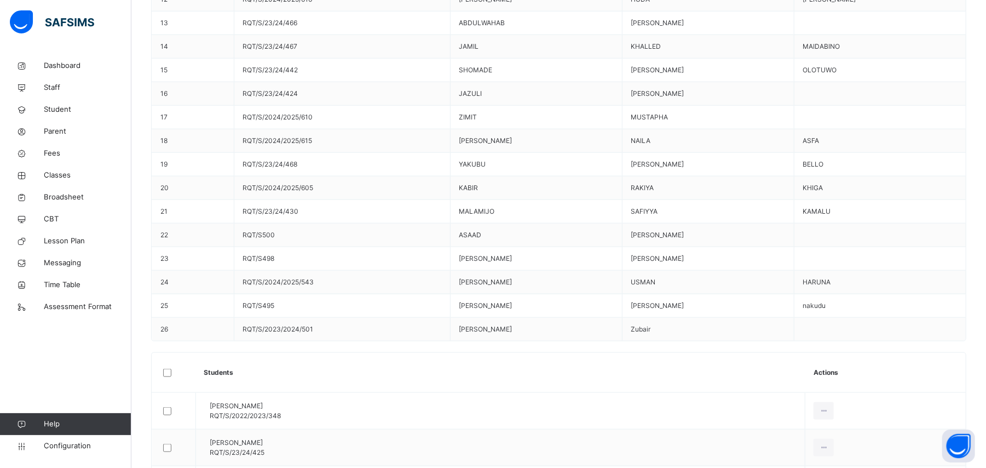
scroll to position [365, 0]
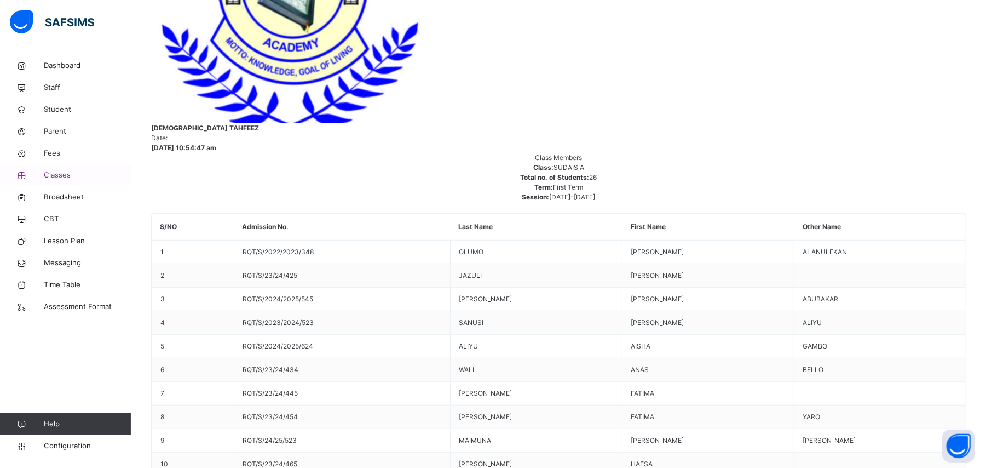
click at [81, 174] on span "Classes" at bounding box center [88, 175] width 88 height 11
